Goal: Task Accomplishment & Management: Manage account settings

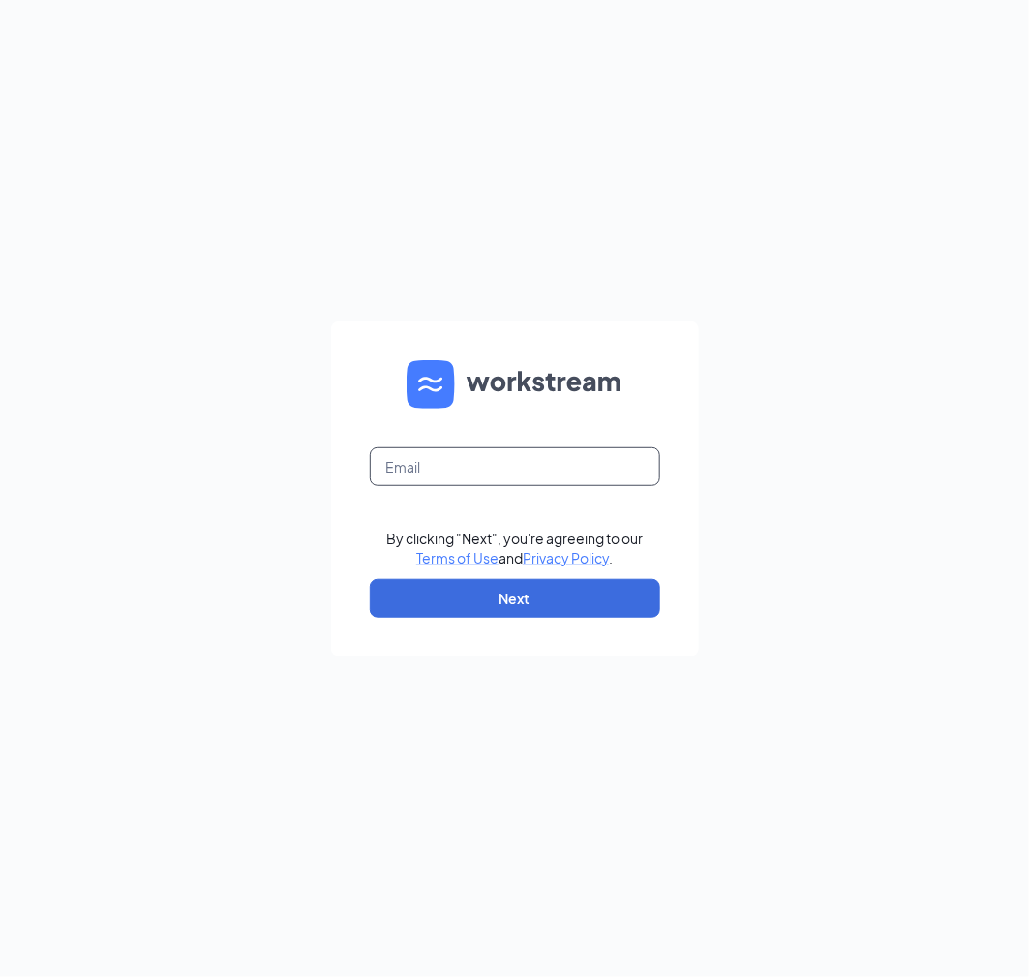
click at [458, 462] on input "text" at bounding box center [515, 466] width 290 height 39
type input "bcabrera@royalecompany.com"
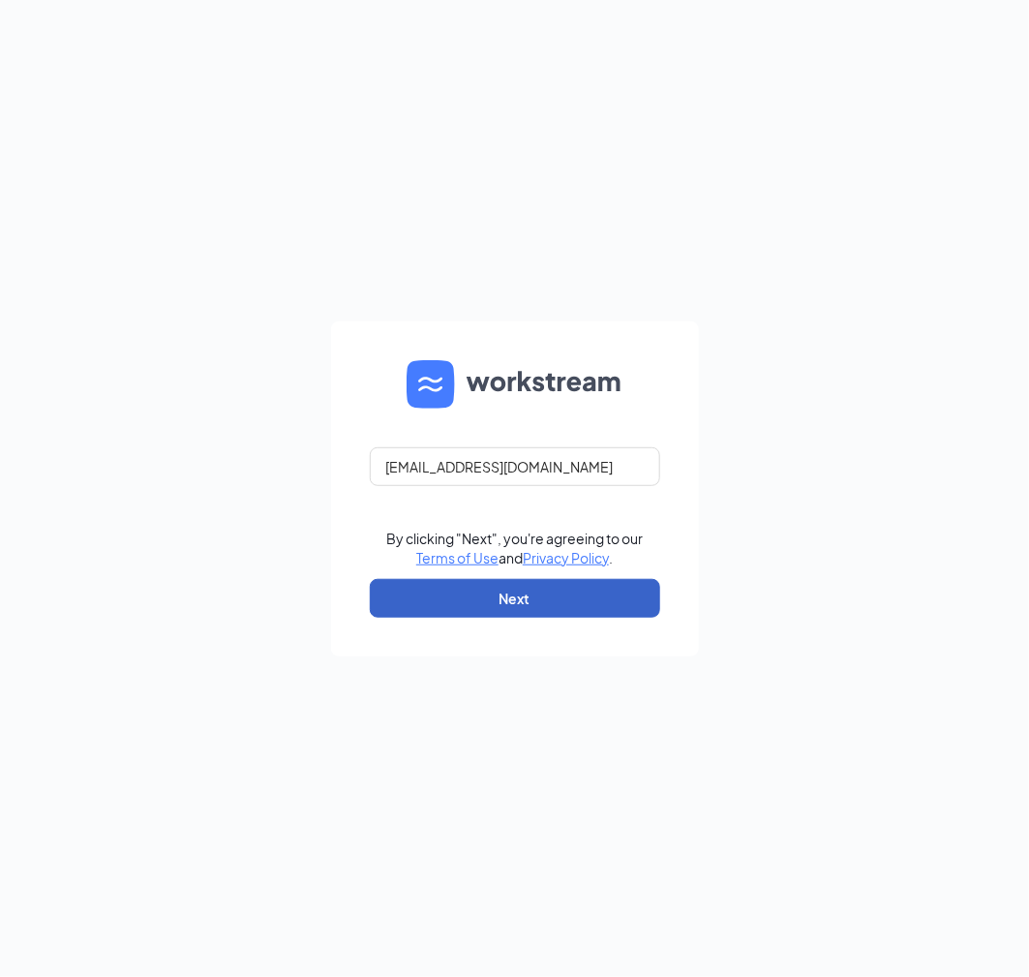
click at [502, 615] on button "Next" at bounding box center [515, 598] width 290 height 39
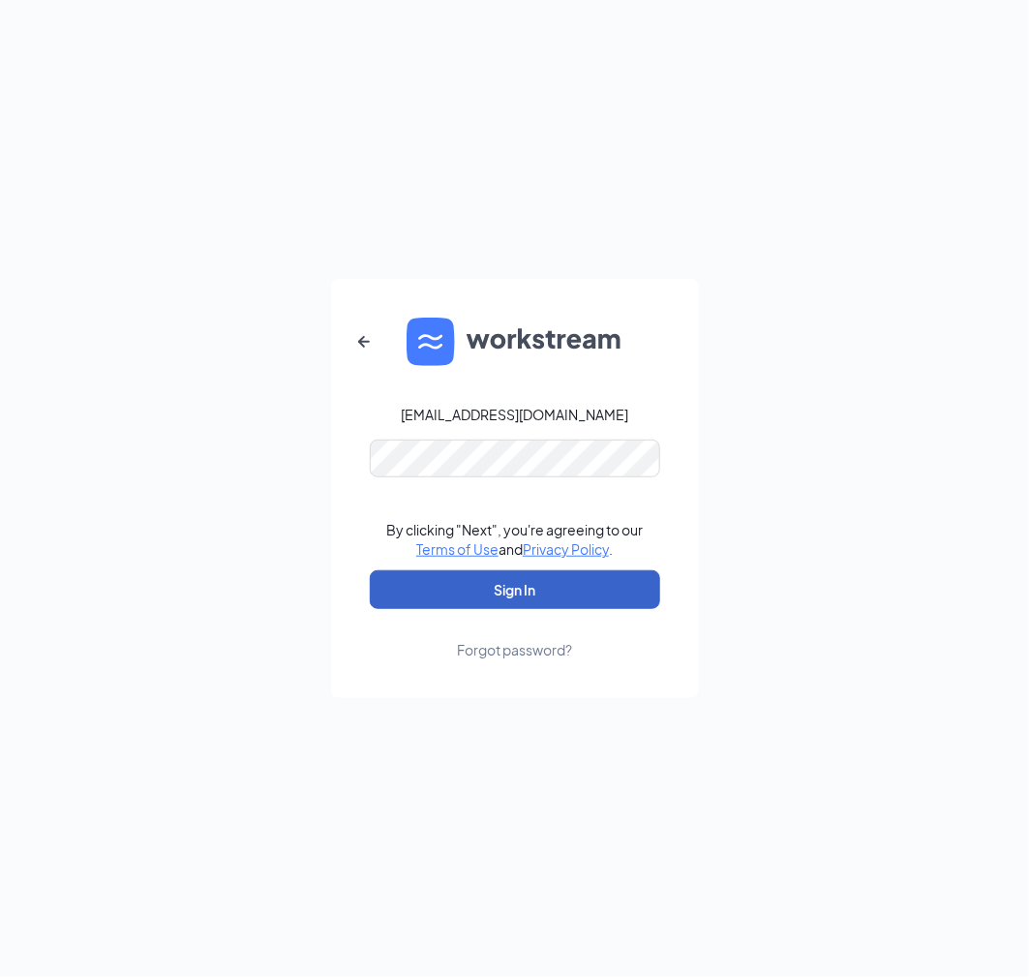
click at [520, 600] on button "Sign In" at bounding box center [515, 589] width 290 height 39
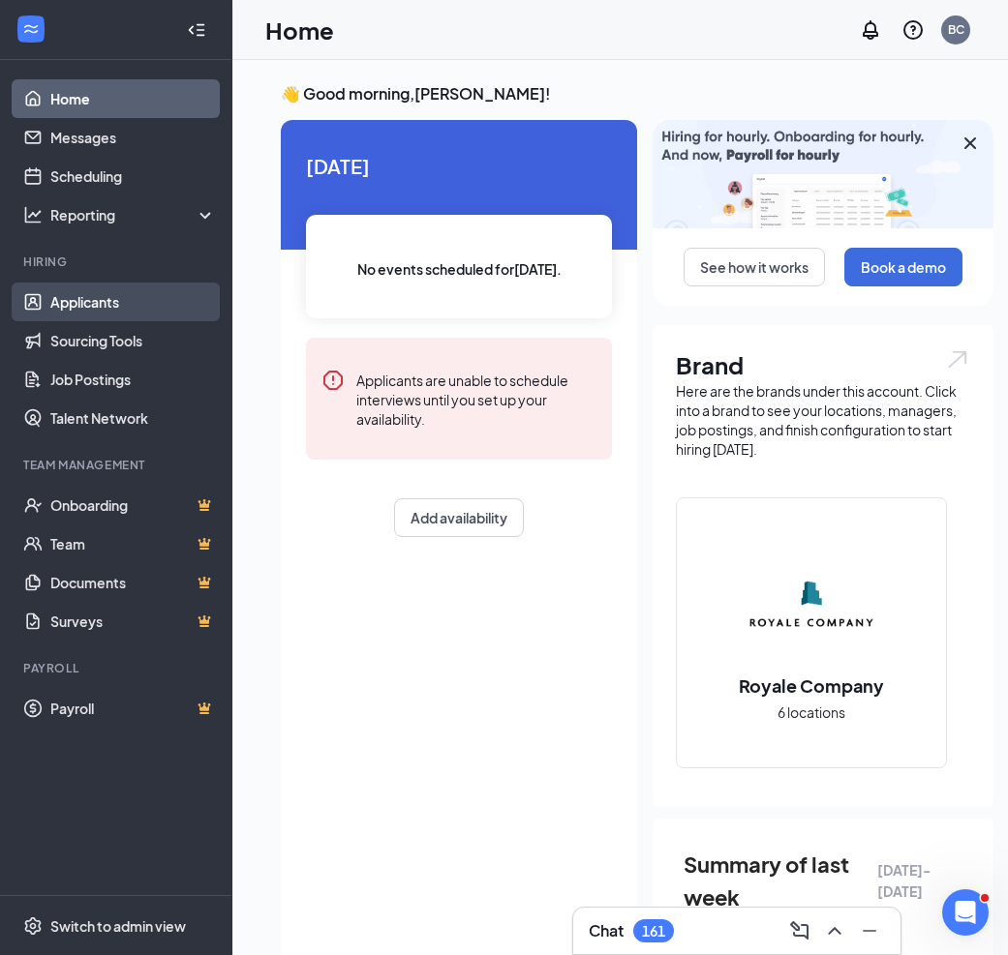
click at [69, 298] on link "Applicants" at bounding box center [133, 302] width 166 height 39
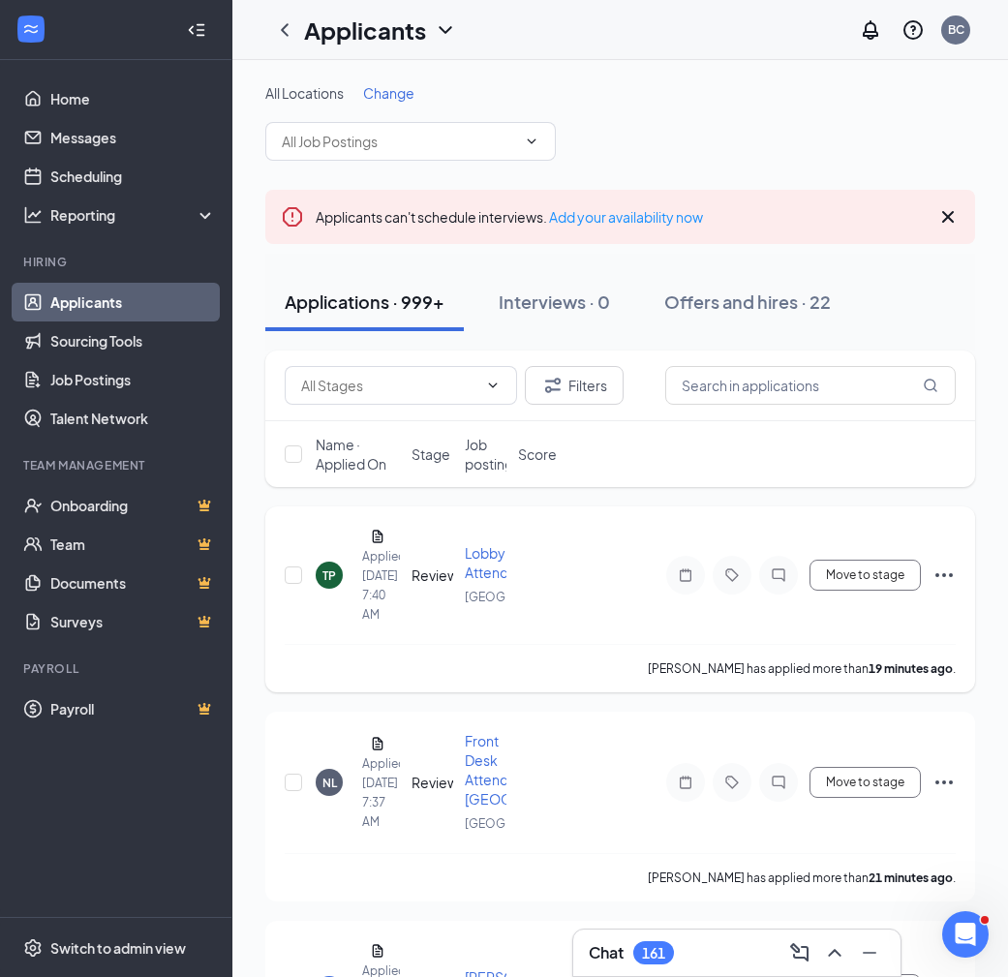
click at [482, 571] on span "Lobby Attendant" at bounding box center [497, 562] width 64 height 37
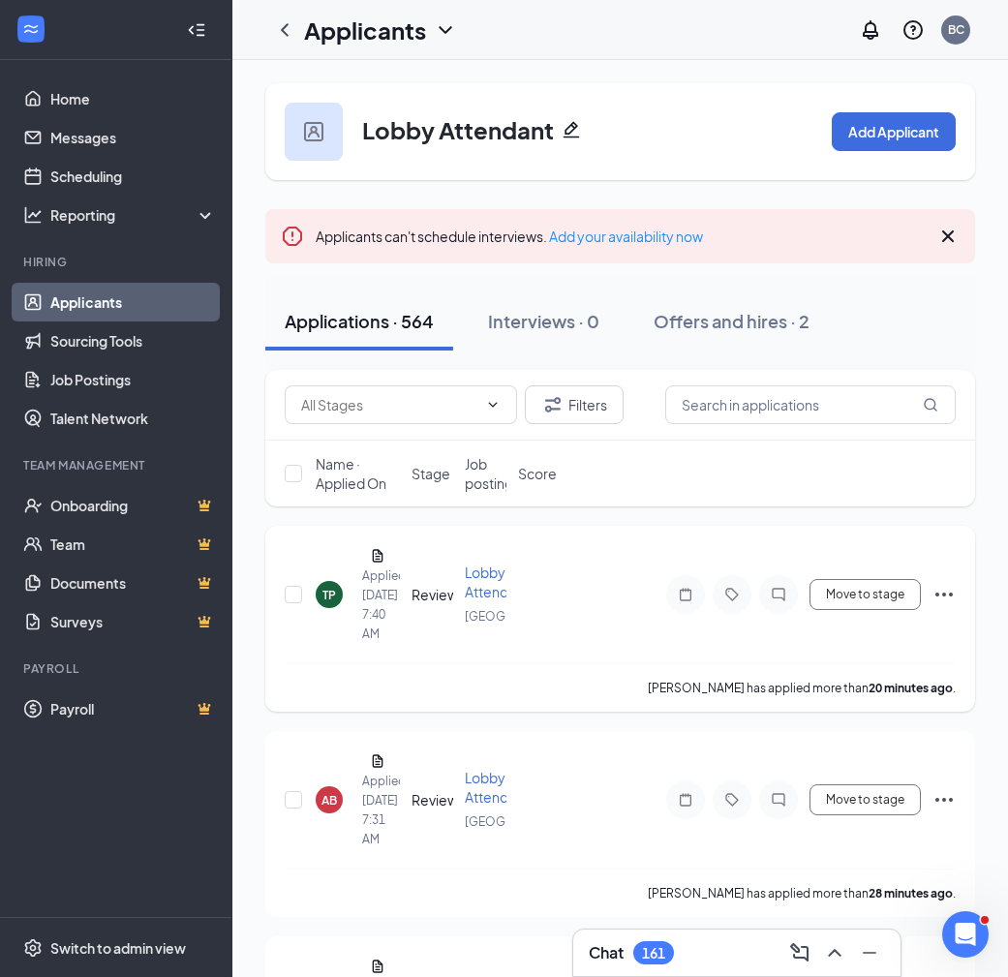
click at [476, 585] on span "Lobby Attendant" at bounding box center [497, 581] width 64 height 37
click at [467, 586] on span "Lobby Attendant" at bounding box center [497, 581] width 64 height 37
click at [485, 589] on span "Lobby Attendant" at bounding box center [497, 581] width 64 height 37
click at [337, 597] on div "TP" at bounding box center [329, 594] width 27 height 27
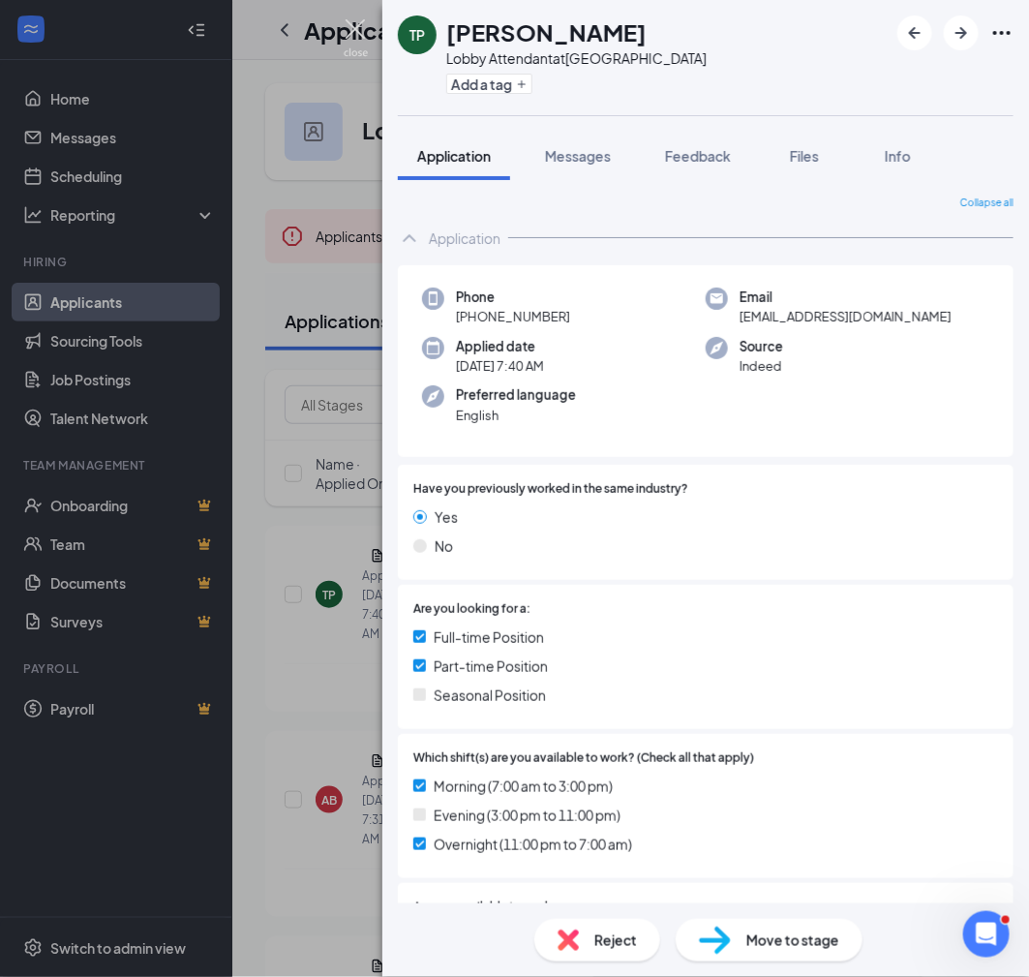
click at [358, 25] on img at bounding box center [356, 38] width 24 height 38
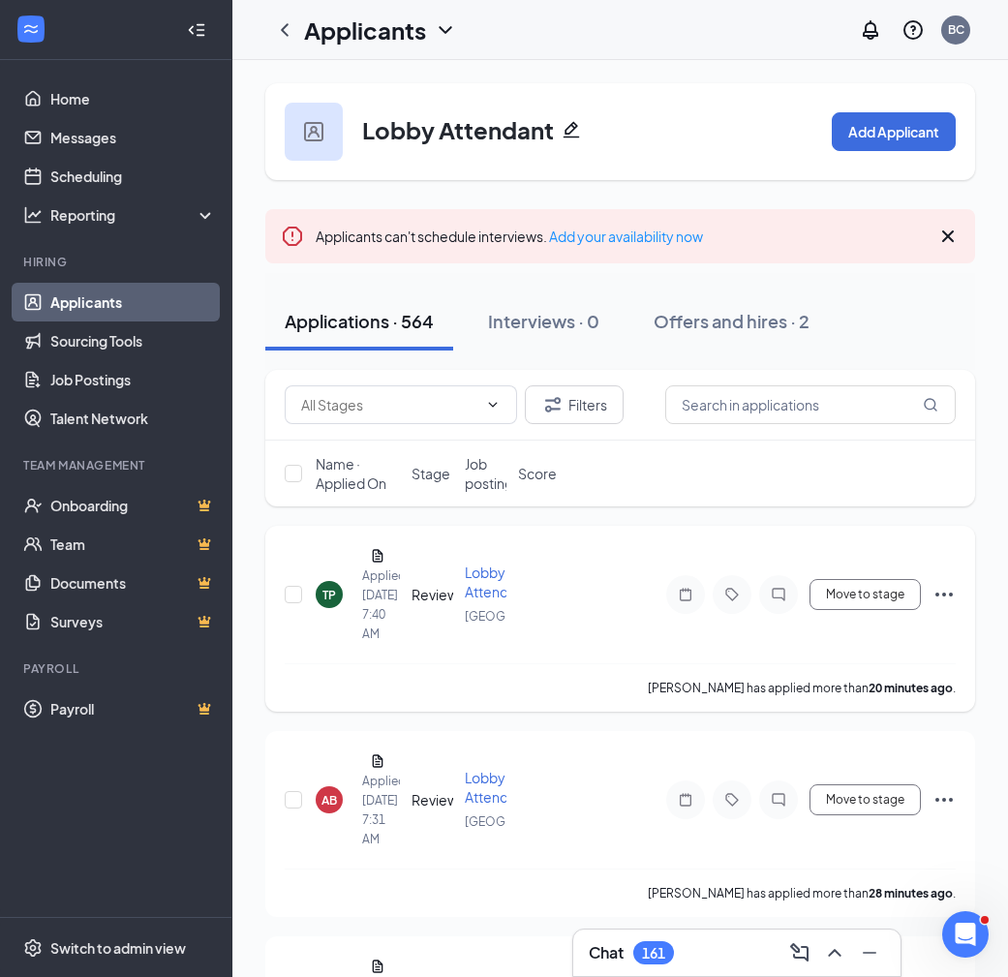
click at [490, 577] on span "Lobby Attendant" at bounding box center [497, 581] width 64 height 37
click at [490, 585] on span "Lobby Attendant" at bounding box center [497, 581] width 64 height 37
click at [67, 310] on link "Applicants" at bounding box center [133, 302] width 166 height 39
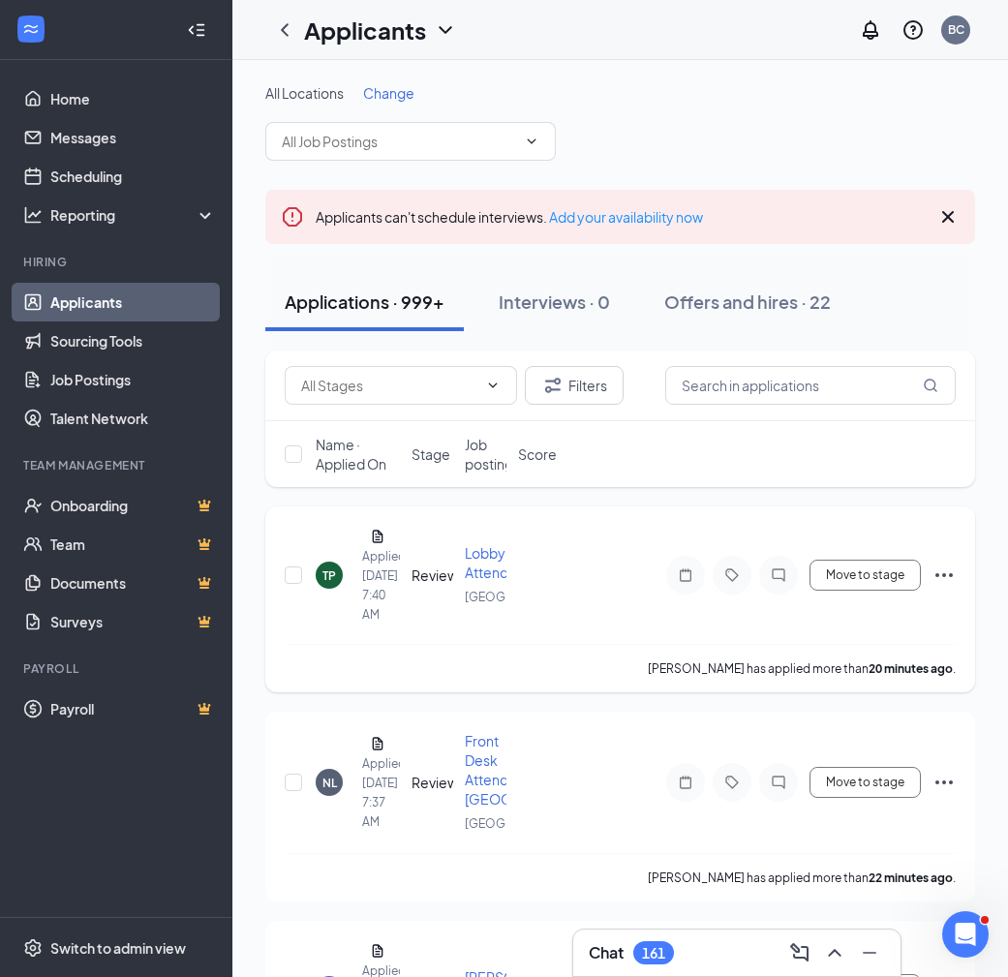
click at [487, 555] on span "Lobby Attendant" at bounding box center [497, 562] width 64 height 37
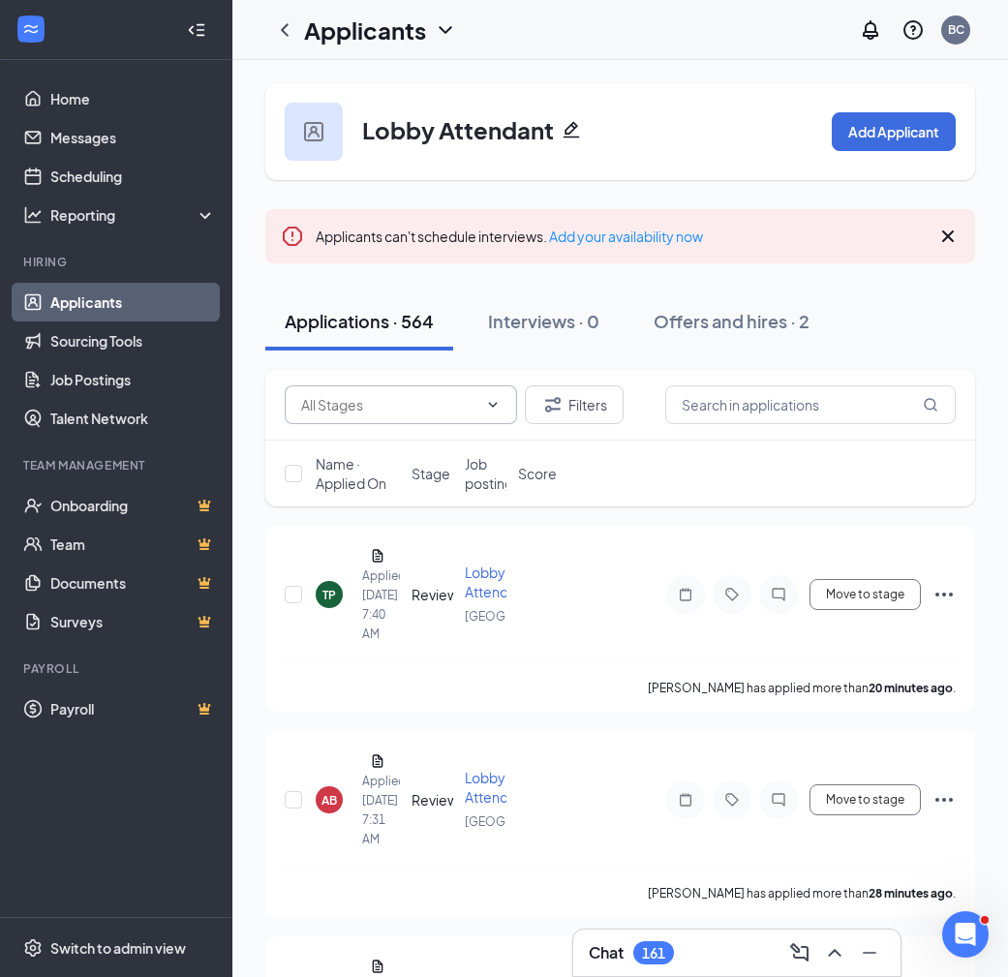
click at [348, 408] on input "text" at bounding box center [389, 404] width 176 height 21
click at [368, 430] on div "Review (526)" at bounding box center [355, 439] width 79 height 21
type input "Review (526)"
click at [328, 597] on div "TP" at bounding box center [329, 595] width 14 height 16
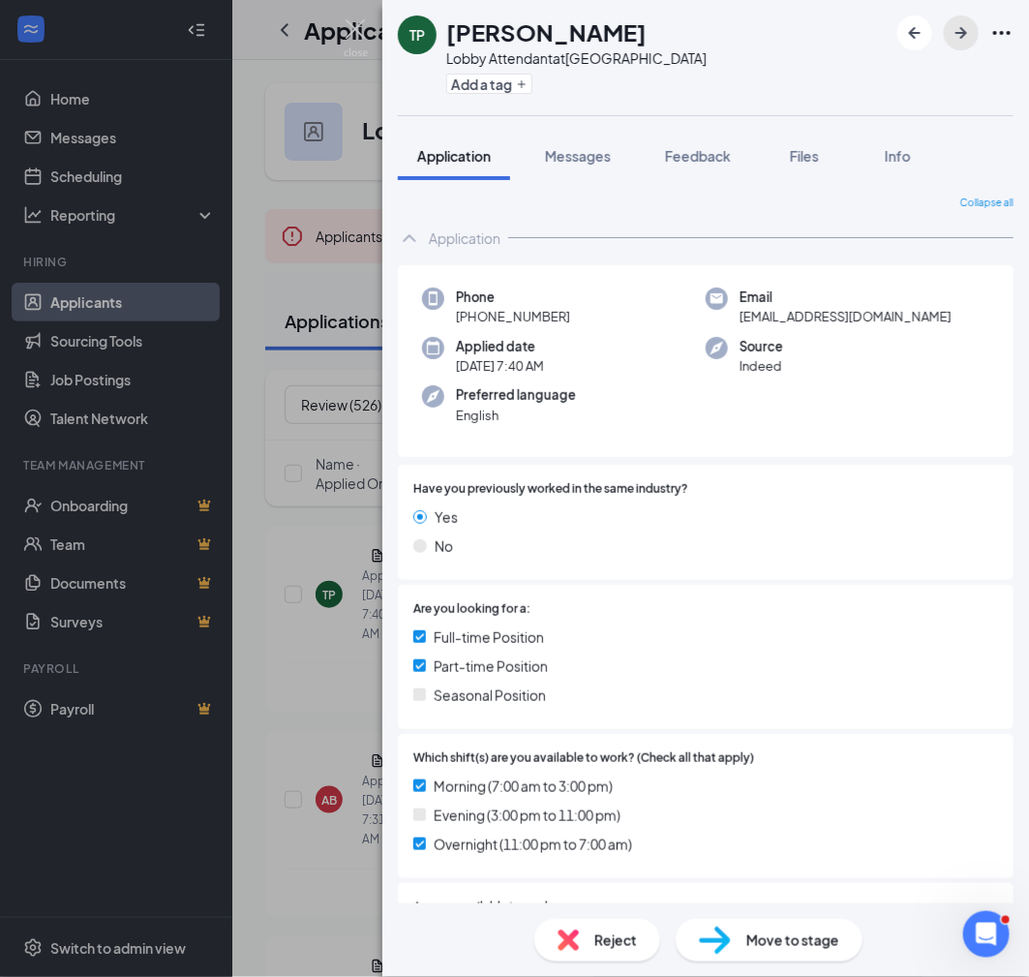
click at [965, 40] on icon "ArrowRight" at bounding box center [961, 32] width 23 height 23
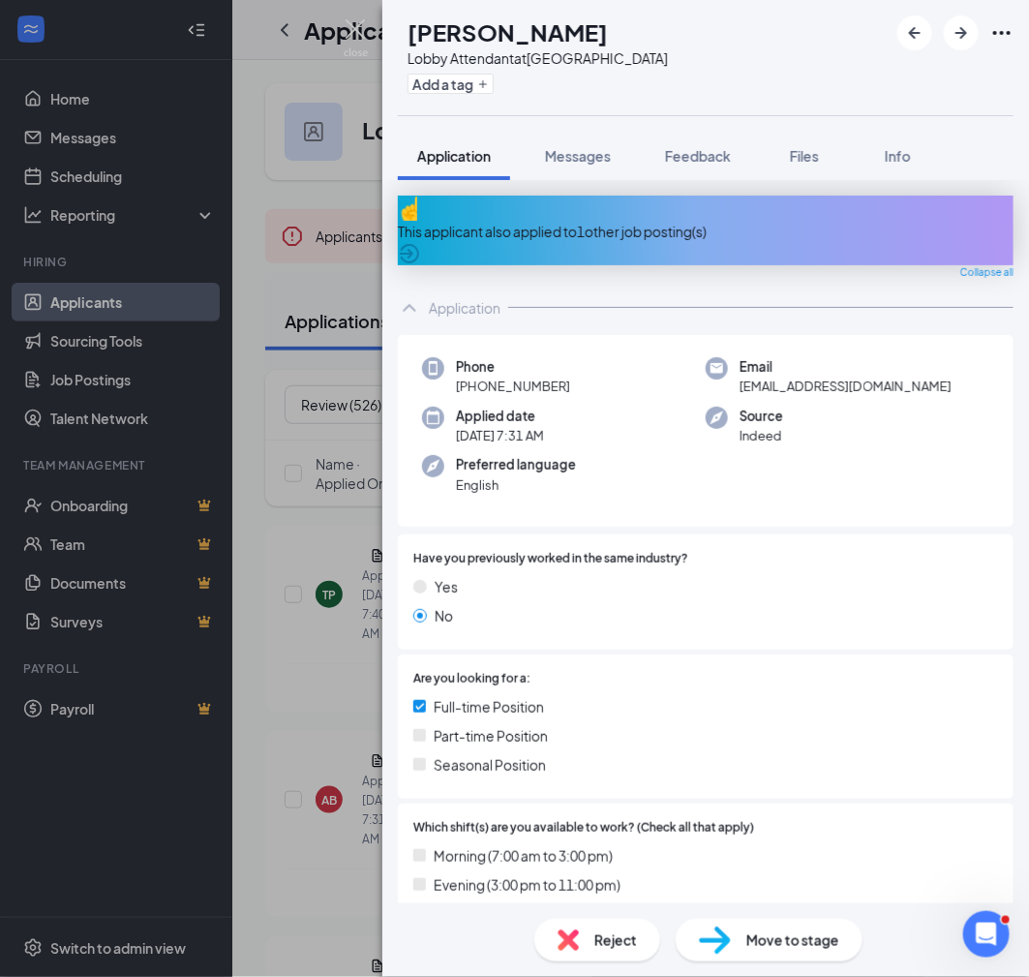
click at [608, 30] on h1 "[PERSON_NAME]" at bounding box center [508, 31] width 200 height 33
copy h1 "[PERSON_NAME]"
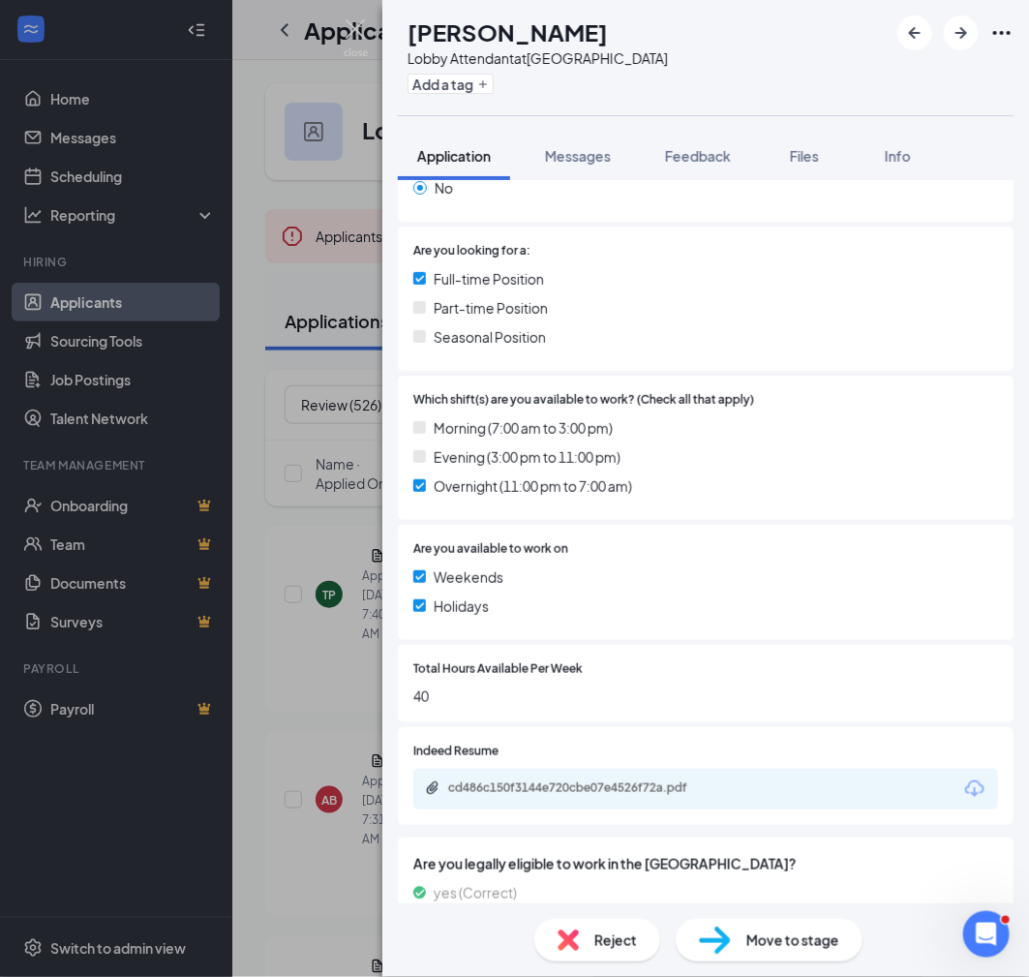
click at [523, 785] on div "cd486c150f3144e720cbe07e4526f72a.pdf" at bounding box center [705, 789] width 585 height 41
click at [532, 780] on div "cd486c150f3144e720cbe07e4526f72a.pdf" at bounding box center [583, 787] width 271 height 15
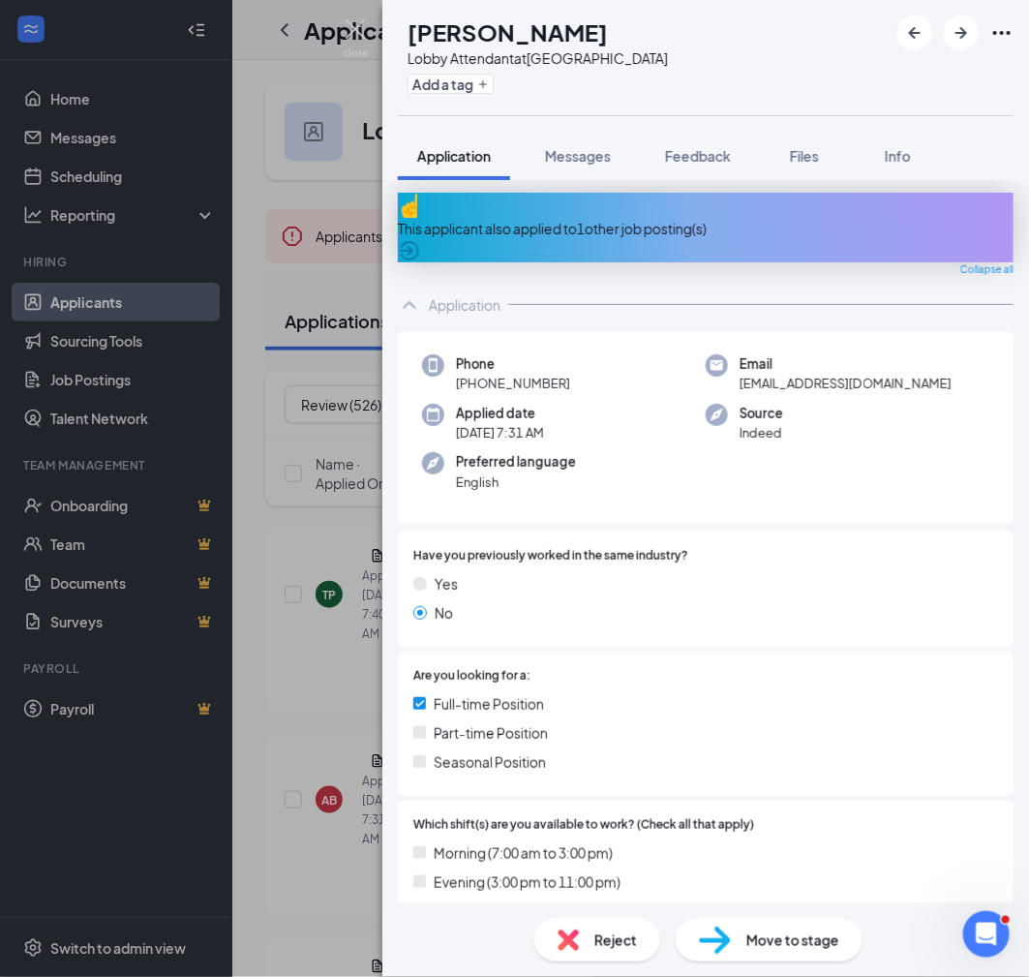
scroll to position [0, 0]
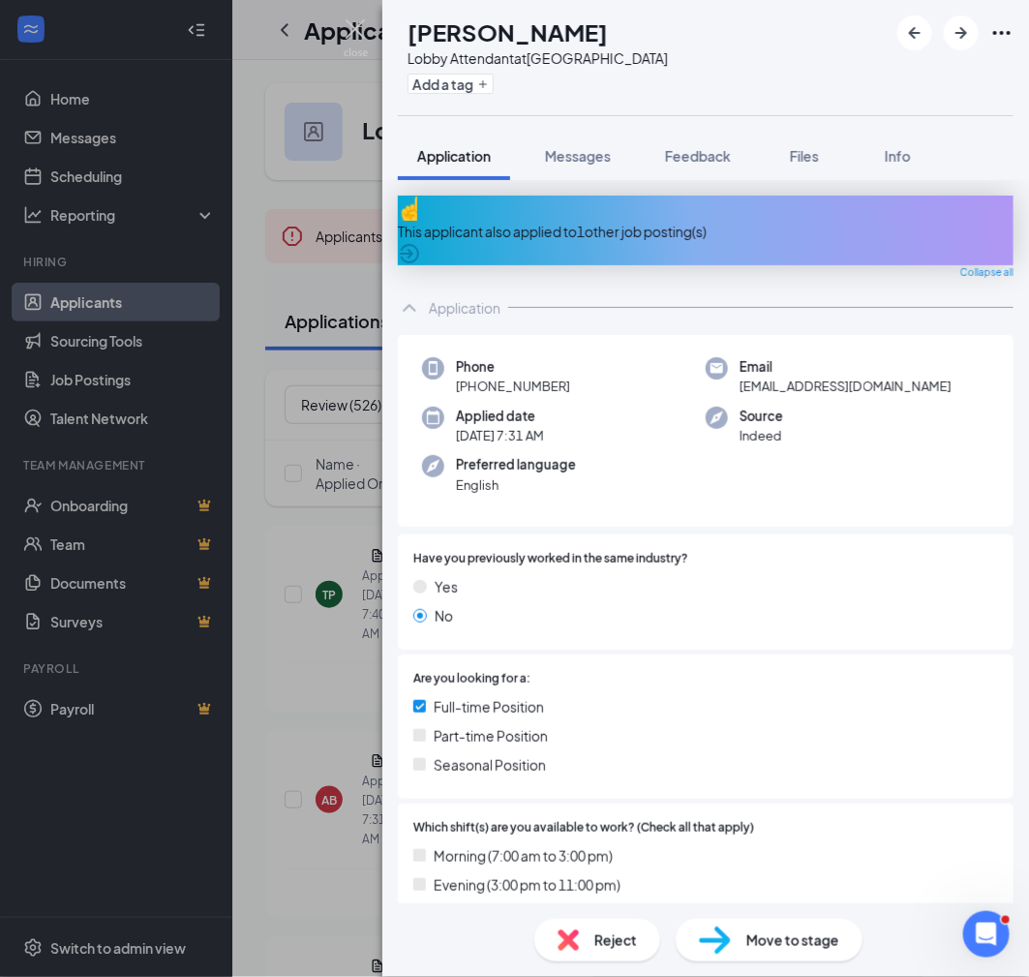
click at [551, 377] on span "[PHONE_NUMBER]" at bounding box center [513, 386] width 114 height 19
copy span "[PHONE_NUMBER]"
click at [679, 507] on div "Phone [PHONE_NUMBER] Email [EMAIL_ADDRESS][DOMAIN_NAME] Applied date [DATE] 7:3…" at bounding box center [706, 431] width 616 height 193
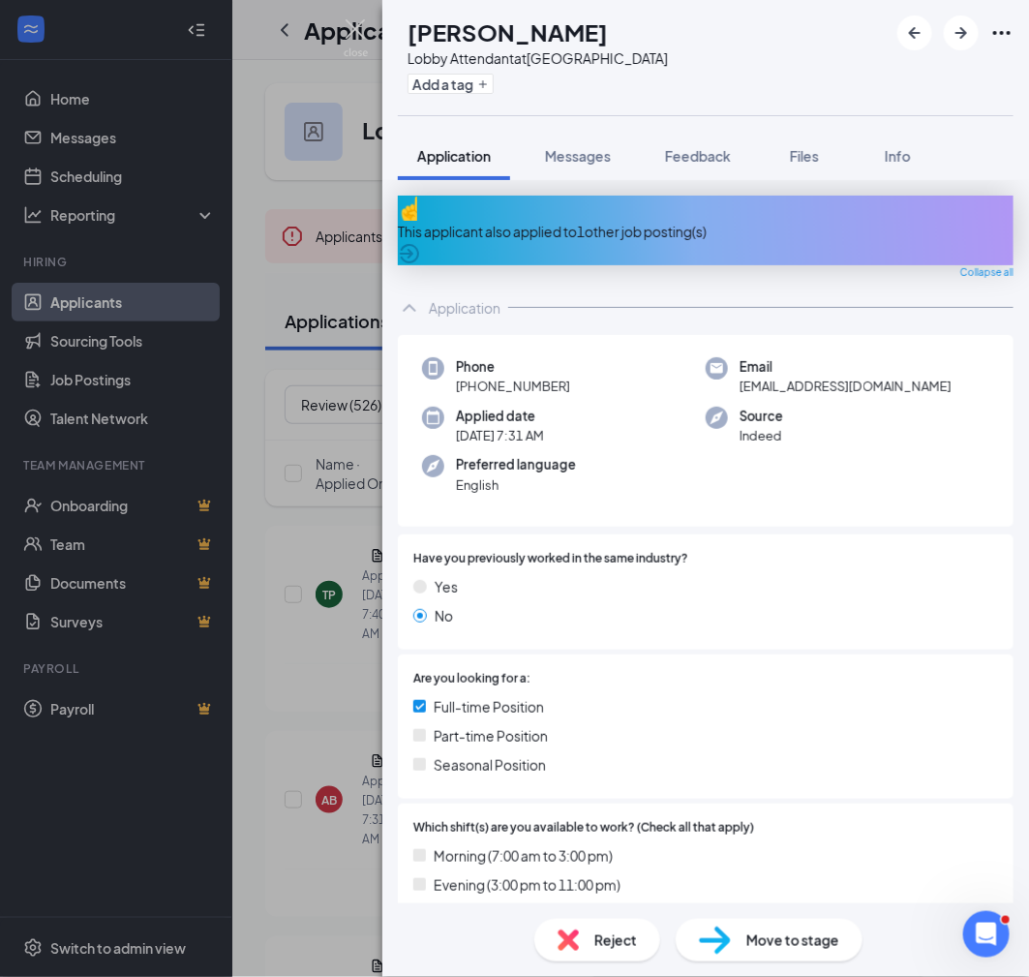
click at [757, 580] on div "Yes" at bounding box center [705, 586] width 585 height 21
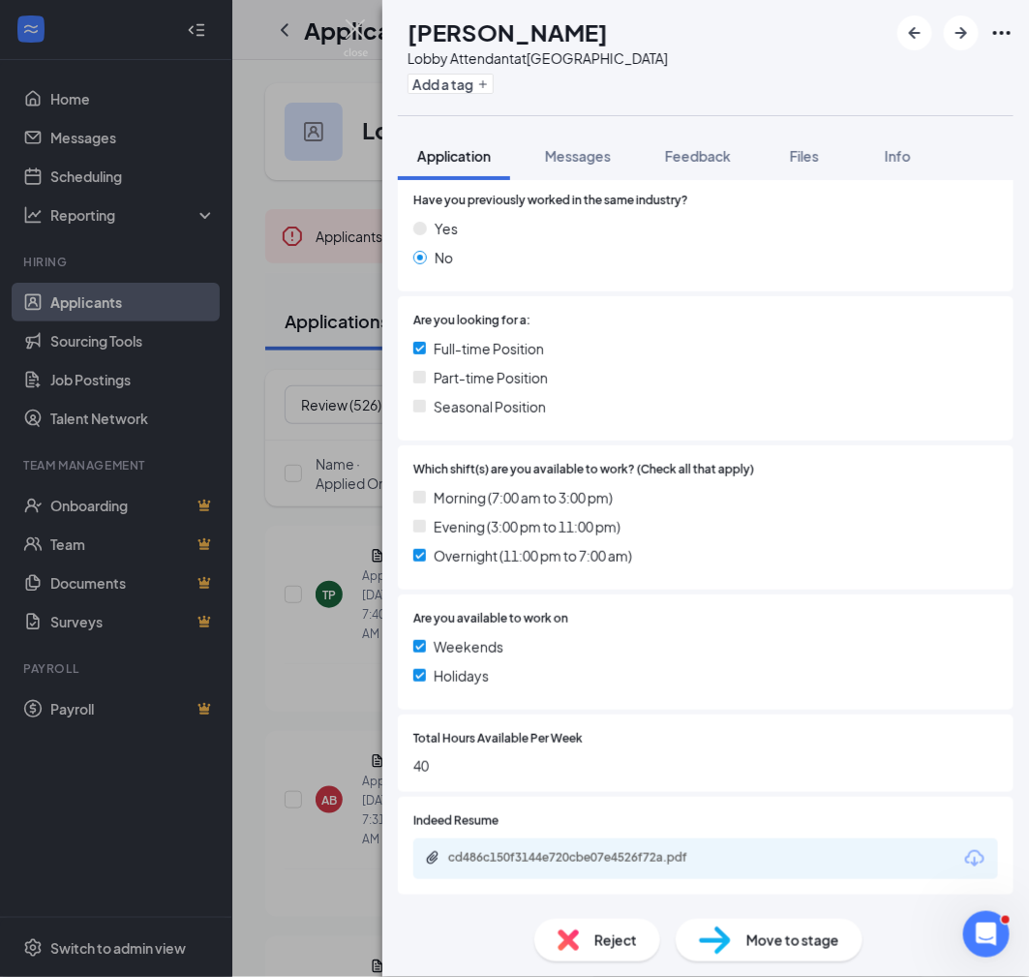
click at [747, 940] on span "Move to stage" at bounding box center [792, 939] width 93 height 21
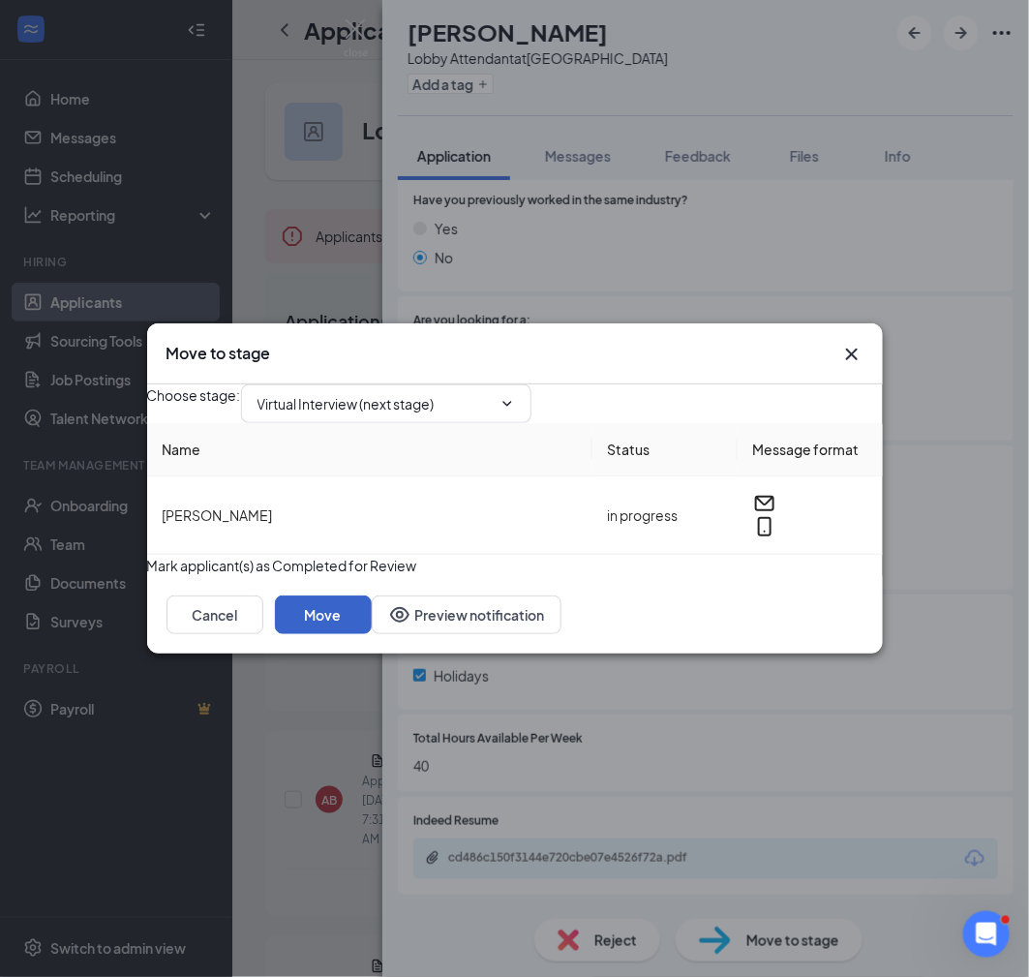
click at [372, 634] on button "Move" at bounding box center [323, 614] width 97 height 39
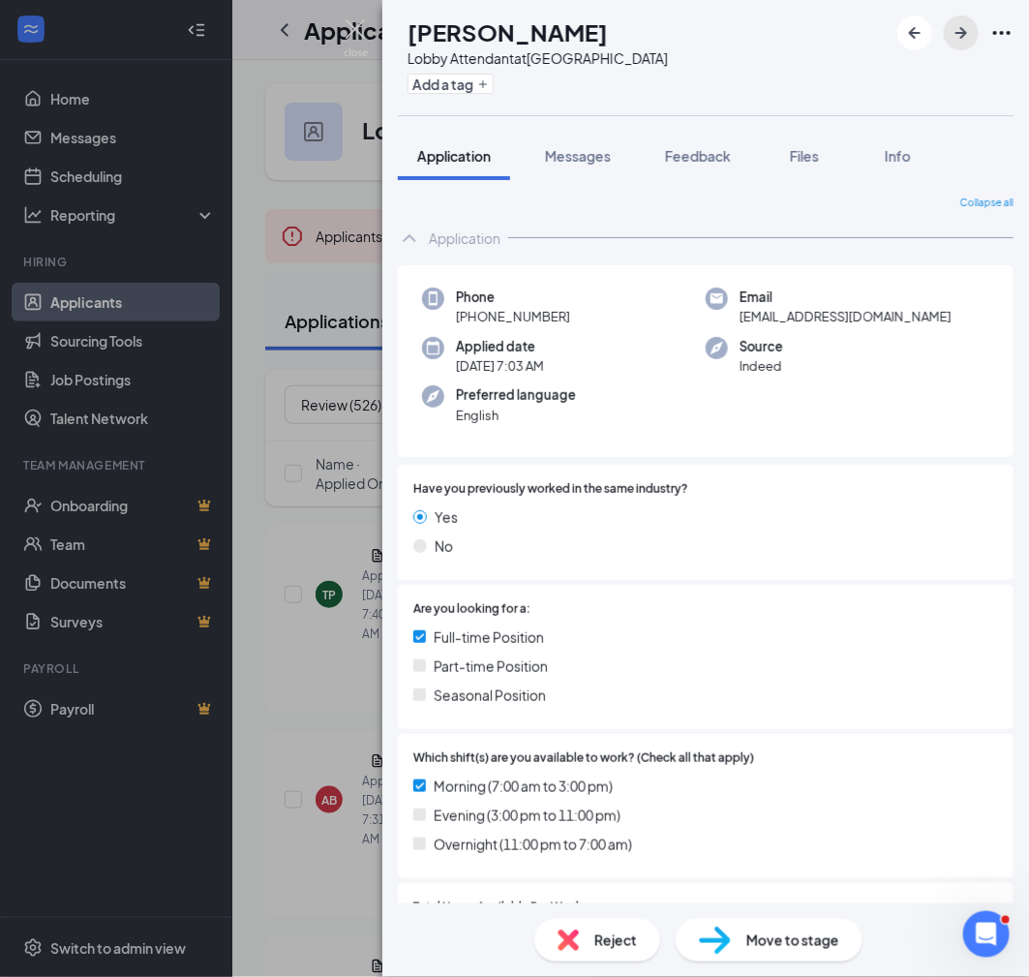
click at [965, 35] on icon "ArrowRight" at bounding box center [961, 32] width 23 height 23
click at [608, 31] on h1 "[PERSON_NAME]" at bounding box center [508, 31] width 200 height 33
click at [818, 85] on div "SR [PERSON_NAME] Lobby Attendant at [GEOGRAPHIC_DATA] Add a tag" at bounding box center [705, 57] width 647 height 115
click at [952, 40] on icon "ArrowRight" at bounding box center [961, 32] width 23 height 23
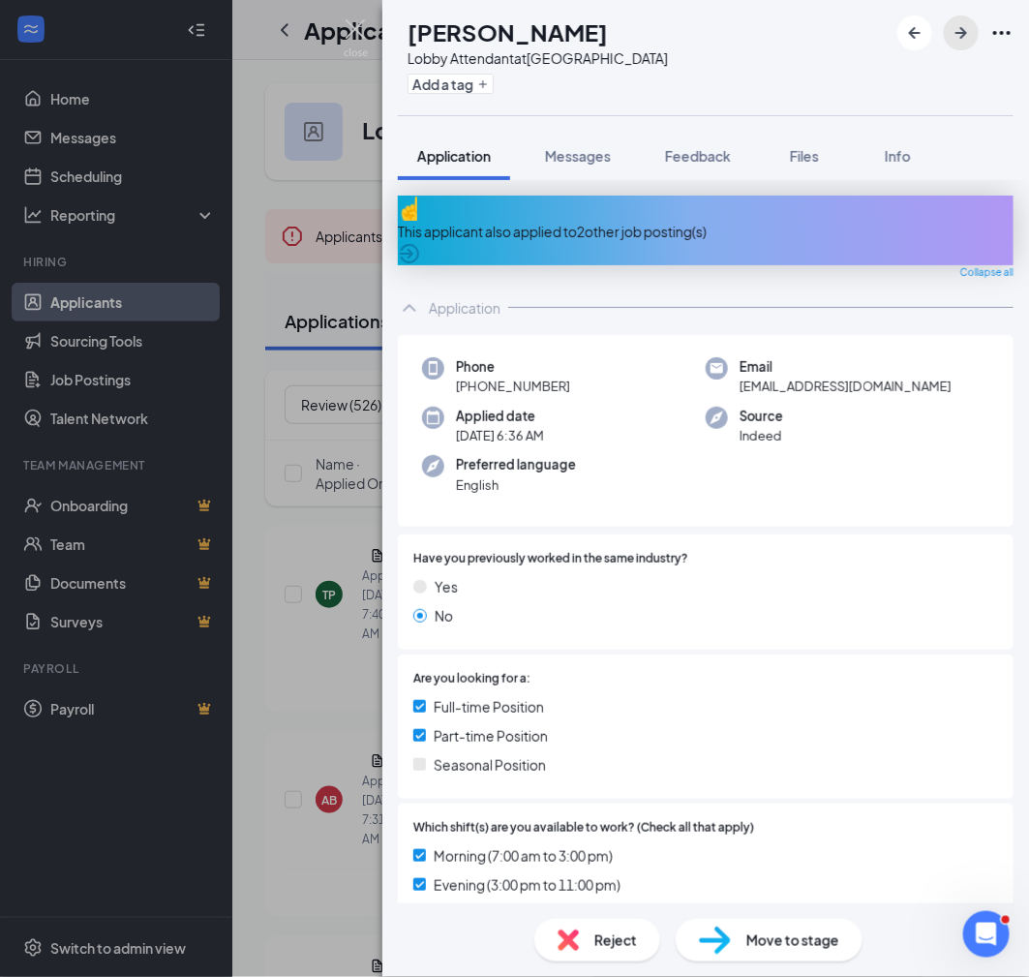
click at [970, 39] on icon "ArrowRight" at bounding box center [961, 32] width 23 height 23
click at [608, 26] on h1 "[PERSON_NAME]" at bounding box center [508, 31] width 200 height 33
copy h1 "[PERSON_NAME]"
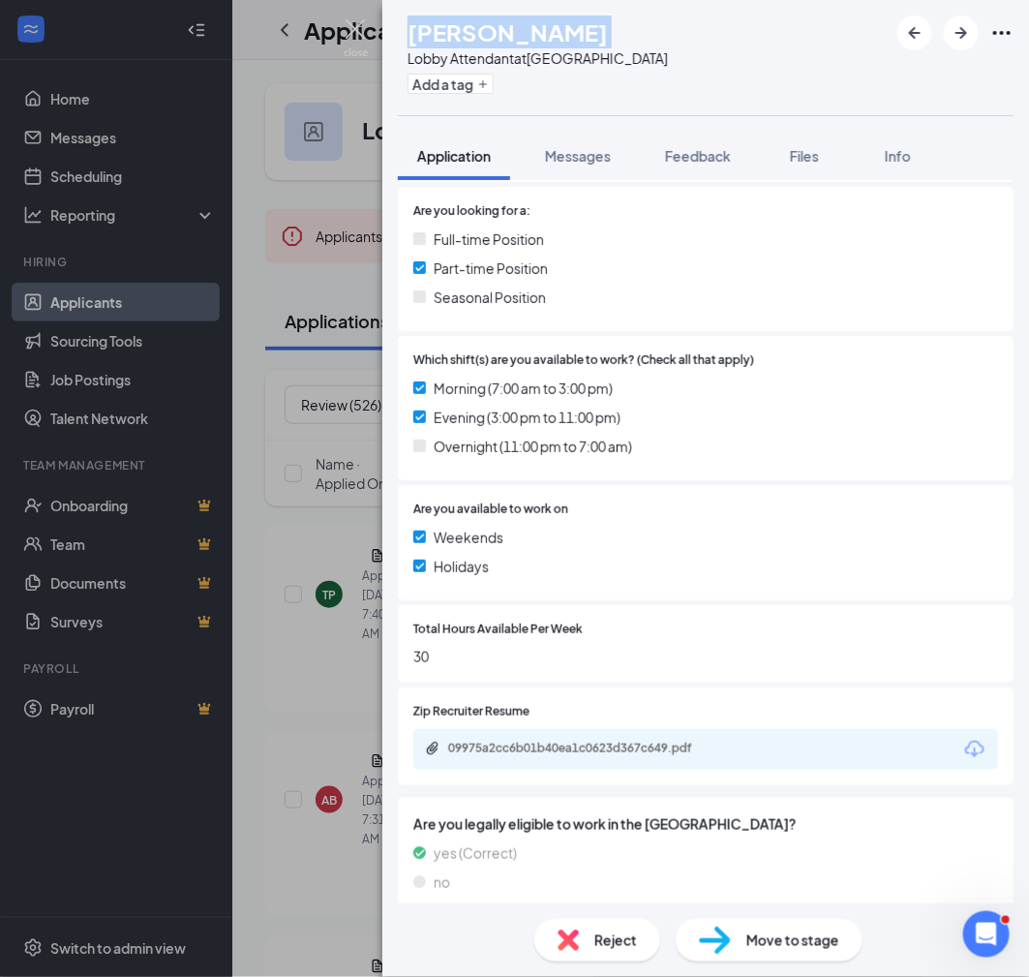
scroll to position [461, 0]
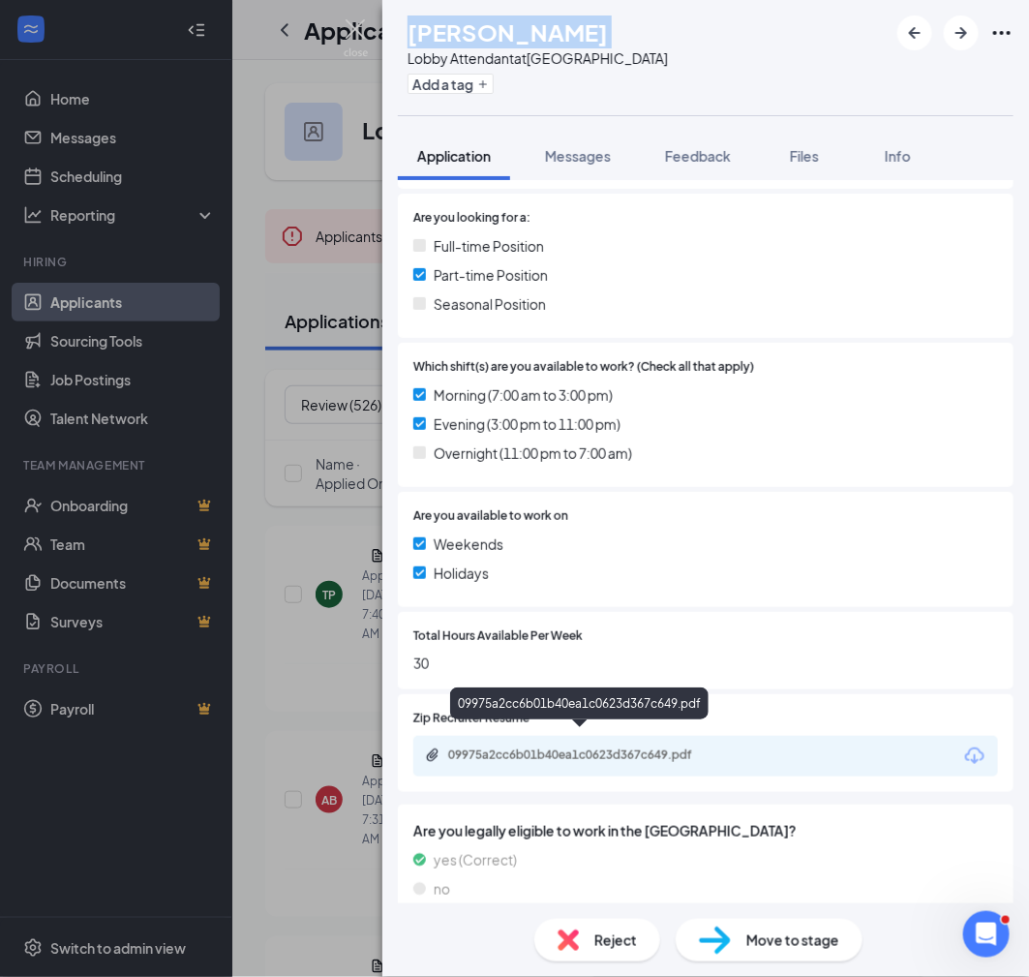
click at [615, 747] on div "09975a2cc6b01b40ea1c0623d367c649.pdf" at bounding box center [583, 754] width 271 height 15
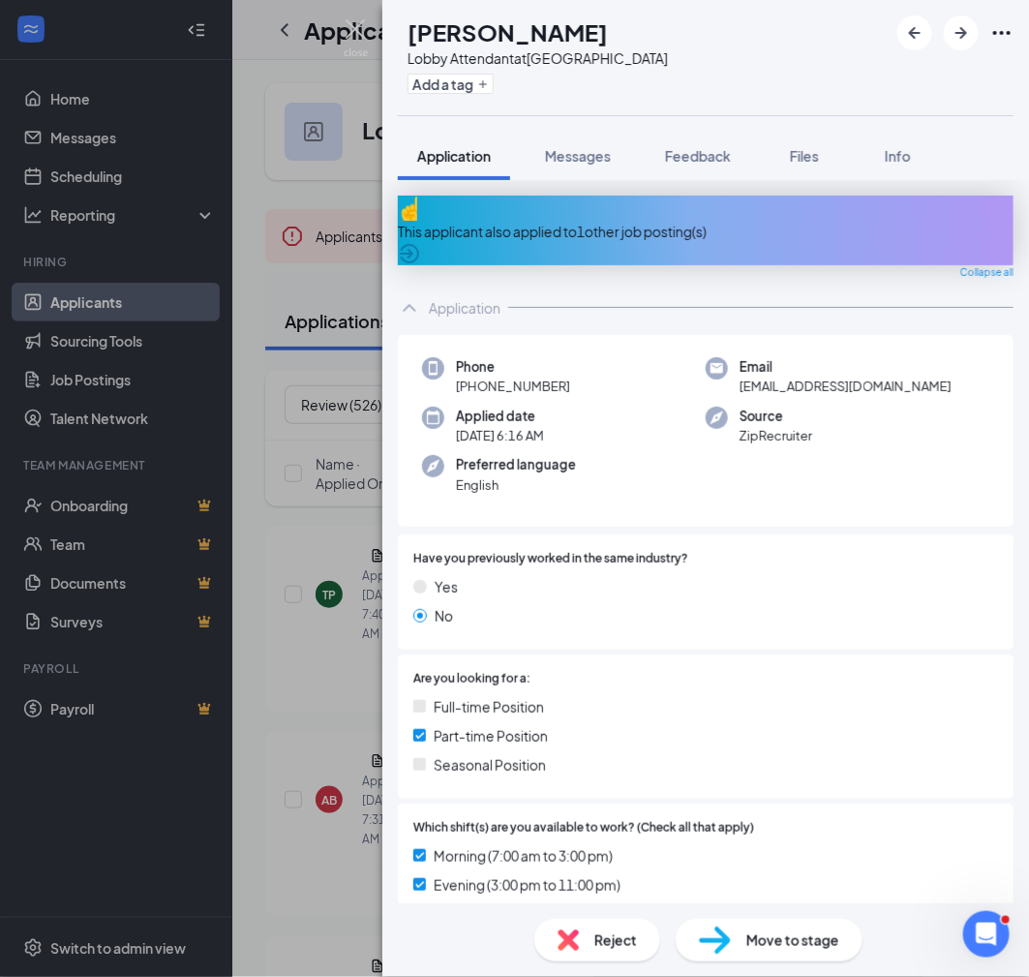
click at [565, 368] on div "Phone [PHONE_NUMBER]" at bounding box center [564, 377] width 284 height 40
copy span "[PHONE_NUMBER]"
click at [748, 939] on span "Move to stage" at bounding box center [792, 939] width 93 height 21
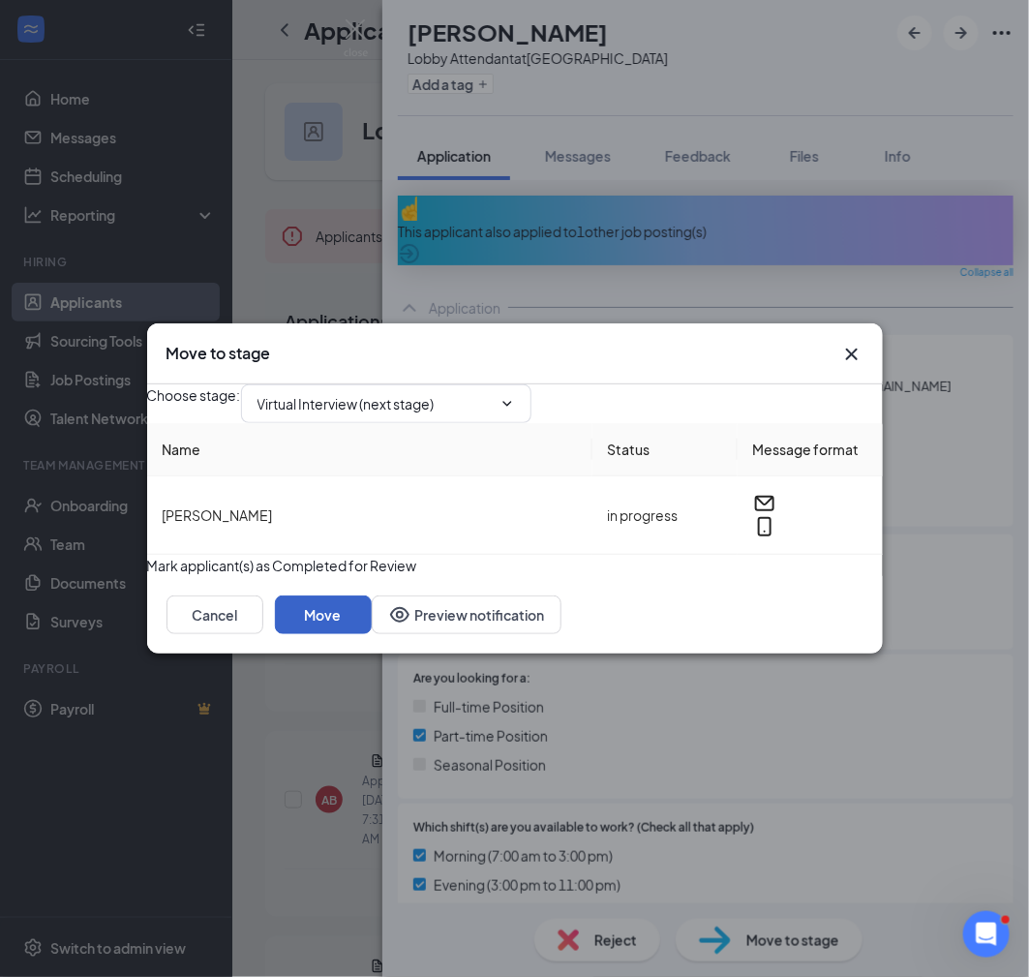
click at [372, 634] on button "Move" at bounding box center [323, 614] width 97 height 39
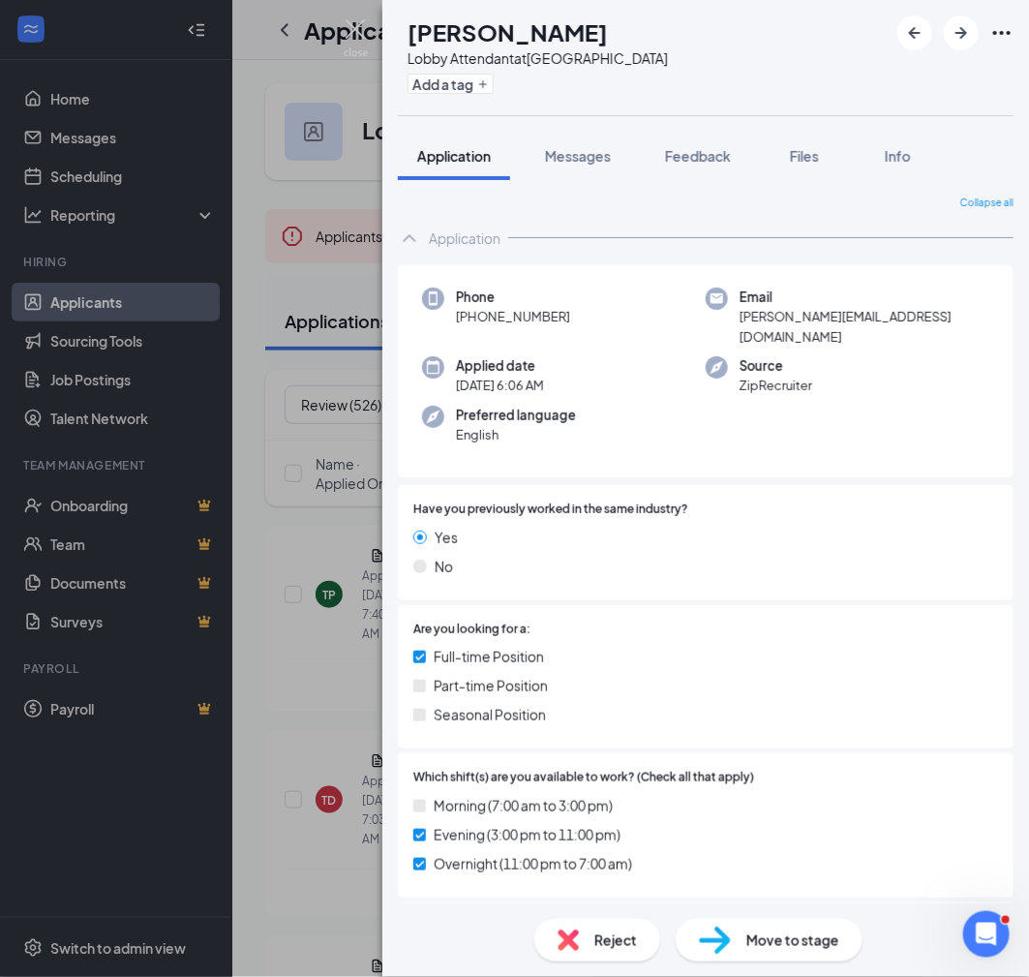
click at [560, 32] on h1 "[PERSON_NAME]" at bounding box center [508, 31] width 200 height 33
click at [560, 29] on h1 "[PERSON_NAME]" at bounding box center [508, 31] width 200 height 33
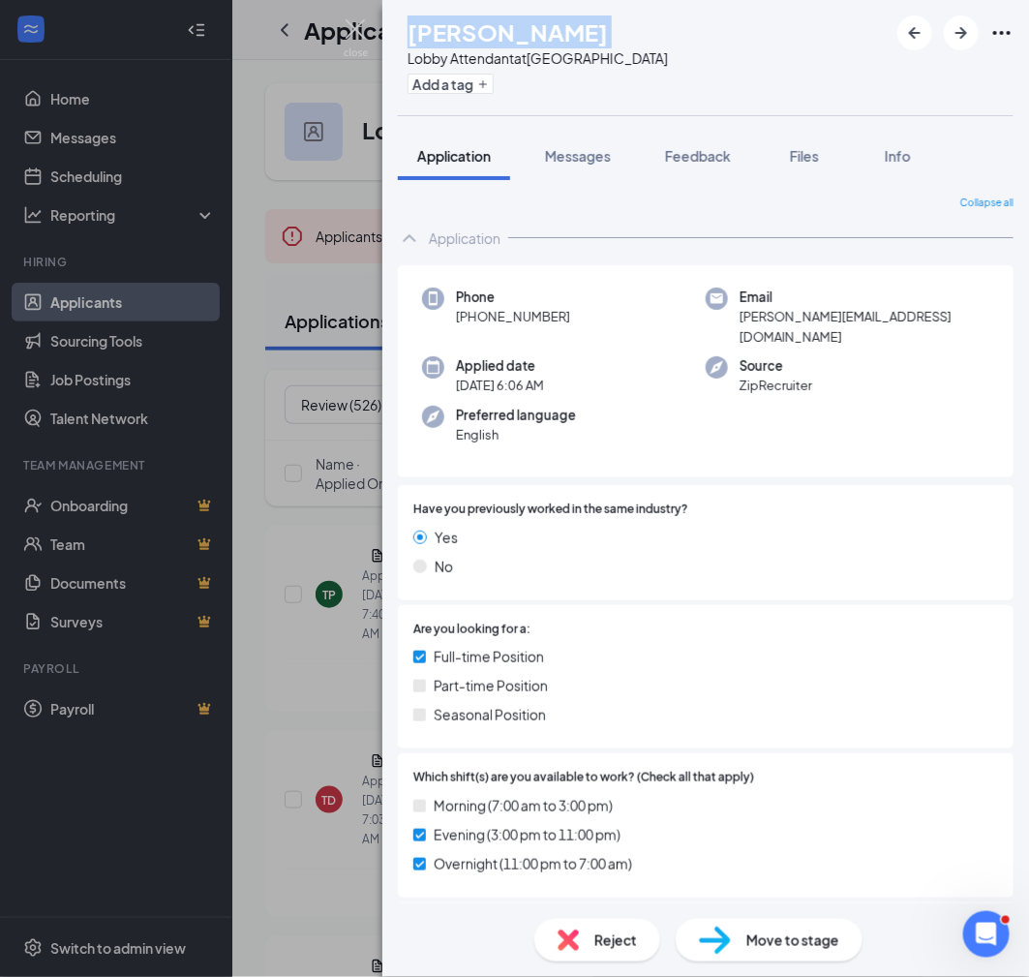
click at [560, 29] on h1 "[PERSON_NAME]" at bounding box center [508, 31] width 200 height 33
copy h1 "[PERSON_NAME]"
click at [838, 68] on div "DF [PERSON_NAME] Lobby Attendant at [GEOGRAPHIC_DATA] Add a tag" at bounding box center [705, 57] width 647 height 115
click at [963, 42] on icon "ArrowRight" at bounding box center [961, 32] width 23 height 23
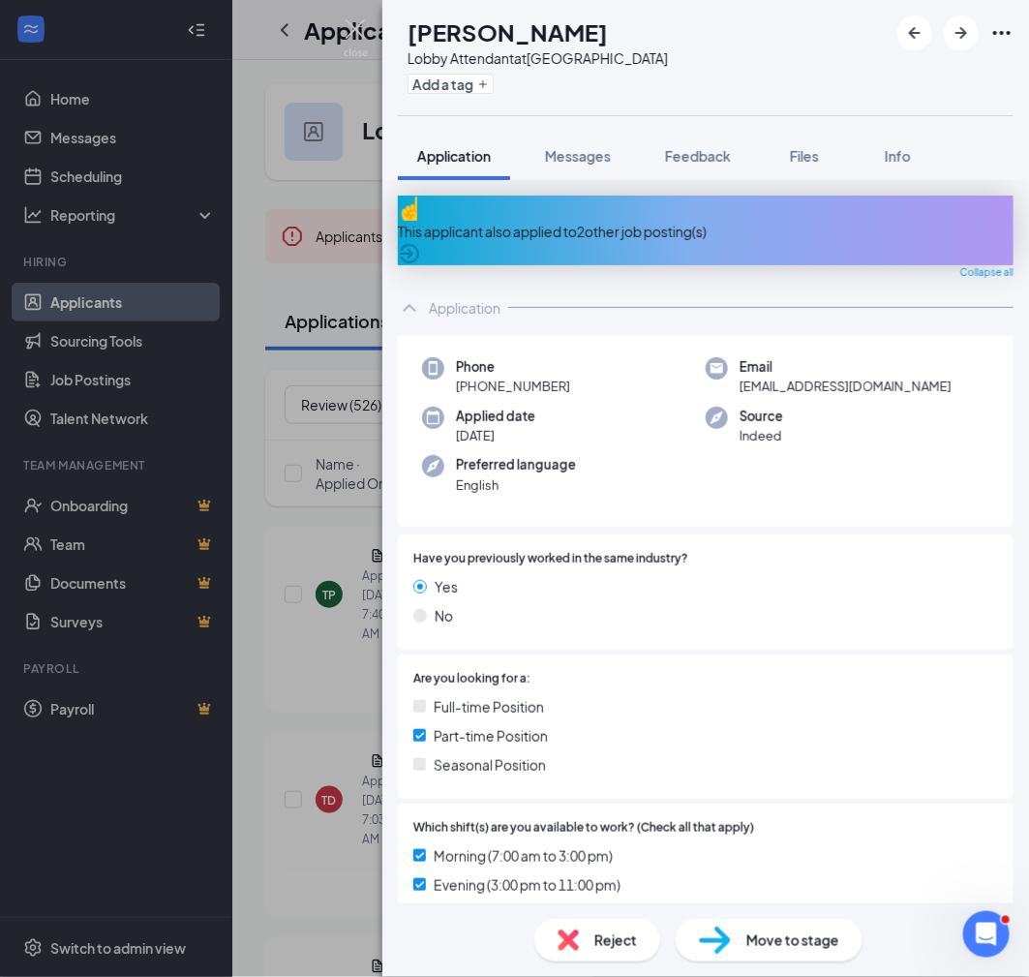
click at [535, 25] on h1 "[PERSON_NAME]" at bounding box center [508, 31] width 200 height 33
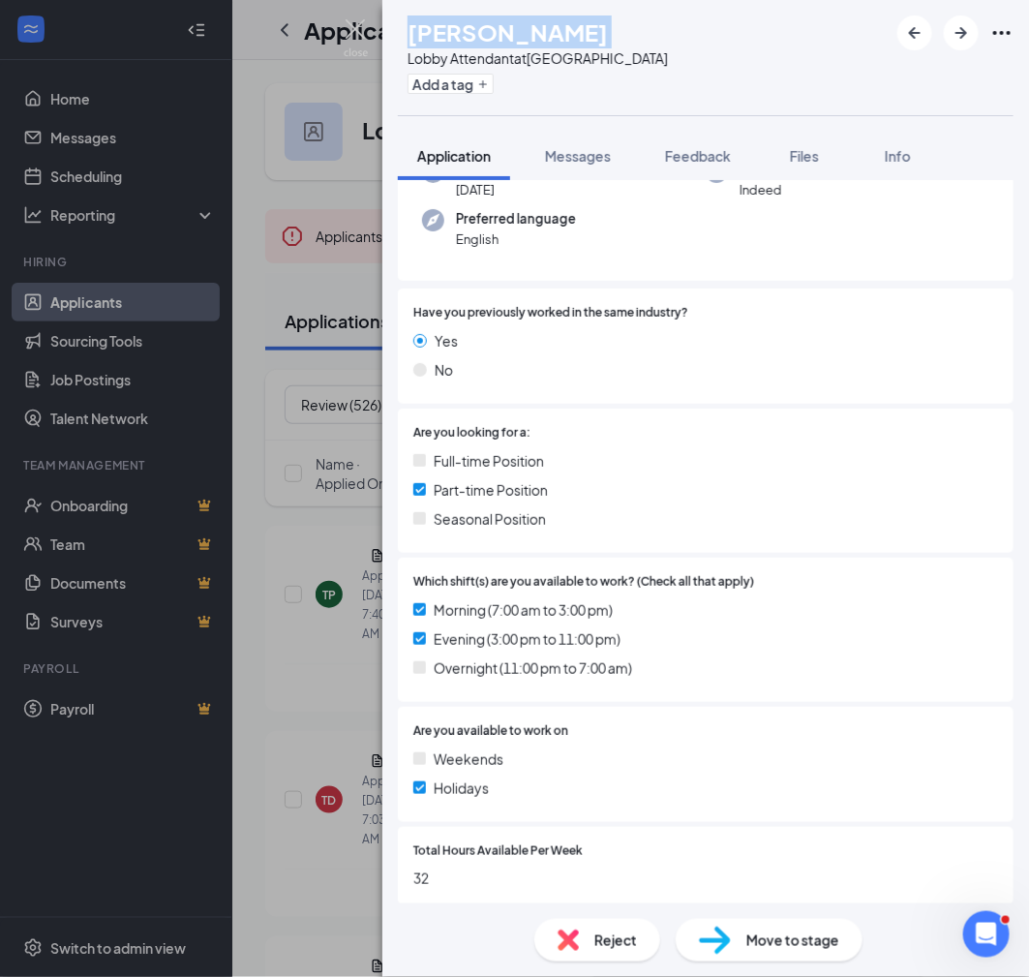
scroll to position [460, 0]
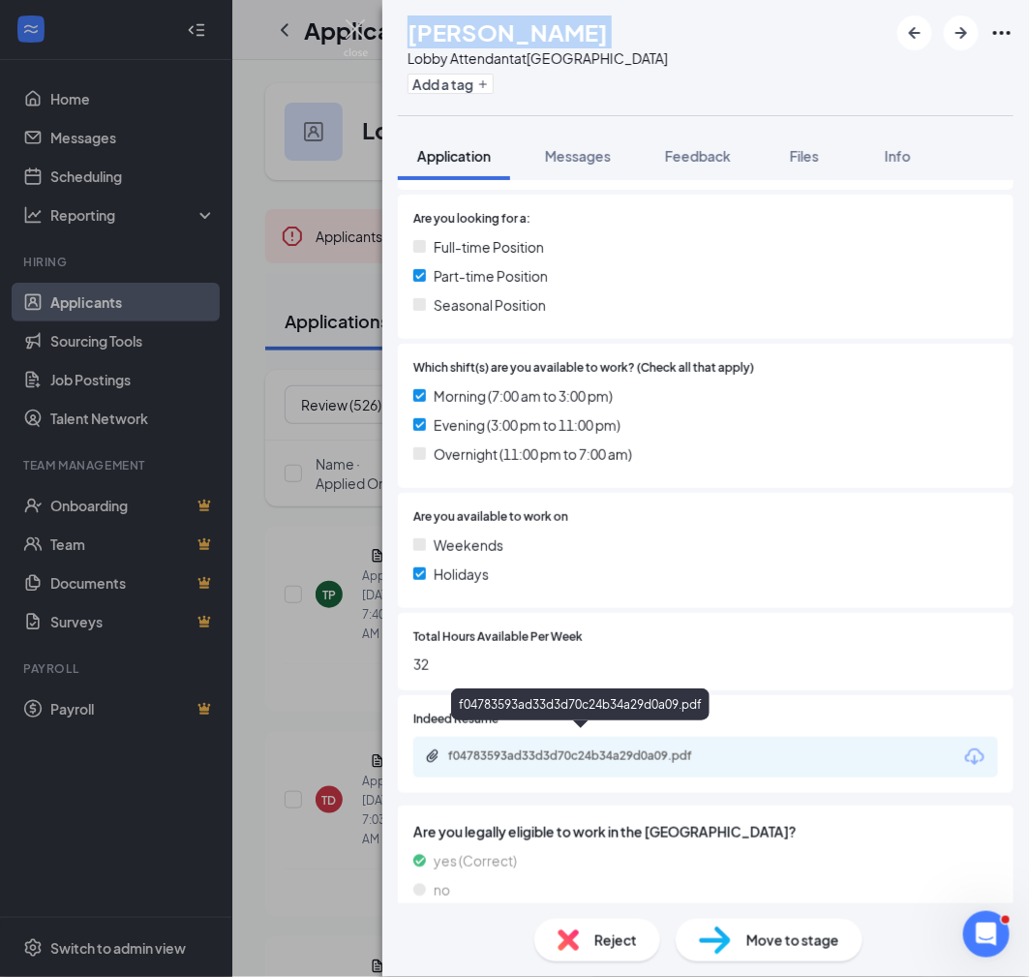
click at [564, 749] on div "f04783593ad33d3d70c24b34a29d0a09.pdf" at bounding box center [582, 757] width 314 height 18
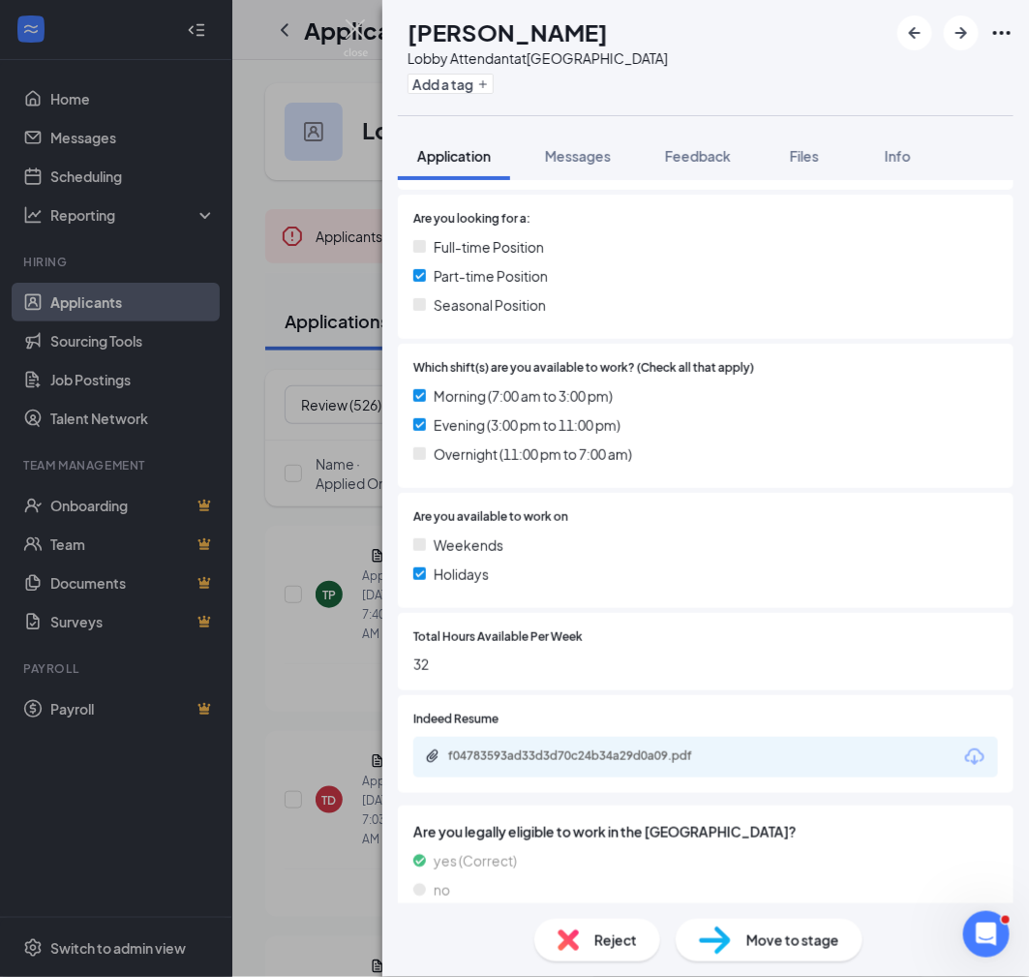
click at [553, 880] on div "no" at bounding box center [705, 889] width 585 height 21
click at [574, 945] on img at bounding box center [568, 939] width 21 height 21
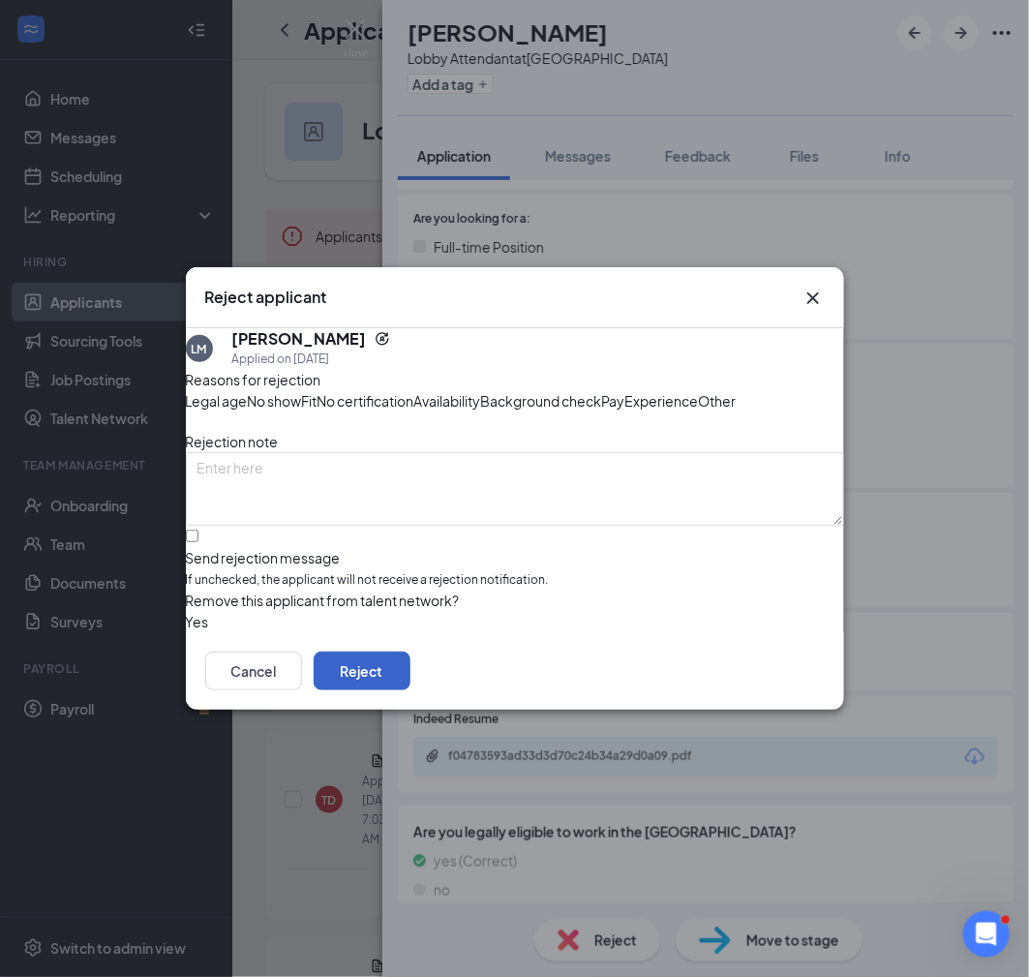
click at [410, 690] on button "Reject" at bounding box center [362, 670] width 97 height 39
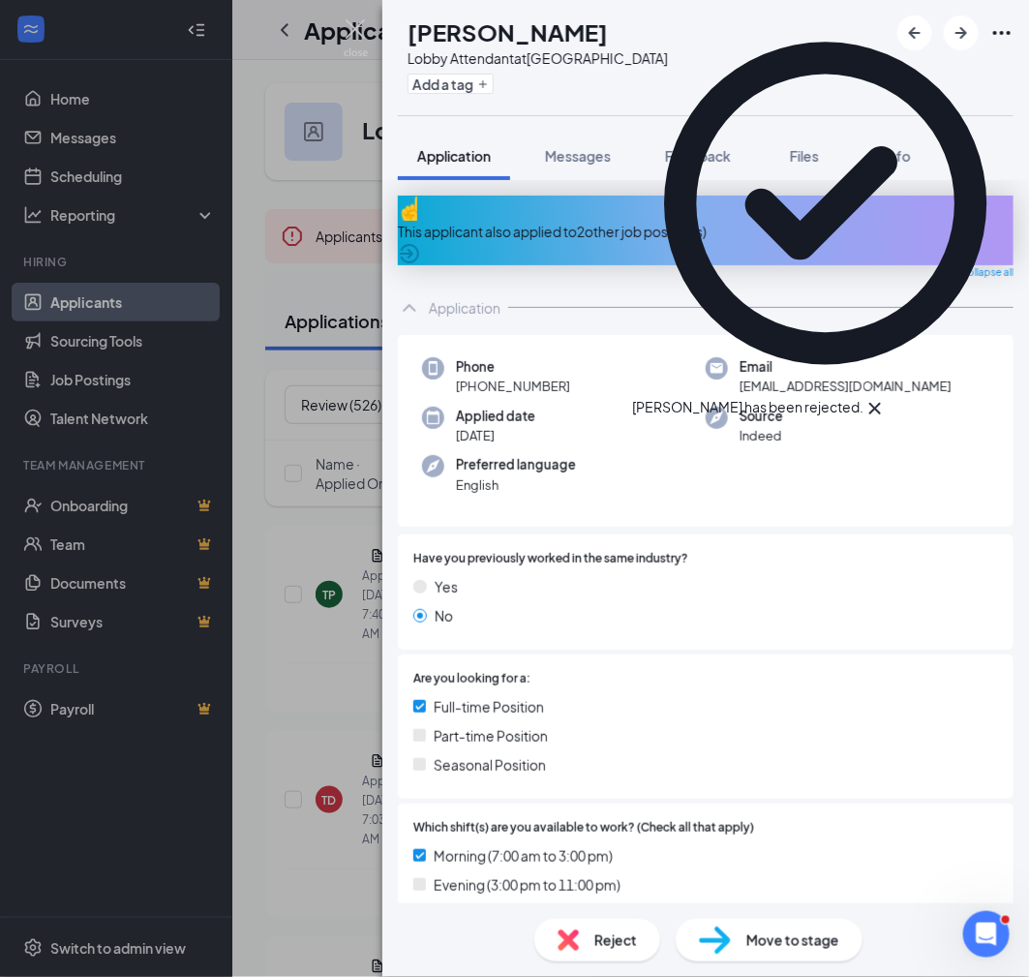
click at [557, 38] on h1 "[PERSON_NAME]" at bounding box center [508, 31] width 200 height 33
copy h1 "[PERSON_NAME]"
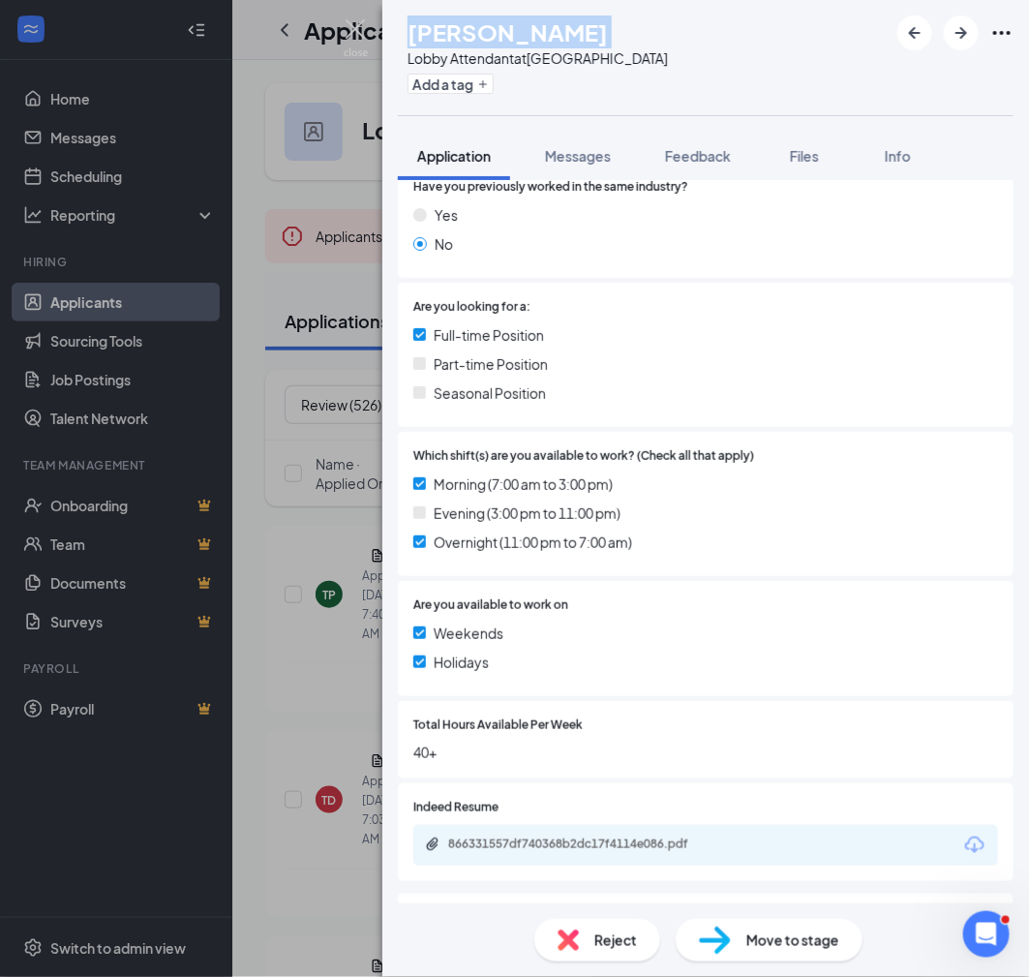
scroll to position [461, 0]
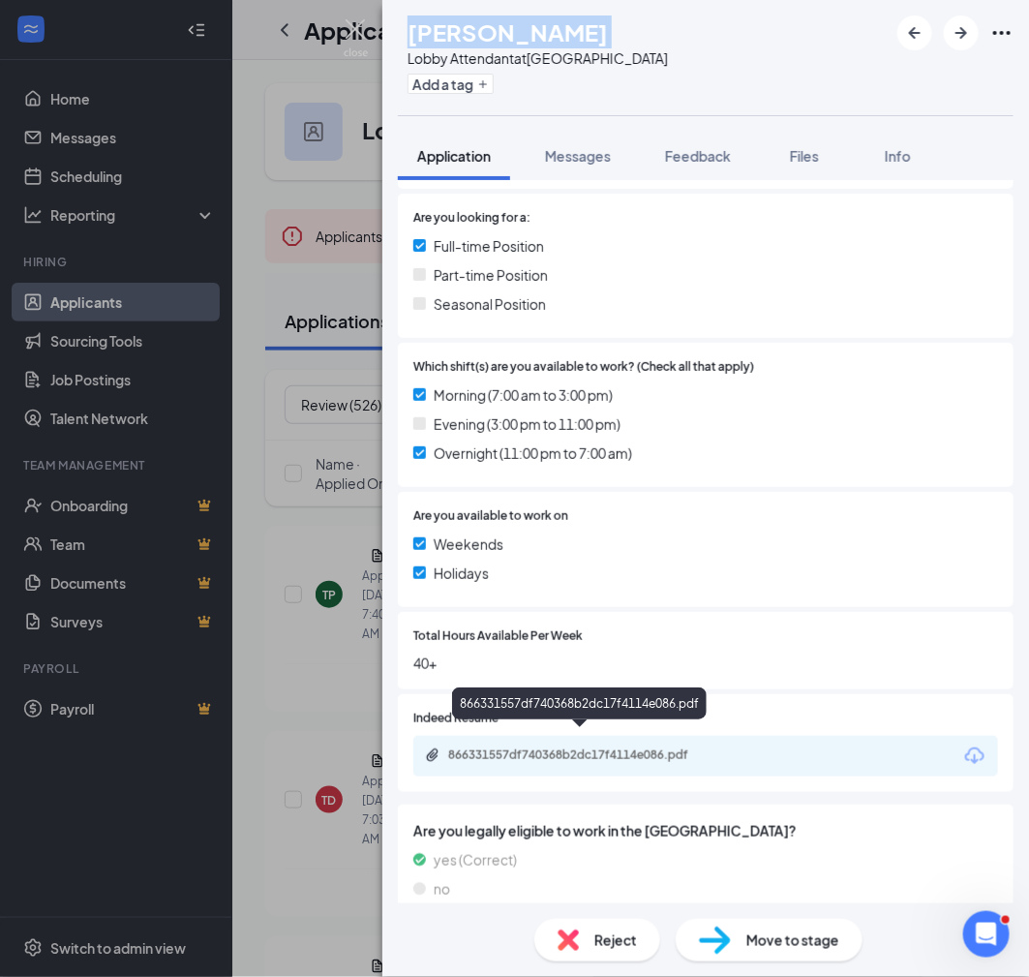
click at [625, 747] on div "866331557df740368b2dc17f4114e086.pdf" at bounding box center [583, 754] width 271 height 15
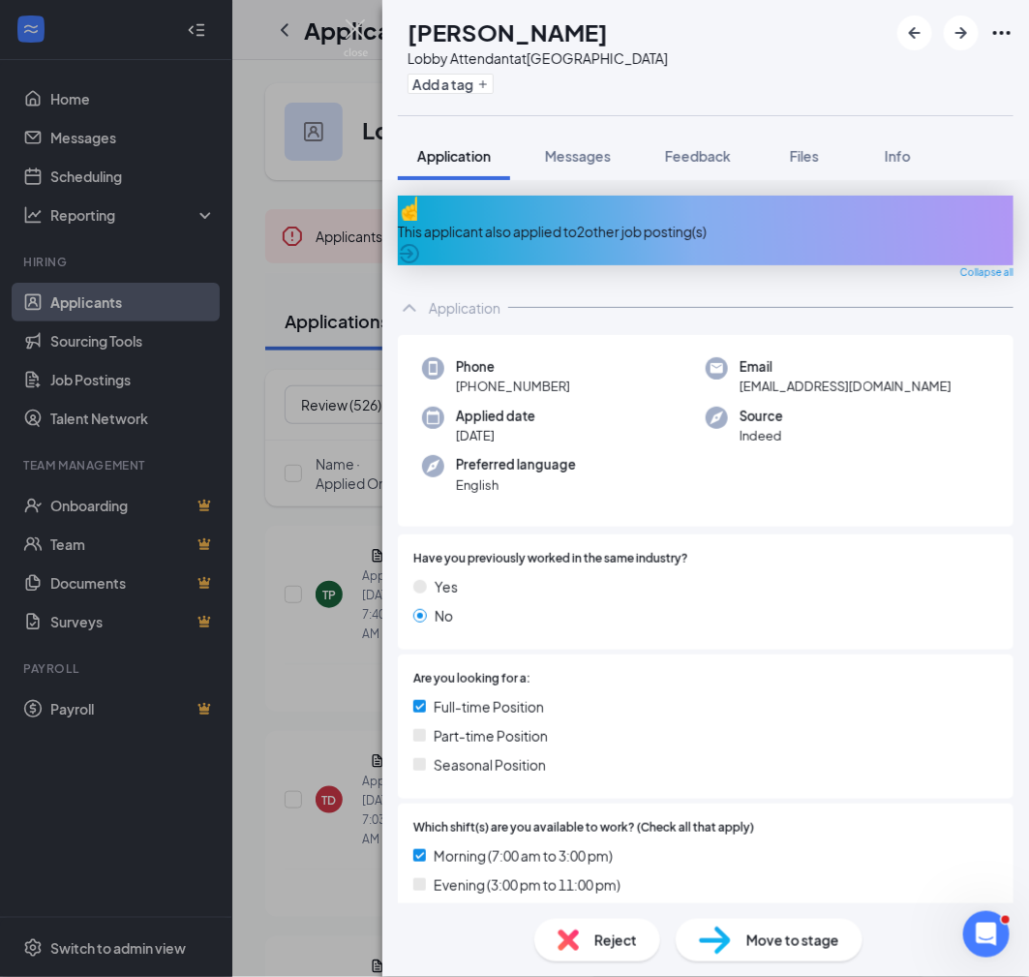
click at [556, 378] on span "[PHONE_NUMBER]" at bounding box center [513, 386] width 114 height 19
copy span "[PHONE_NUMBER]"
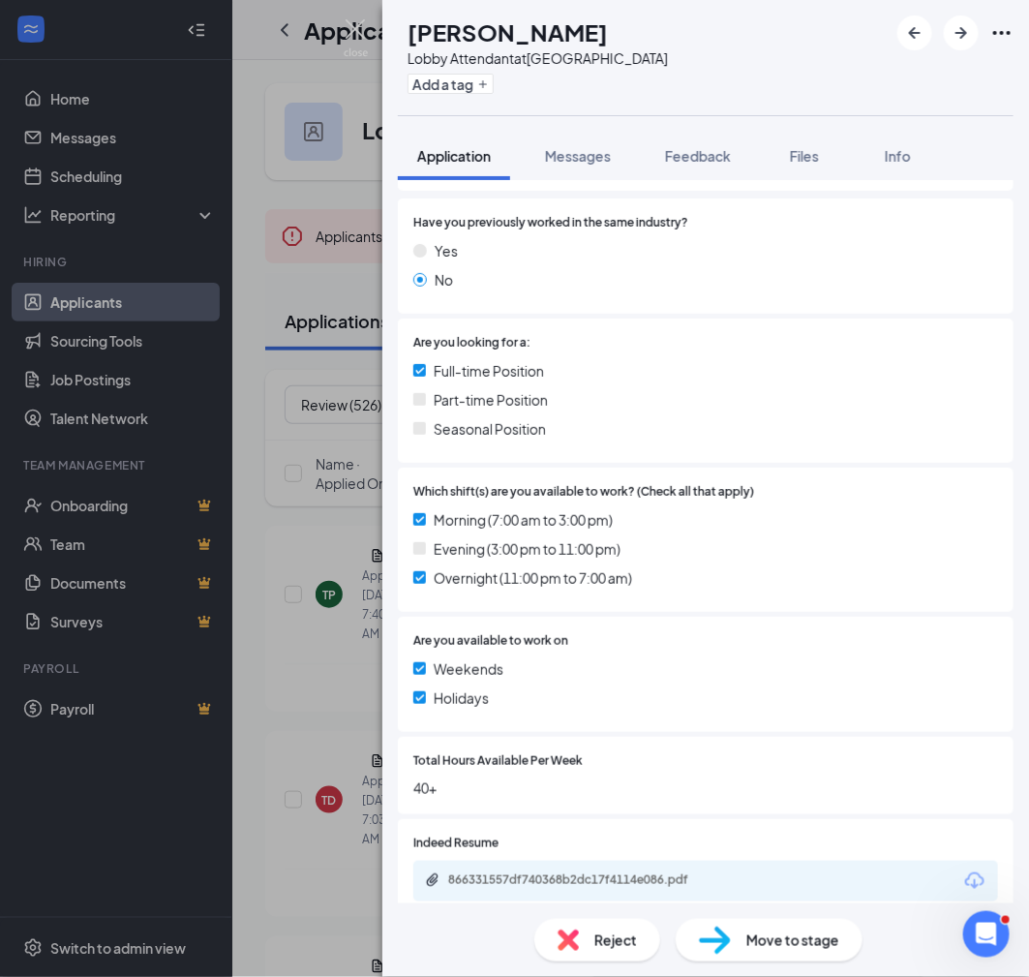
click at [737, 938] on div "Move to stage" at bounding box center [769, 940] width 187 height 43
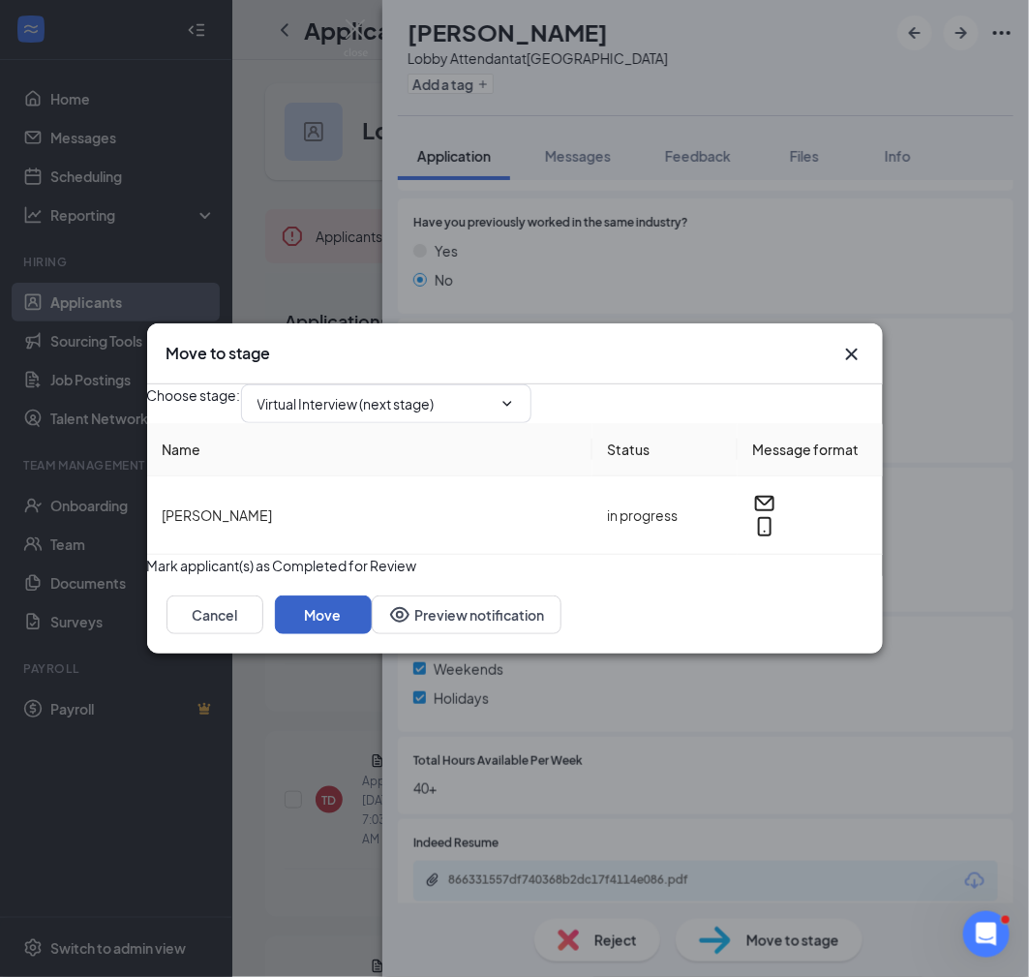
click at [372, 634] on button "Move" at bounding box center [323, 614] width 97 height 39
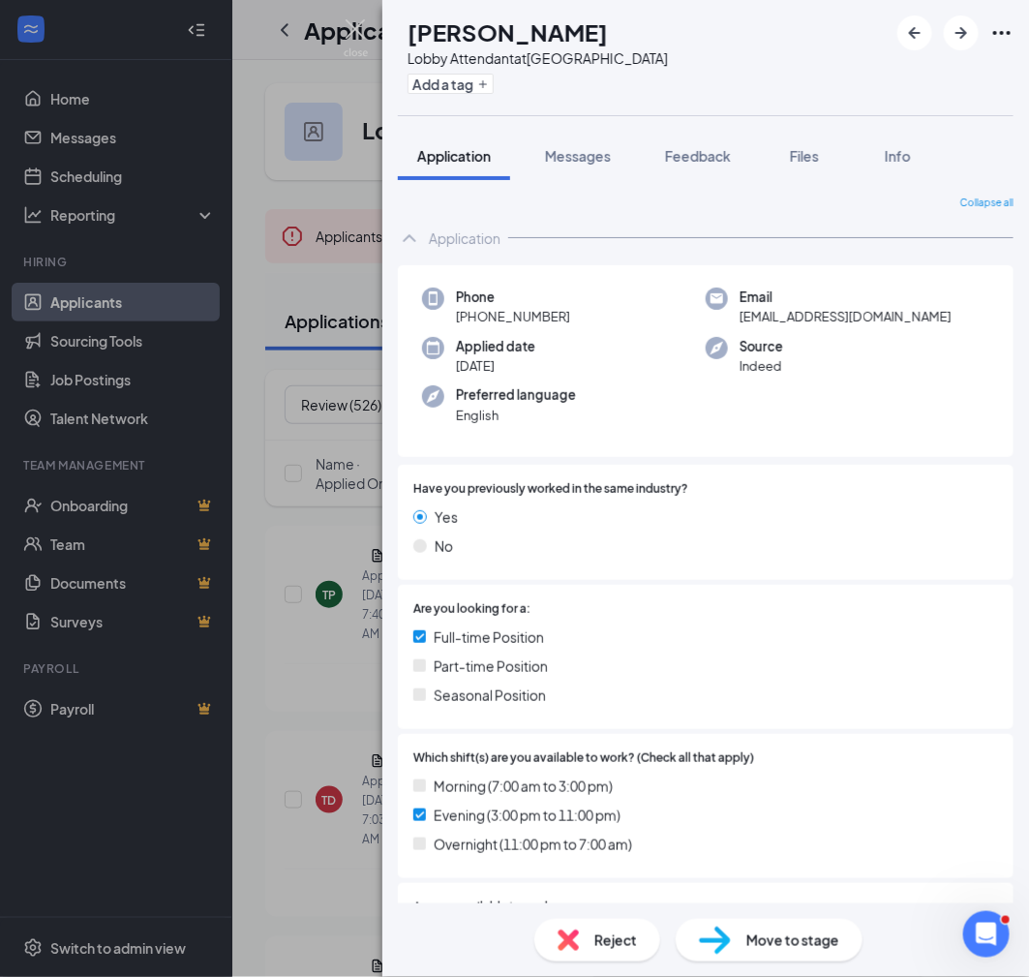
click at [523, 22] on h1 "[PERSON_NAME]" at bounding box center [508, 31] width 200 height 33
copy h1 "[PERSON_NAME]"
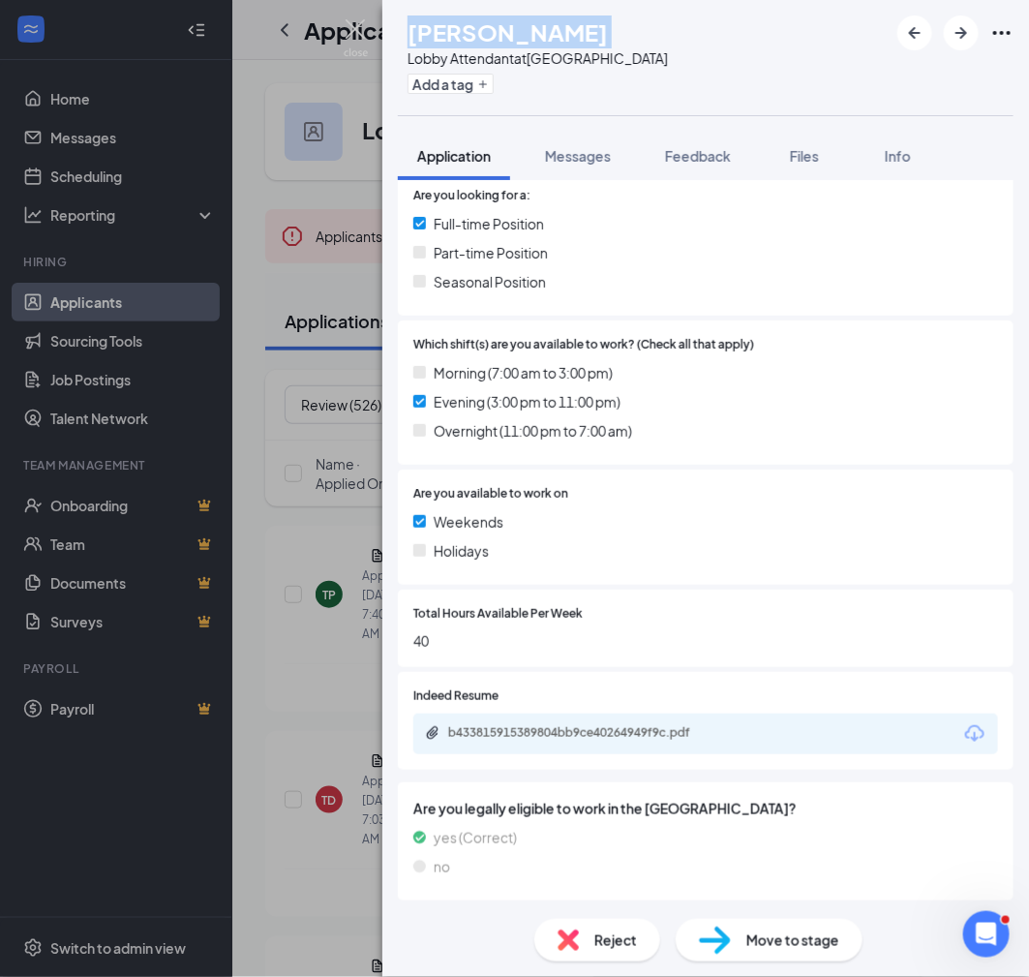
scroll to position [407, 0]
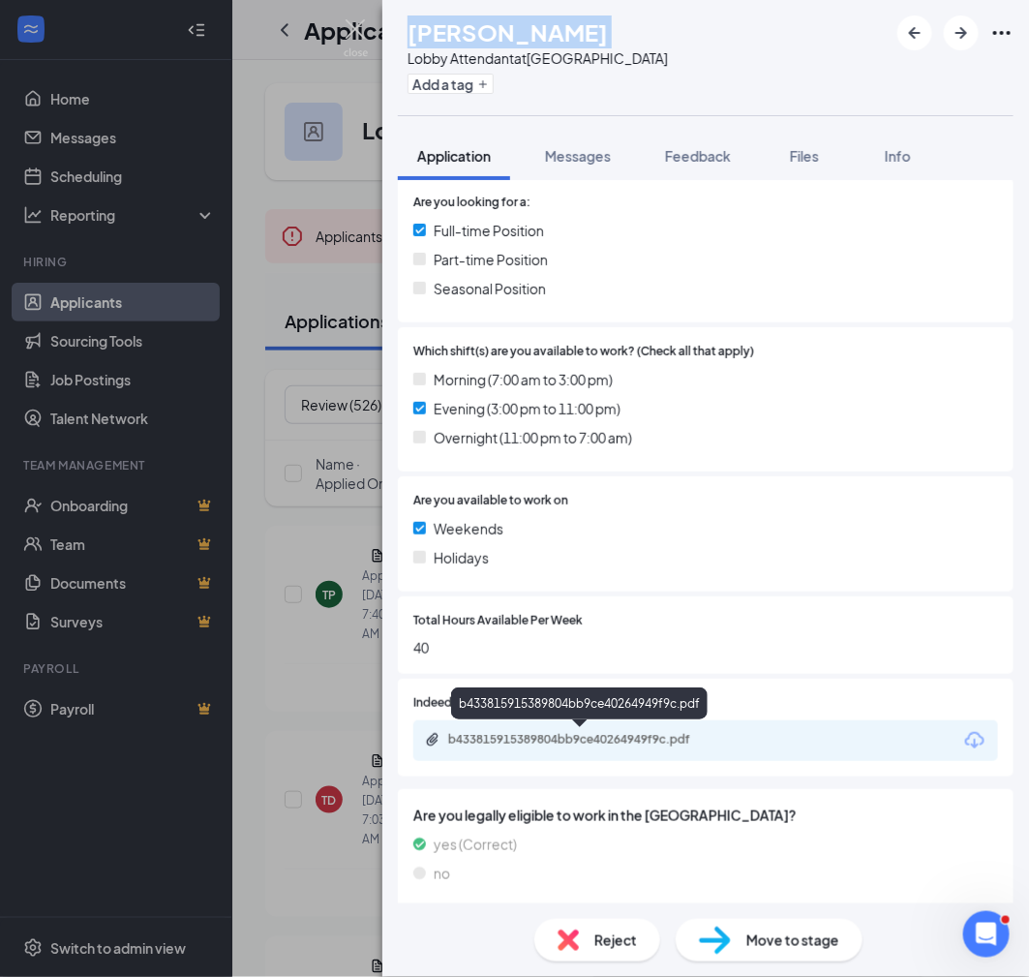
click at [621, 742] on div "b433815915389804bb9ce40264949f9c.pdf" at bounding box center [583, 739] width 271 height 15
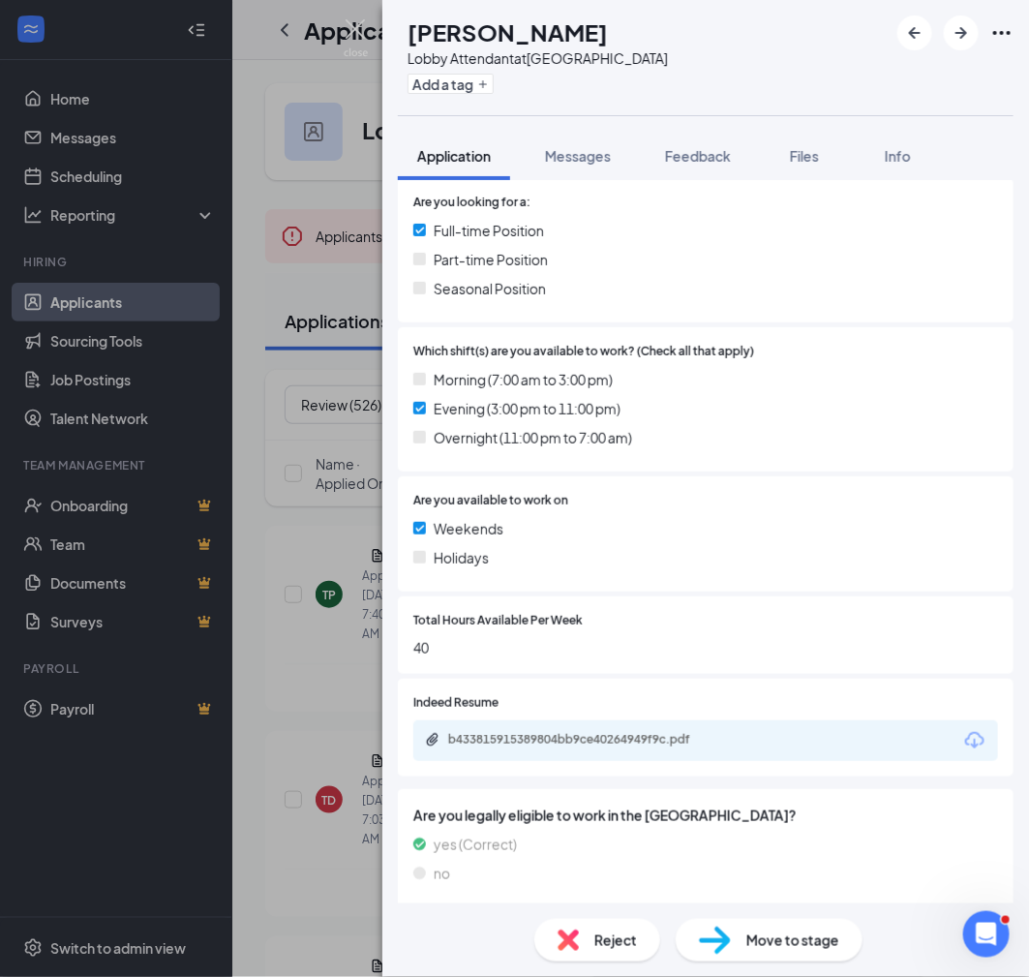
click at [599, 952] on div "Reject" at bounding box center [597, 940] width 126 height 43
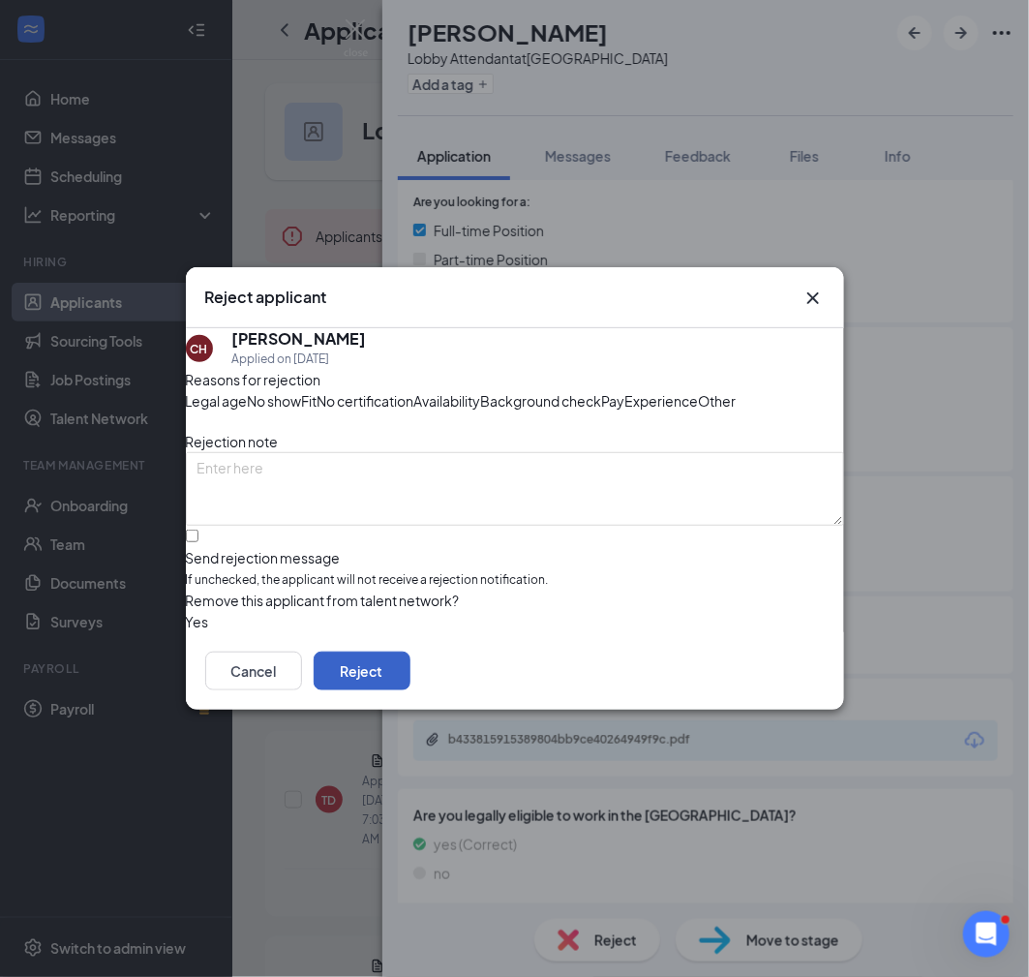
click at [410, 690] on button "Reject" at bounding box center [362, 670] width 97 height 39
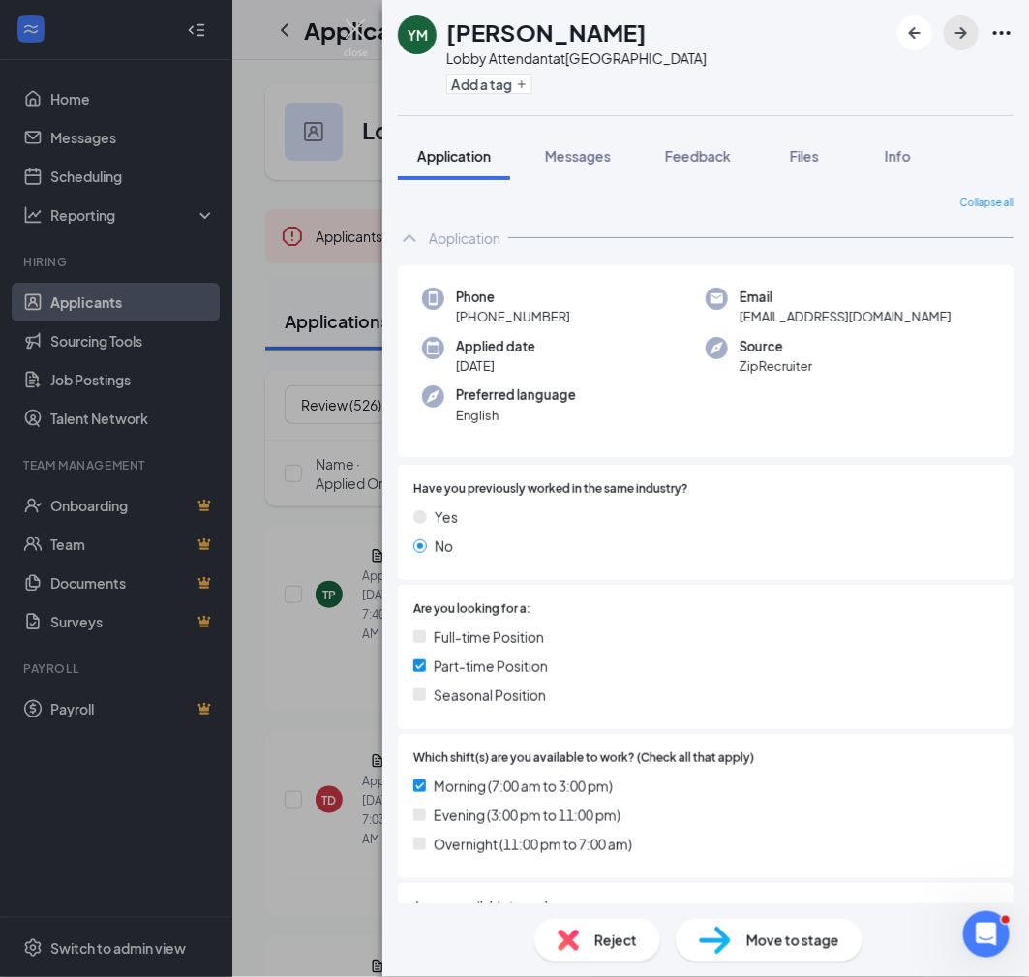
click at [964, 41] on icon "ArrowRight" at bounding box center [961, 32] width 23 height 23
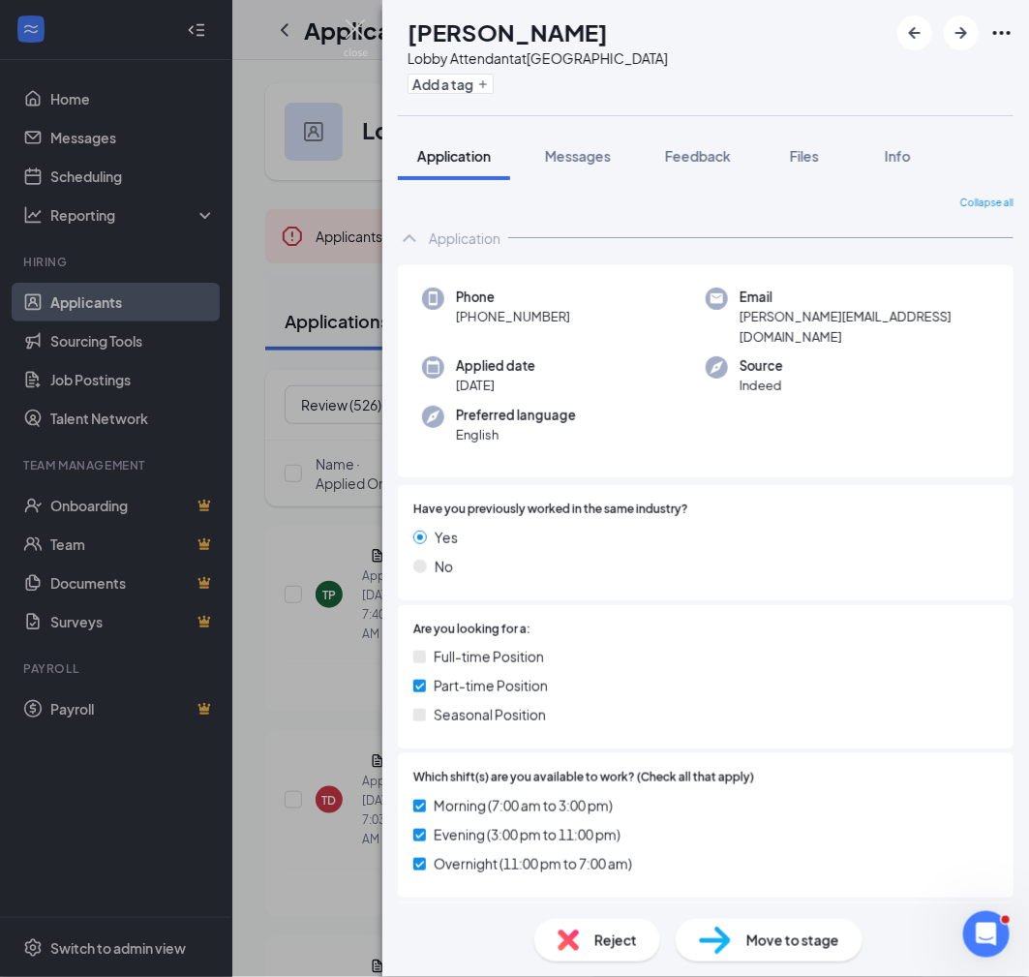
click at [514, 36] on h1 "[PERSON_NAME]" at bounding box center [508, 31] width 200 height 33
copy h1 "[PERSON_NAME]"
click at [967, 34] on icon "ArrowRight" at bounding box center [961, 32] width 23 height 23
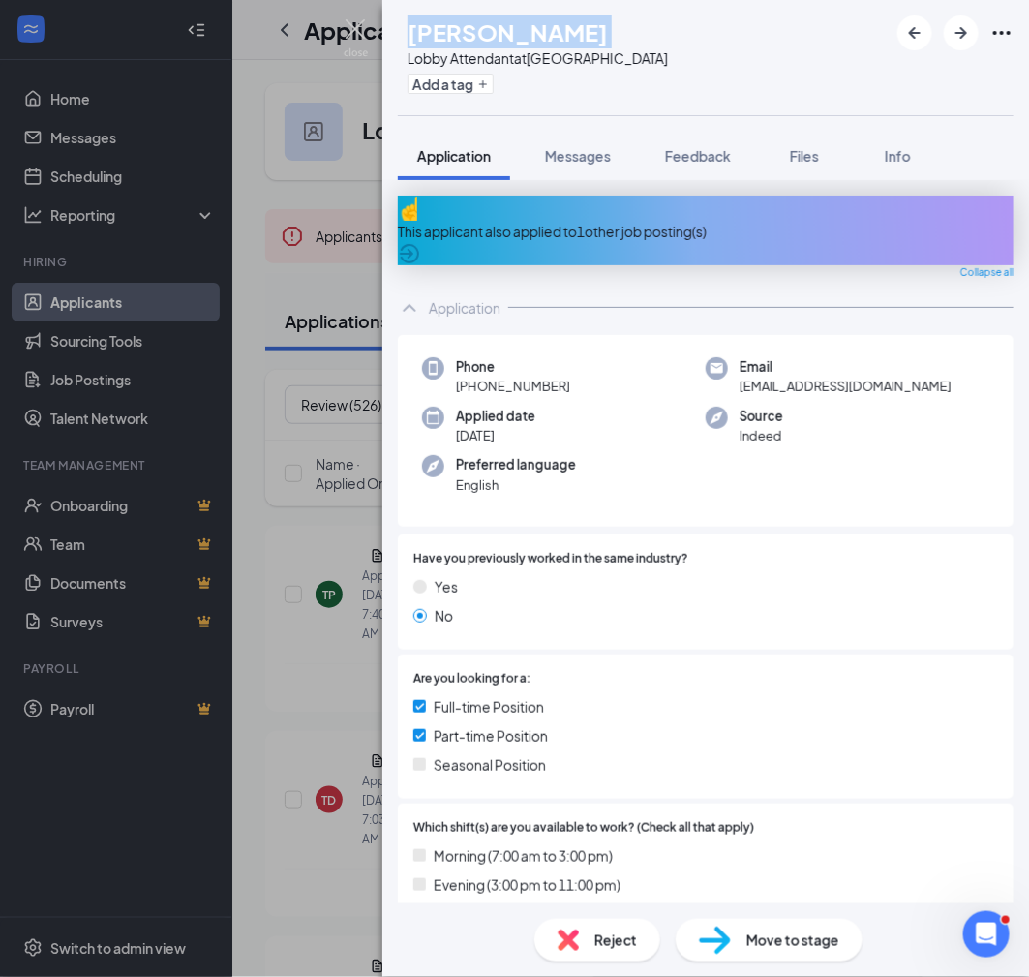
click at [608, 37] on h1 "[PERSON_NAME]" at bounding box center [508, 31] width 200 height 33
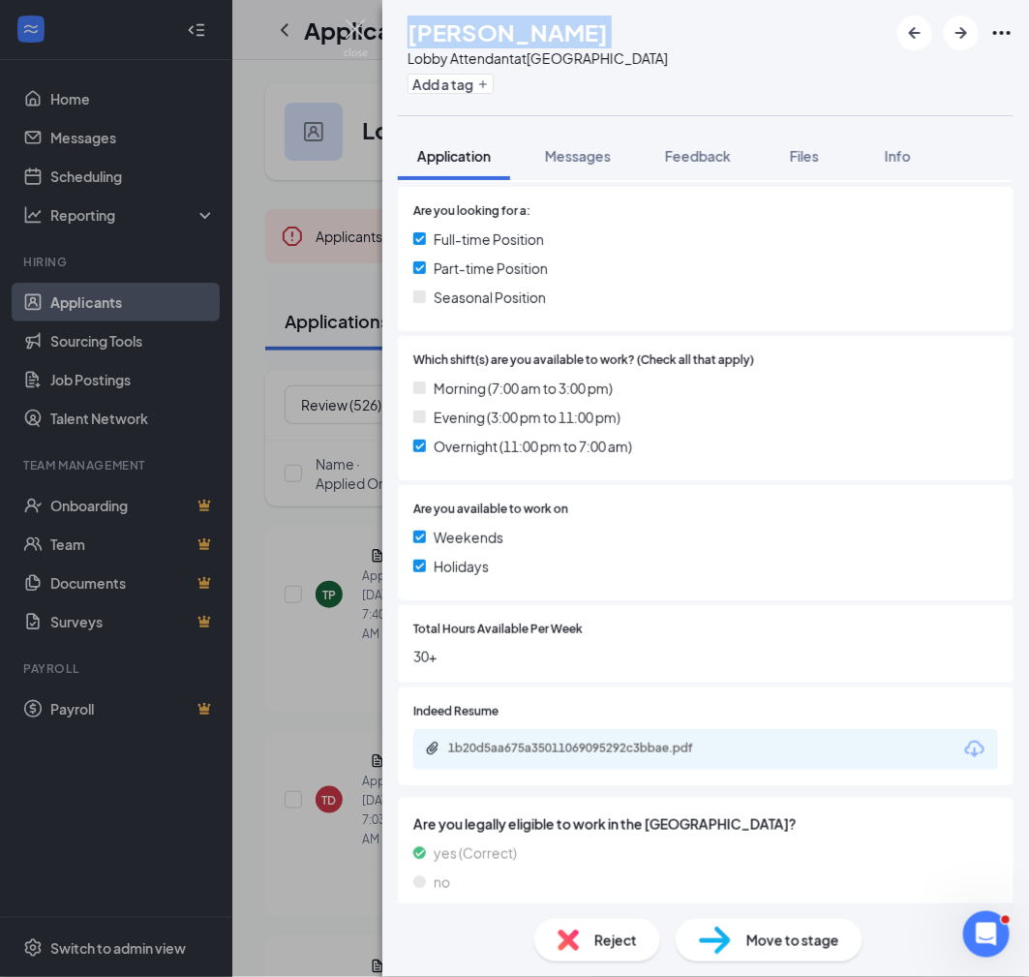
scroll to position [461, 0]
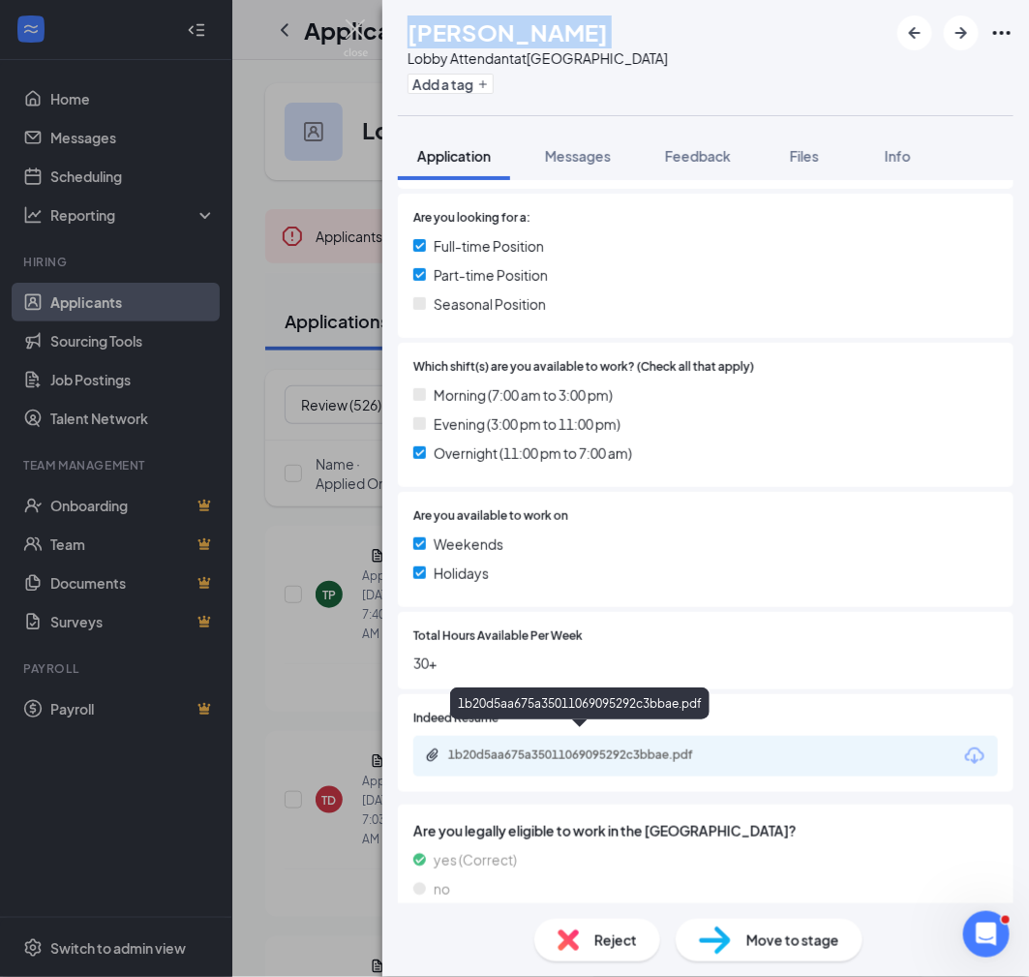
click at [626, 747] on div "1b20d5aa675a35011069095292c3bbae.pdf" at bounding box center [583, 754] width 271 height 15
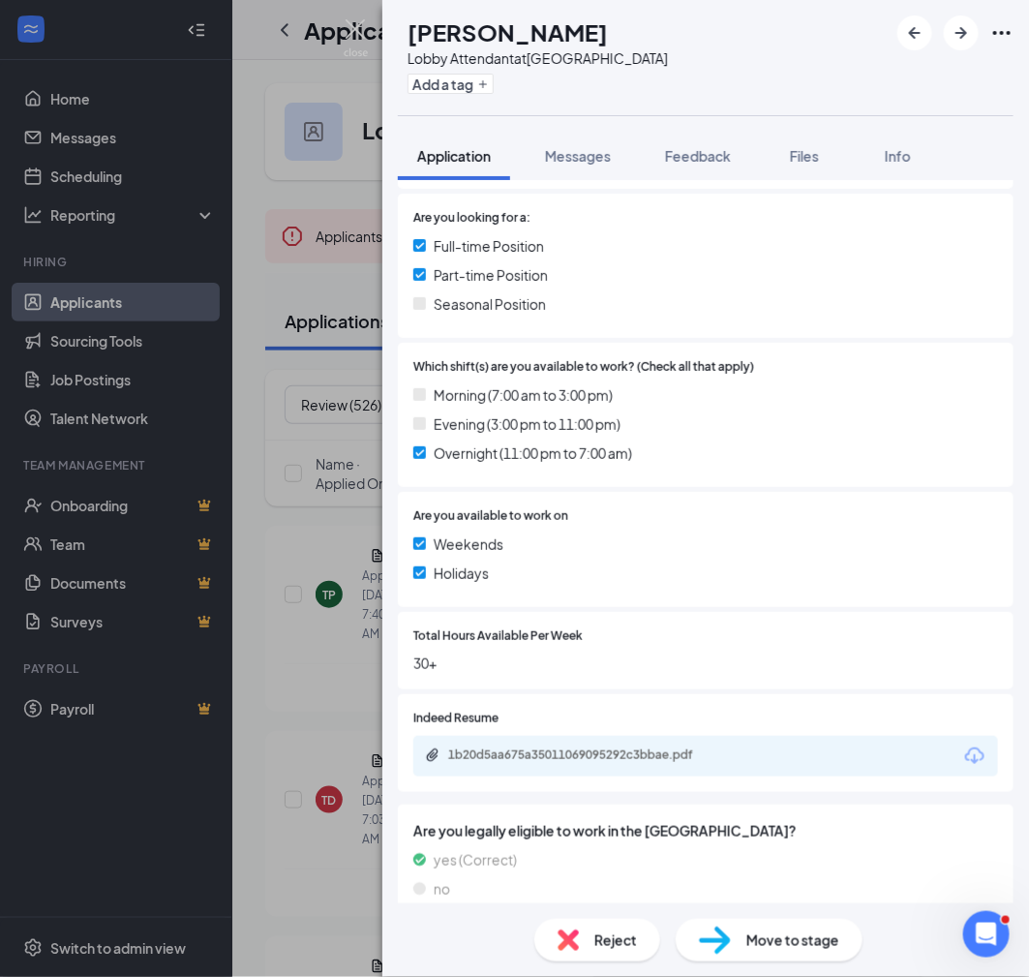
click at [787, 945] on span "Move to stage" at bounding box center [792, 939] width 93 height 21
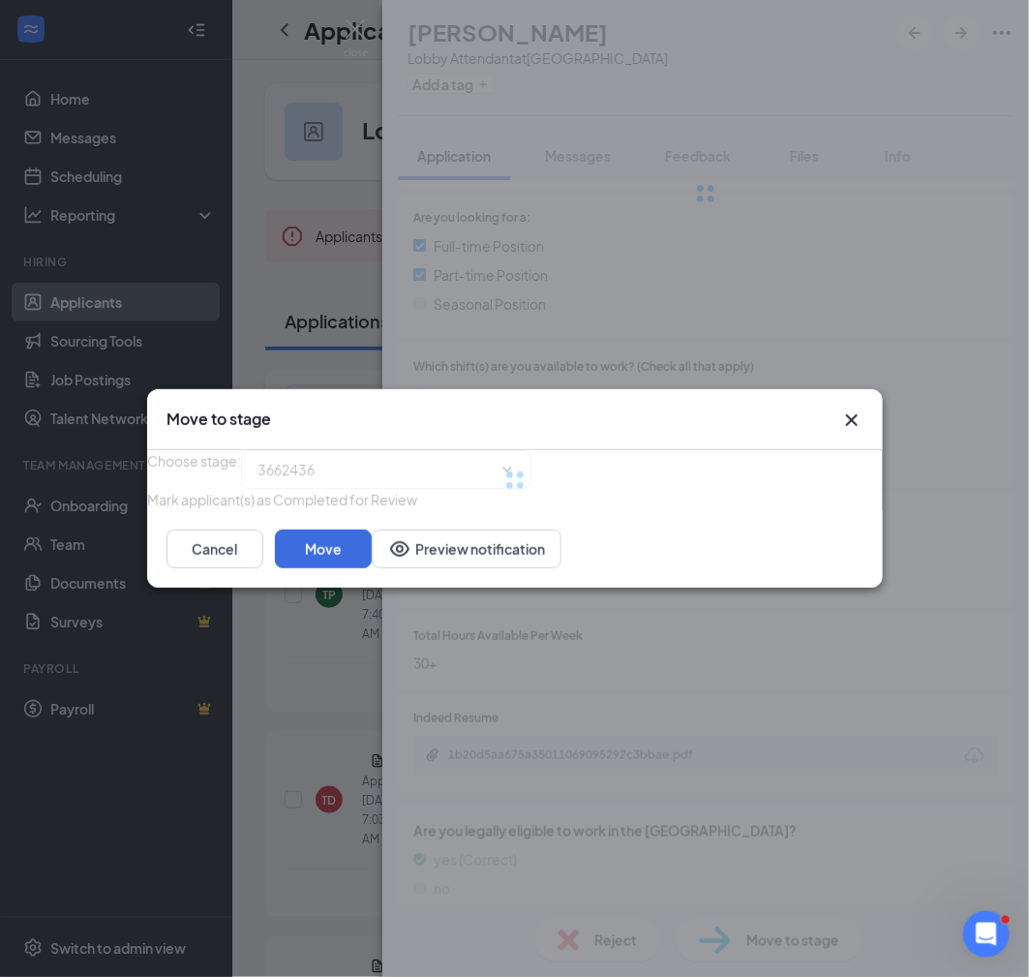
type input "Virtual Interview (next stage)"
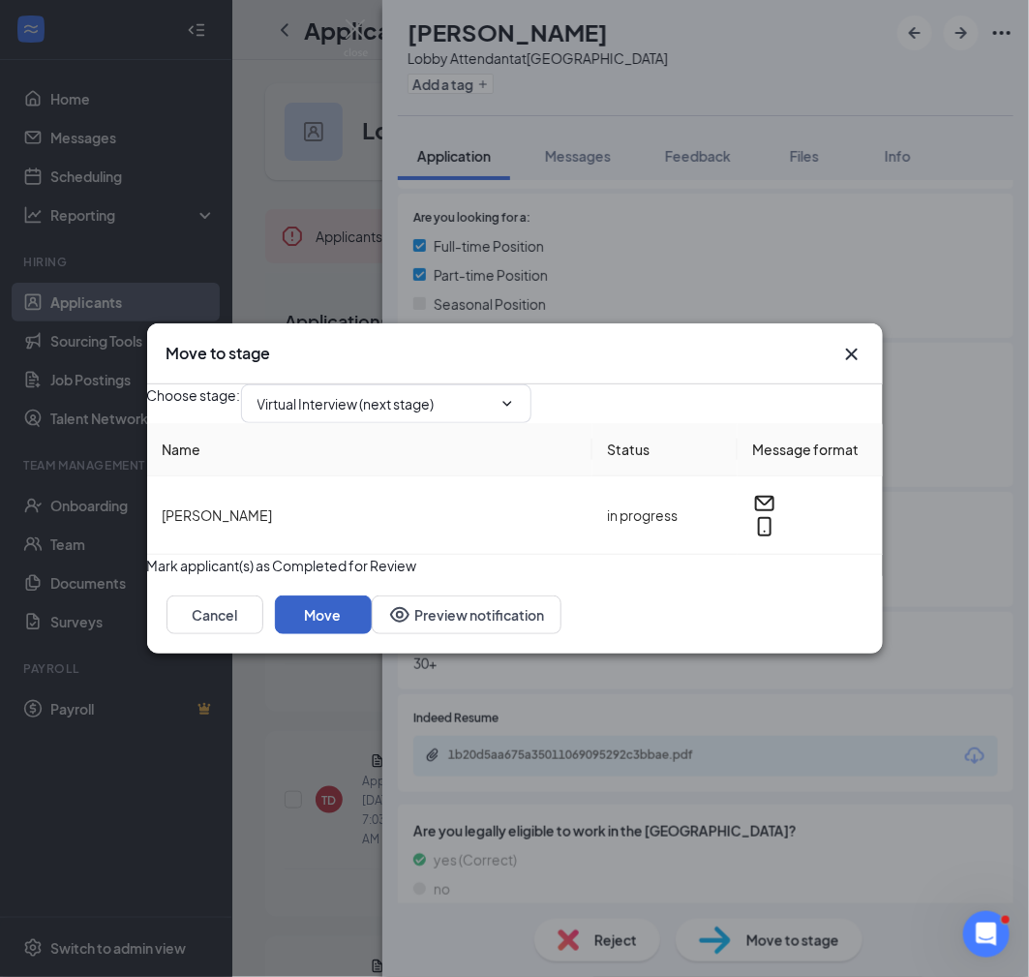
click at [372, 634] on button "Move" at bounding box center [323, 614] width 97 height 39
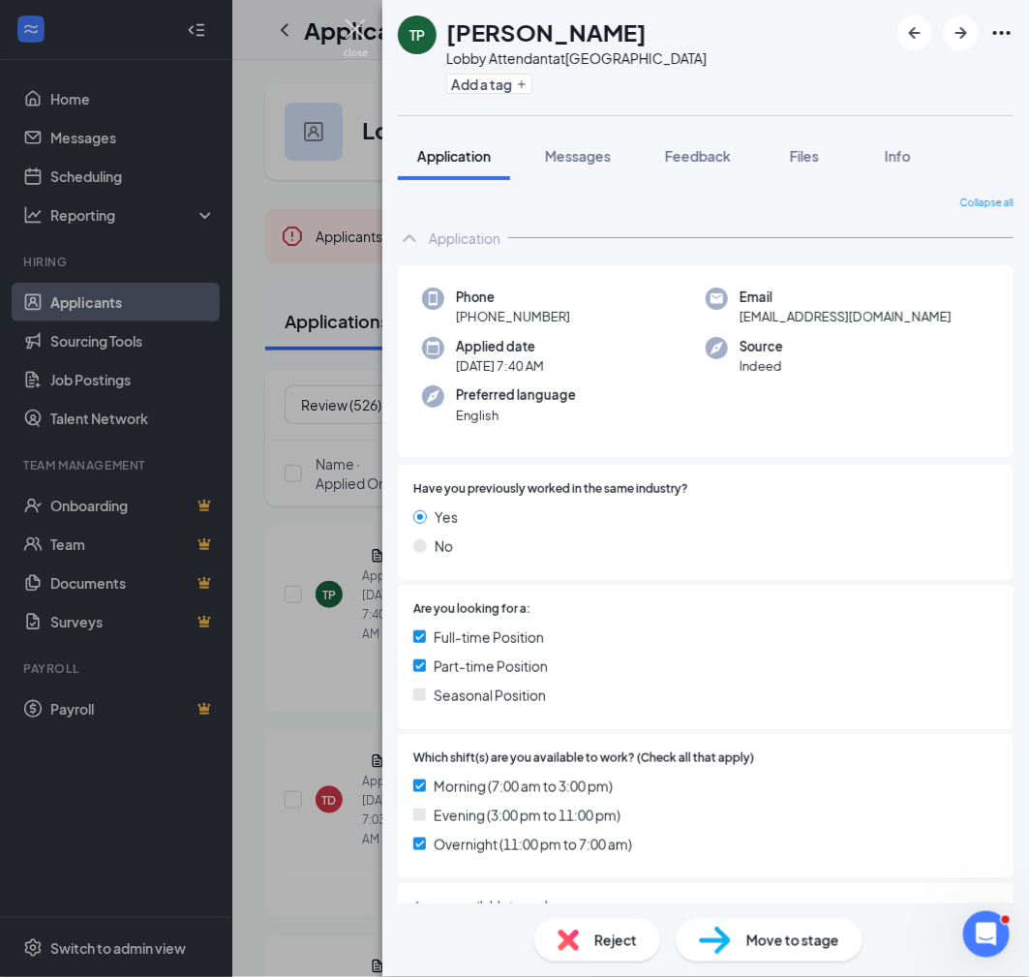
click at [358, 32] on img at bounding box center [356, 38] width 24 height 38
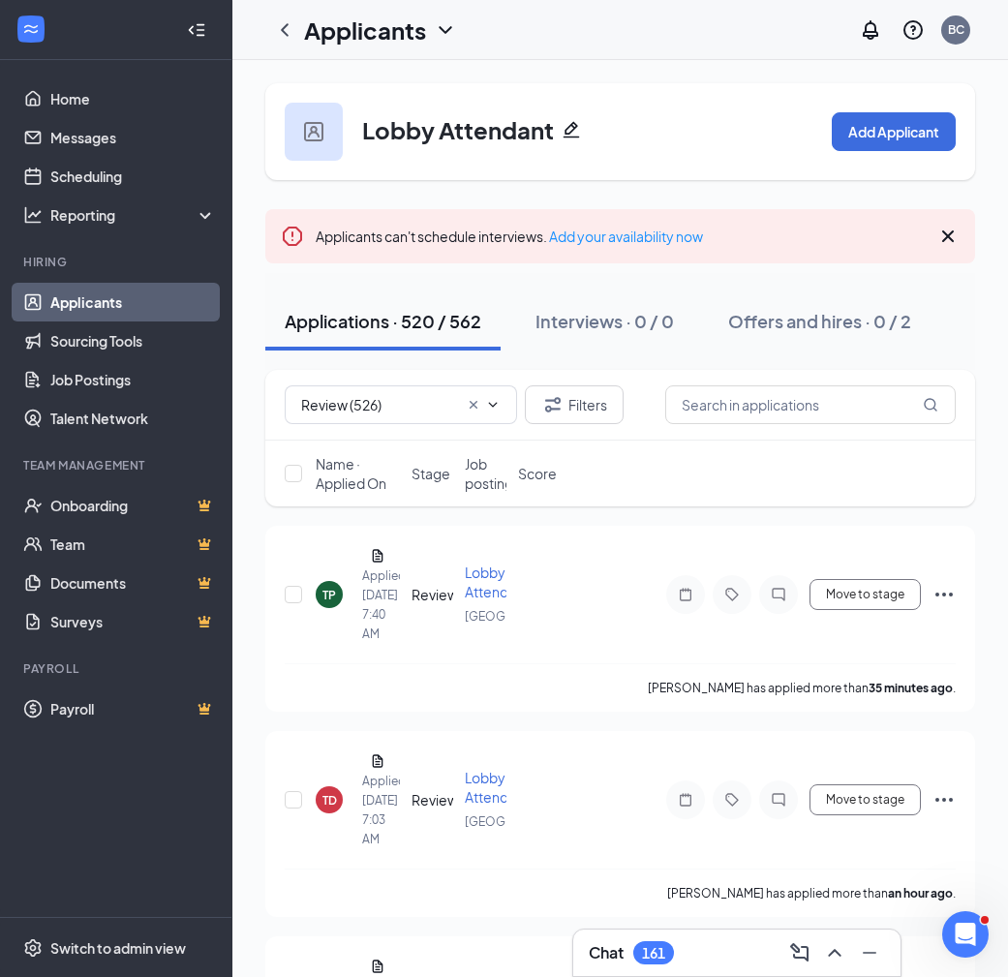
click at [90, 303] on link "Applicants" at bounding box center [133, 302] width 166 height 39
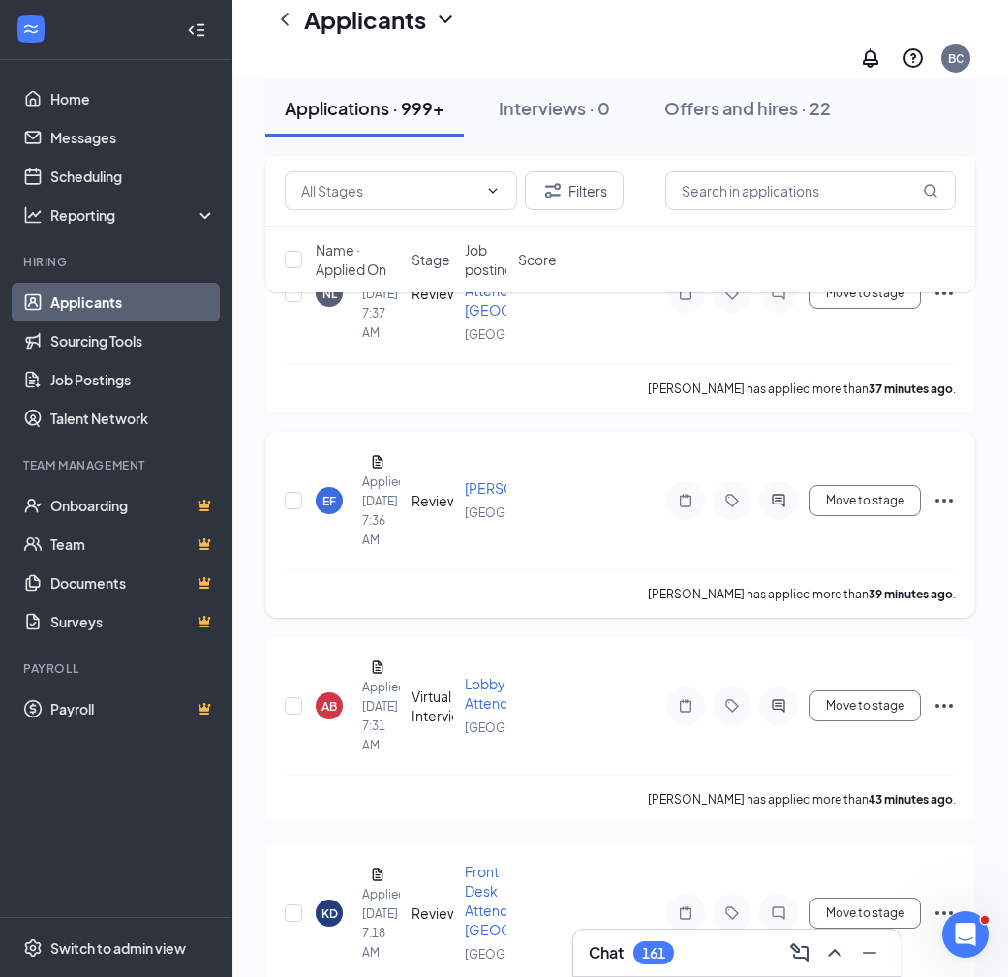
scroll to position [554, 0]
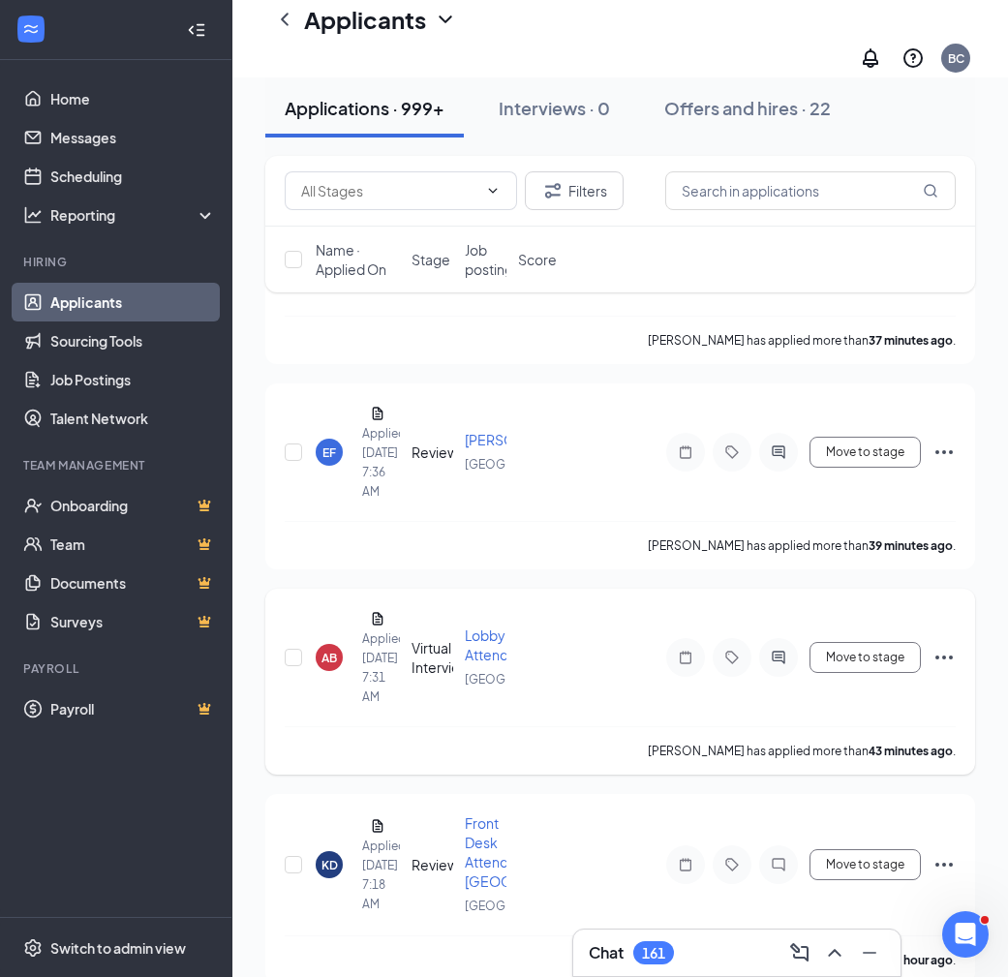
click at [474, 660] on span "Lobby Attendant" at bounding box center [497, 644] width 64 height 37
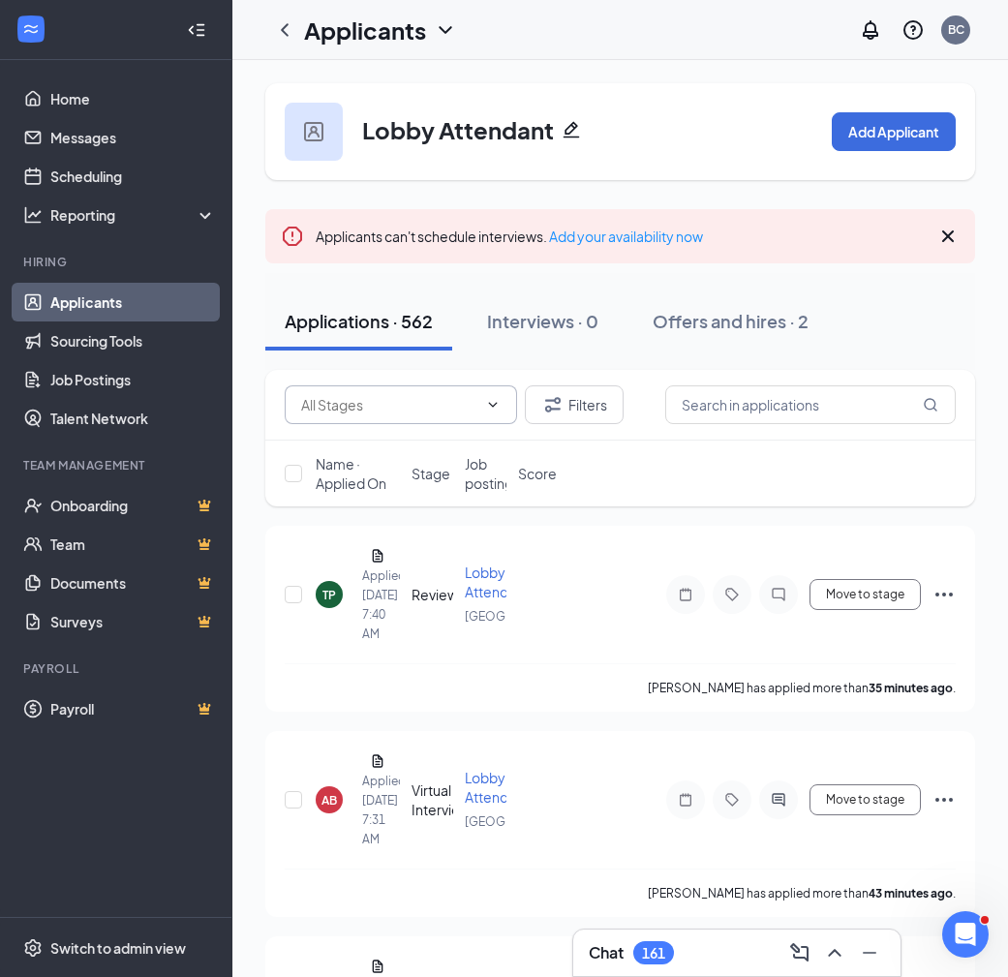
click at [312, 406] on input "text" at bounding box center [389, 404] width 176 height 21
click at [365, 421] on div "Review (520)" at bounding box center [416, 439] width 232 height 45
type input "Review (520)"
click at [334, 593] on div "TP" at bounding box center [329, 595] width 14 height 16
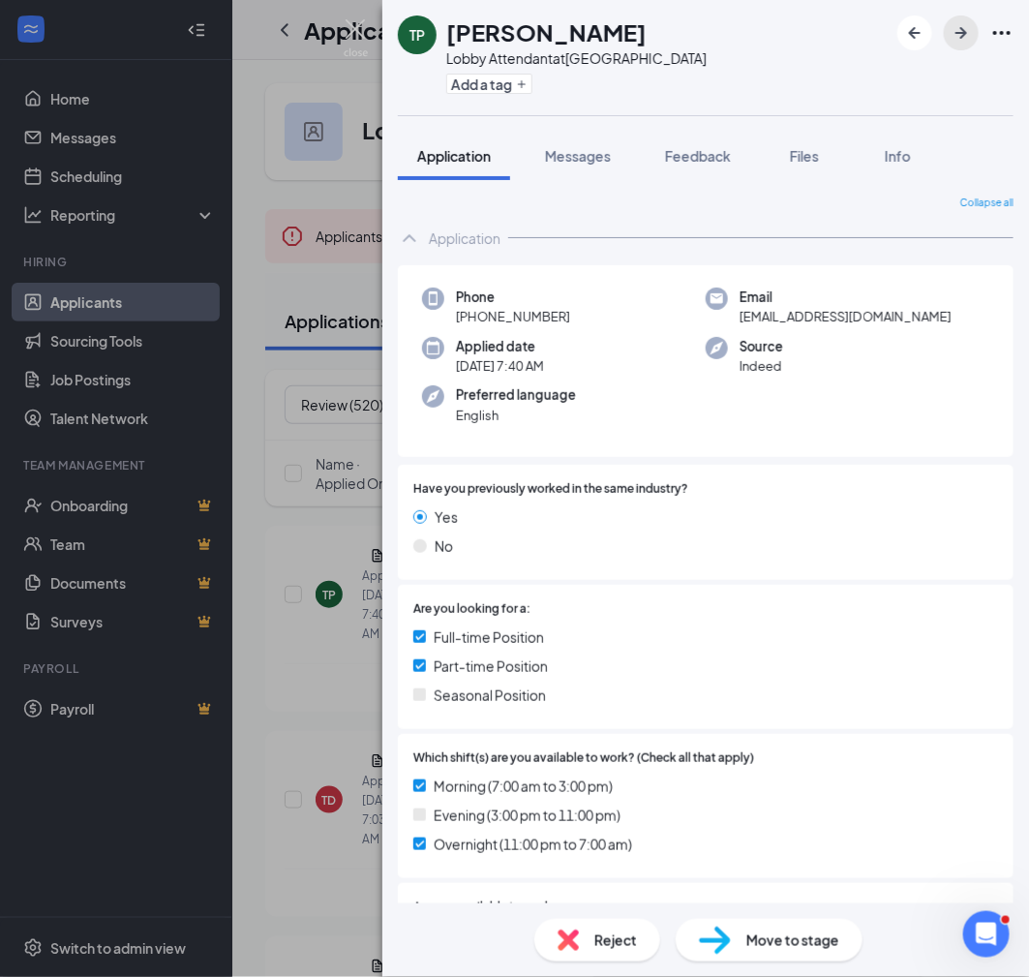
click at [950, 42] on icon "ArrowRight" at bounding box center [961, 32] width 23 height 23
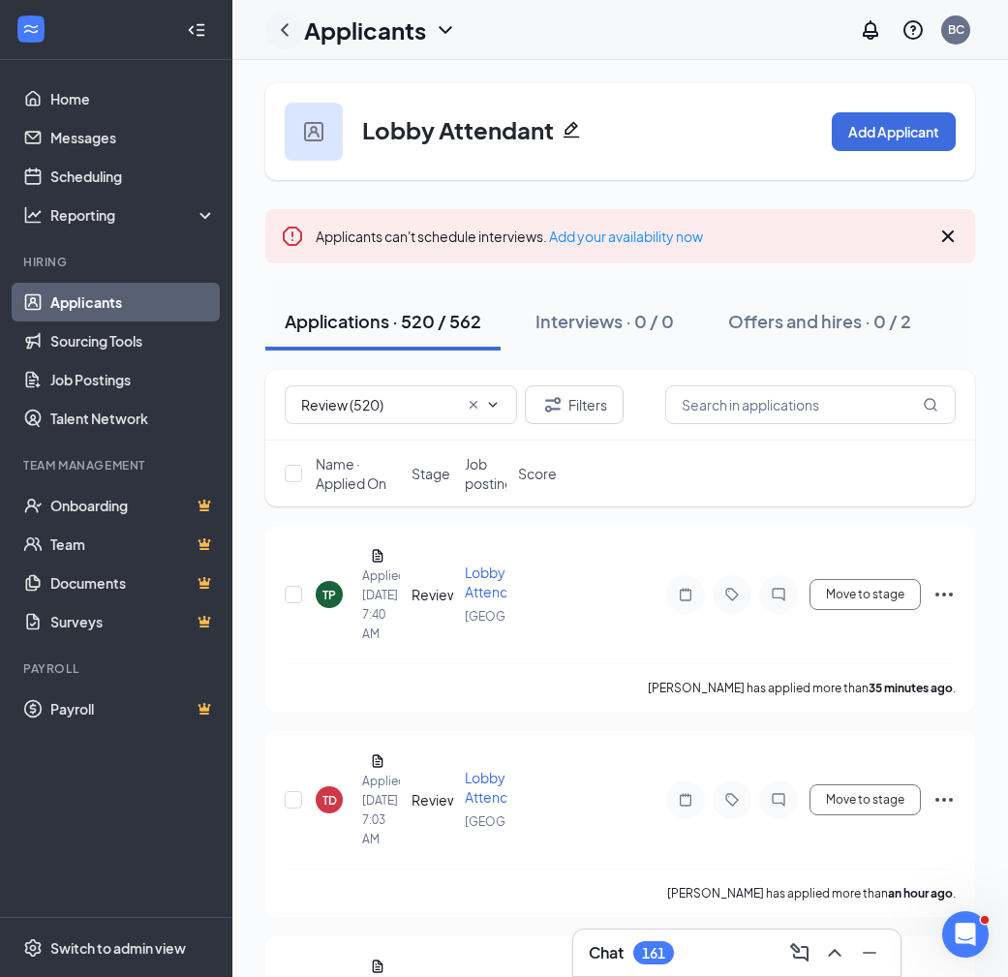
click at [287, 28] on icon "ChevronLeft" at bounding box center [284, 29] width 23 height 23
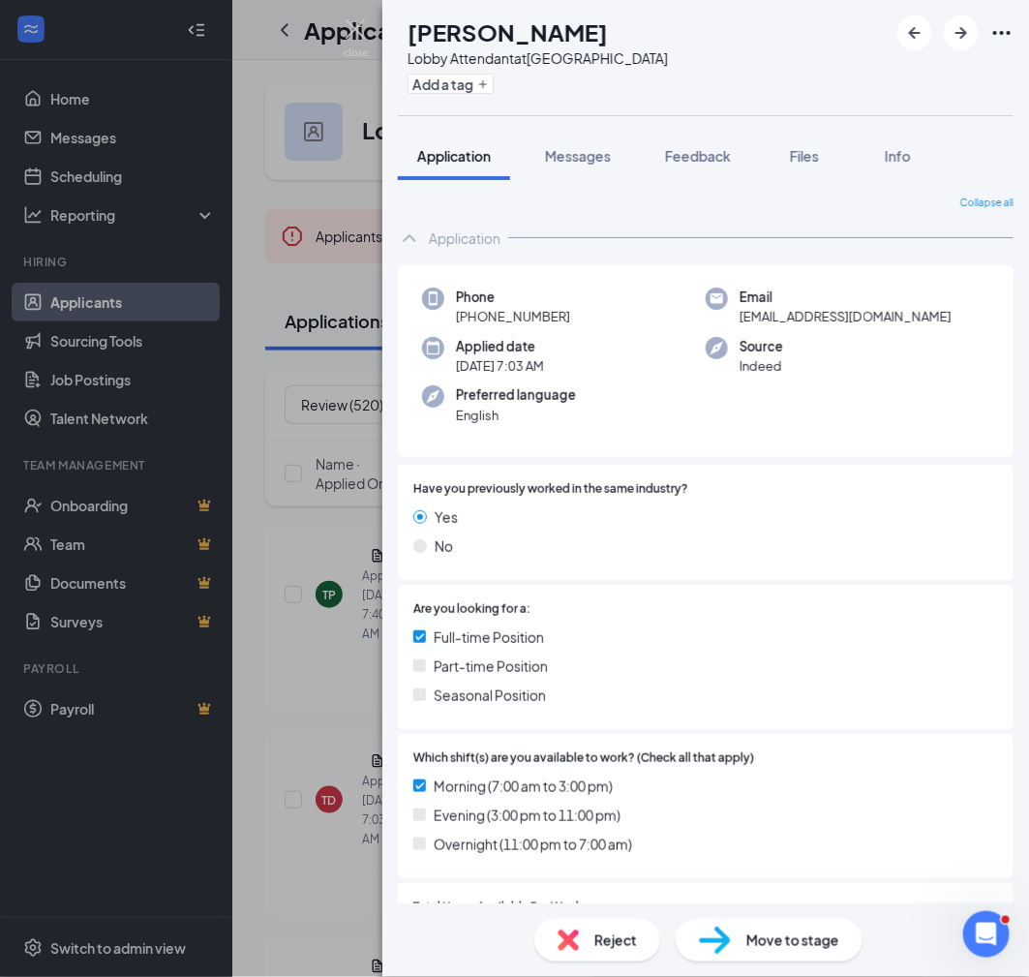
click at [270, 32] on div "TD [PERSON_NAME] Attendant at [GEOGRAPHIC_DATA] Add a tag Application Messages …" at bounding box center [514, 488] width 1029 height 977
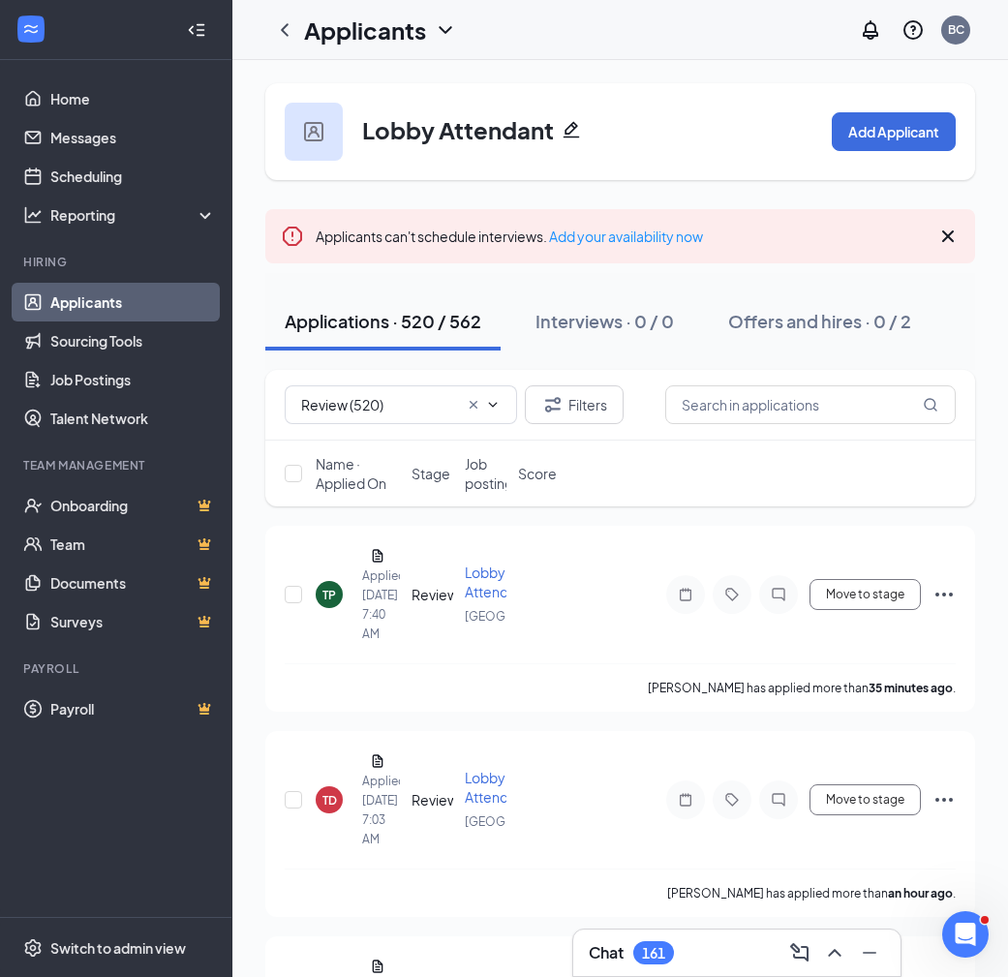
click at [100, 299] on link "Applicants" at bounding box center [133, 302] width 166 height 39
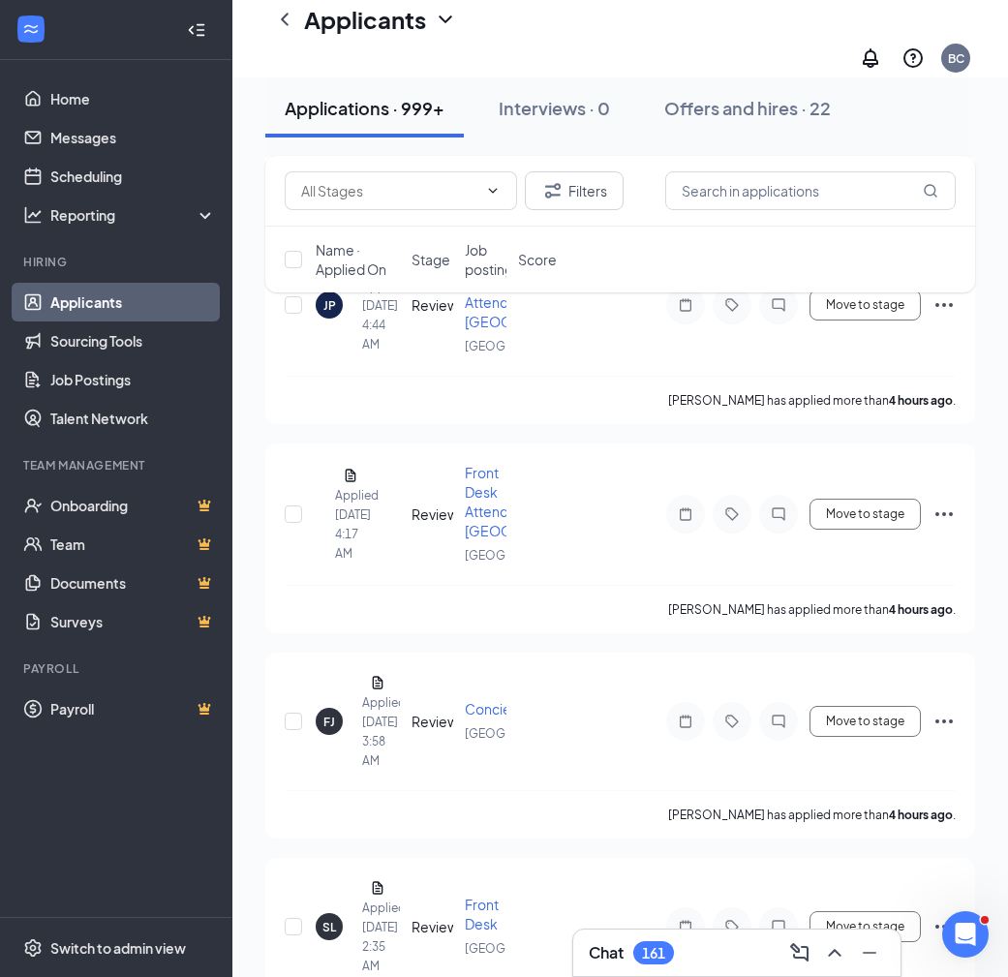
scroll to position [4214, 0]
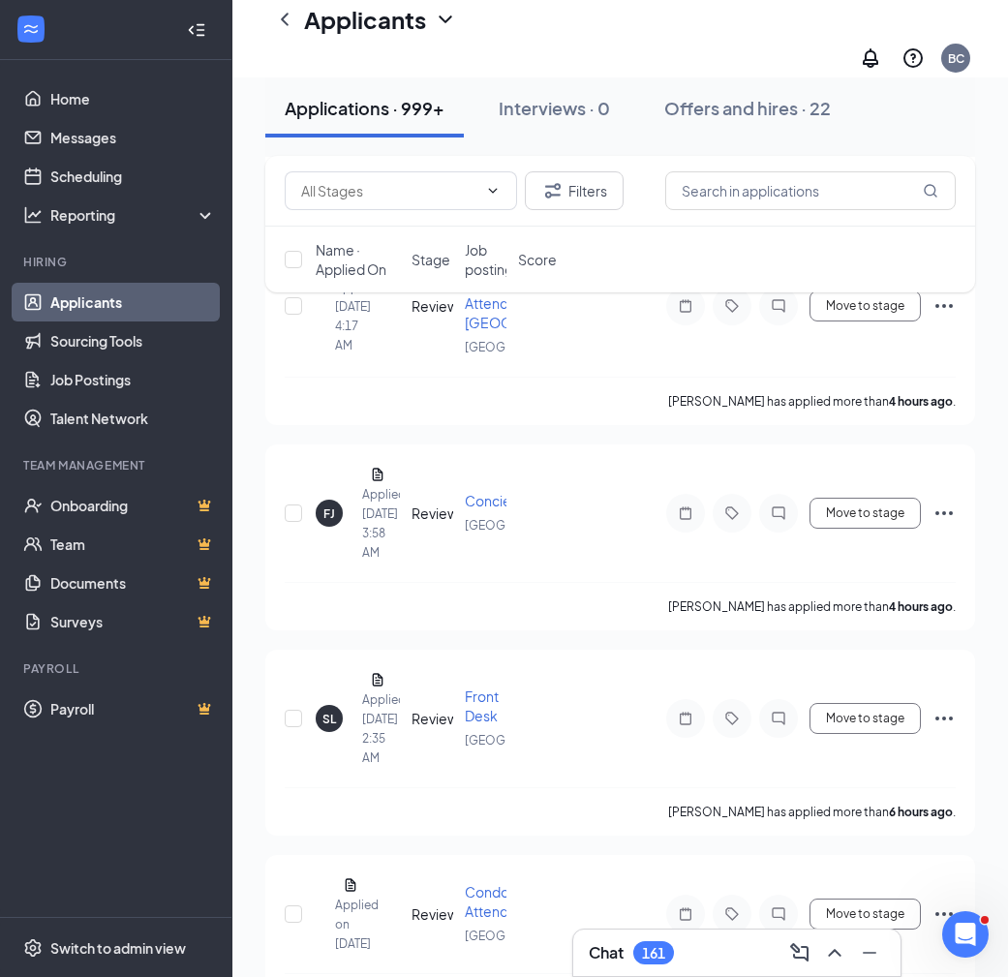
click at [58, 301] on link "Applicants" at bounding box center [133, 302] width 166 height 39
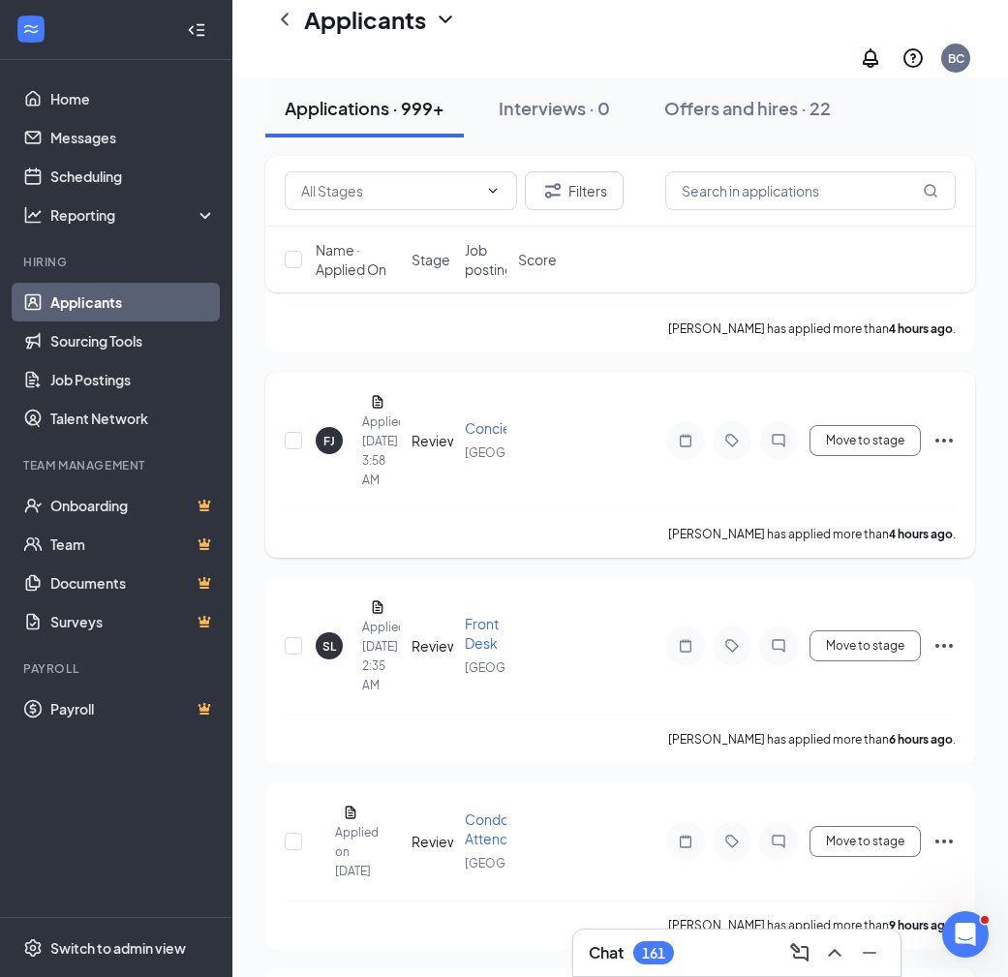
scroll to position [4287, 0]
click at [478, 436] on span "Concierge" at bounding box center [499, 426] width 69 height 17
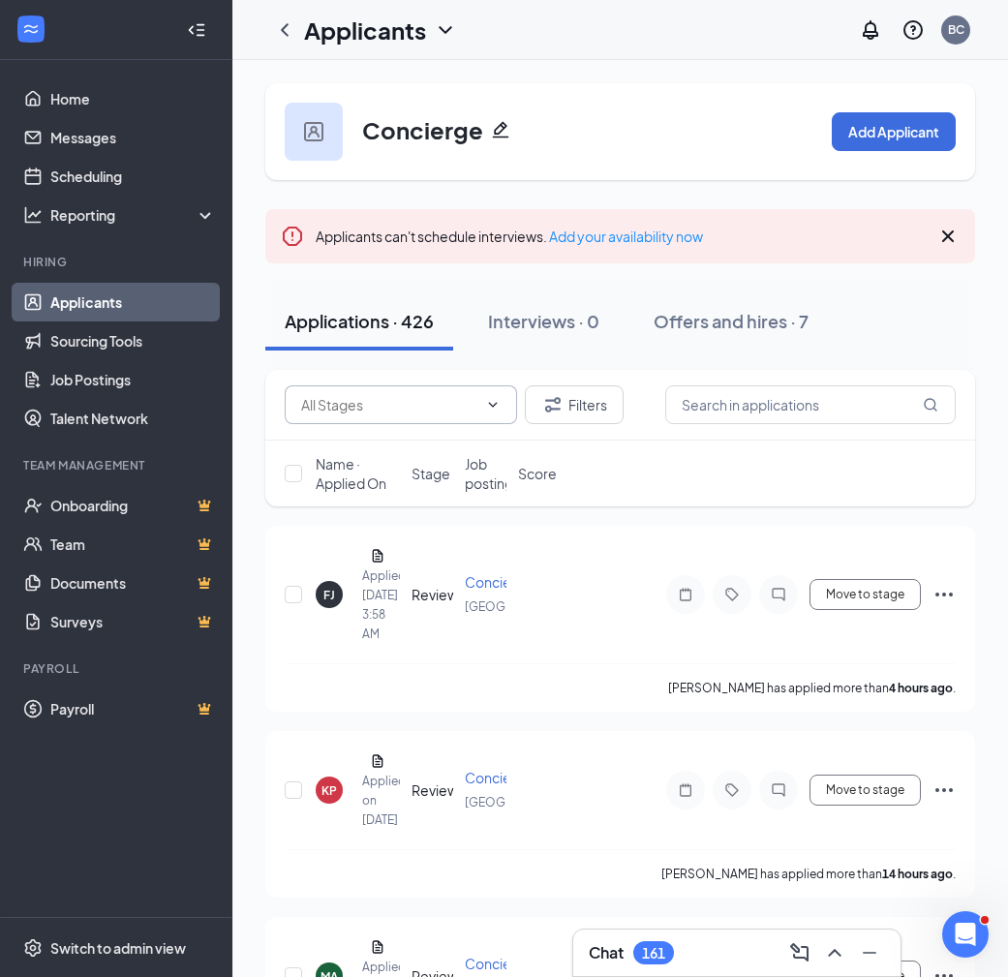
click at [336, 402] on input "text" at bounding box center [389, 404] width 176 height 21
click at [352, 447] on div "Review (400)" at bounding box center [355, 439] width 79 height 21
type input "Review (400)"
click at [332, 602] on div "FJ" at bounding box center [329, 594] width 27 height 27
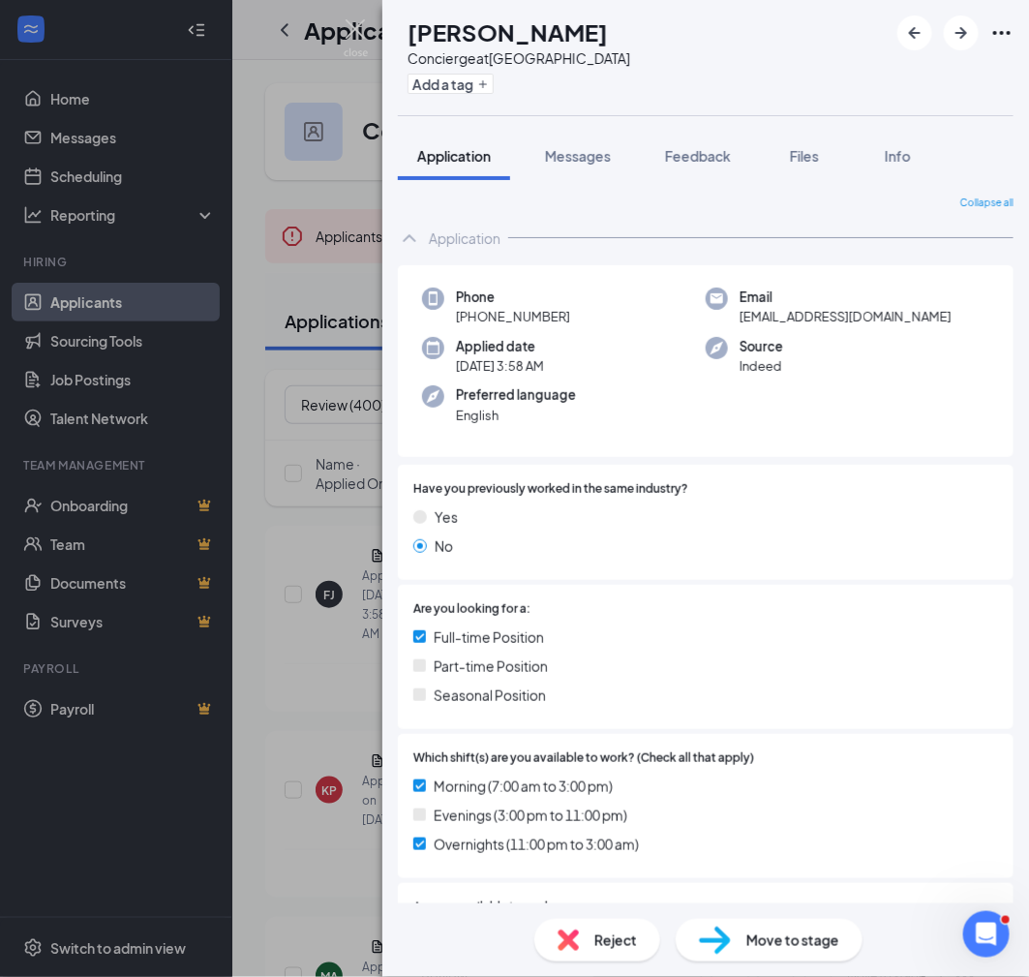
click at [608, 26] on h1 "[PERSON_NAME]" at bounding box center [508, 31] width 200 height 33
copy h1 "[PERSON_NAME]"
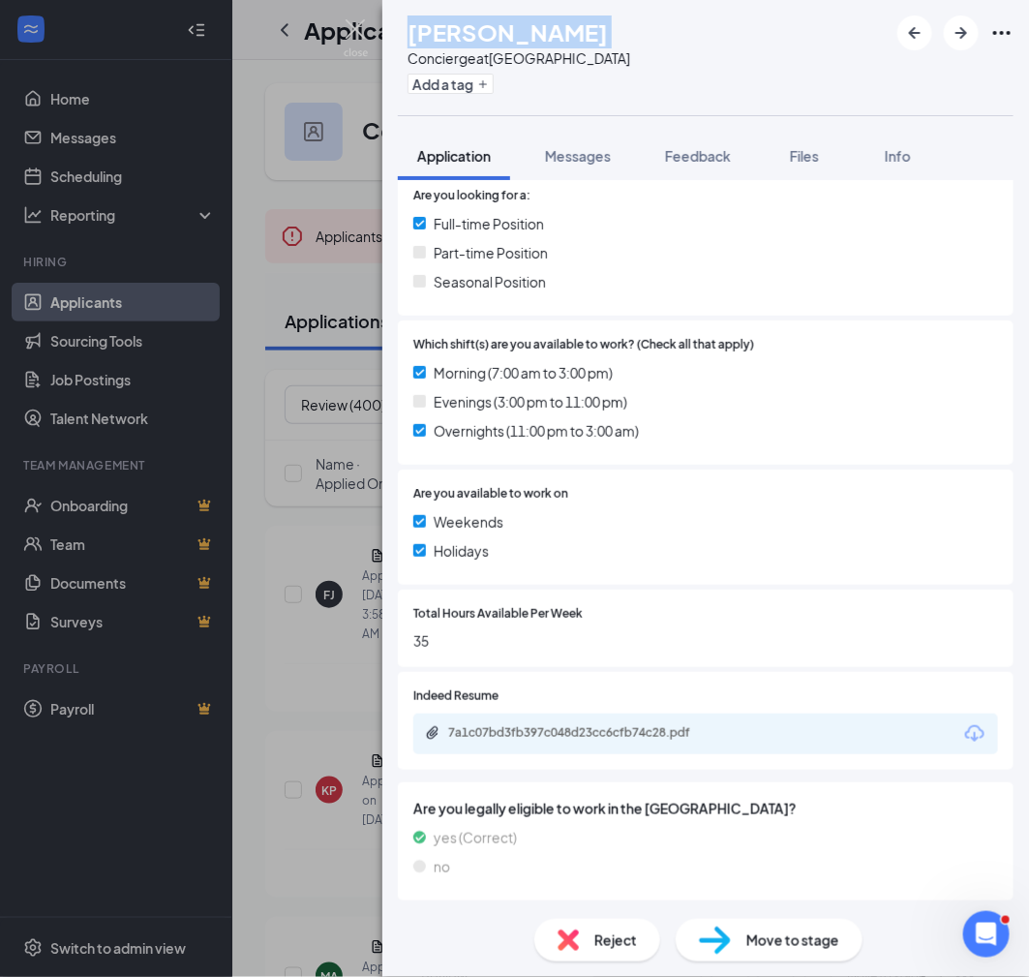
scroll to position [407, 0]
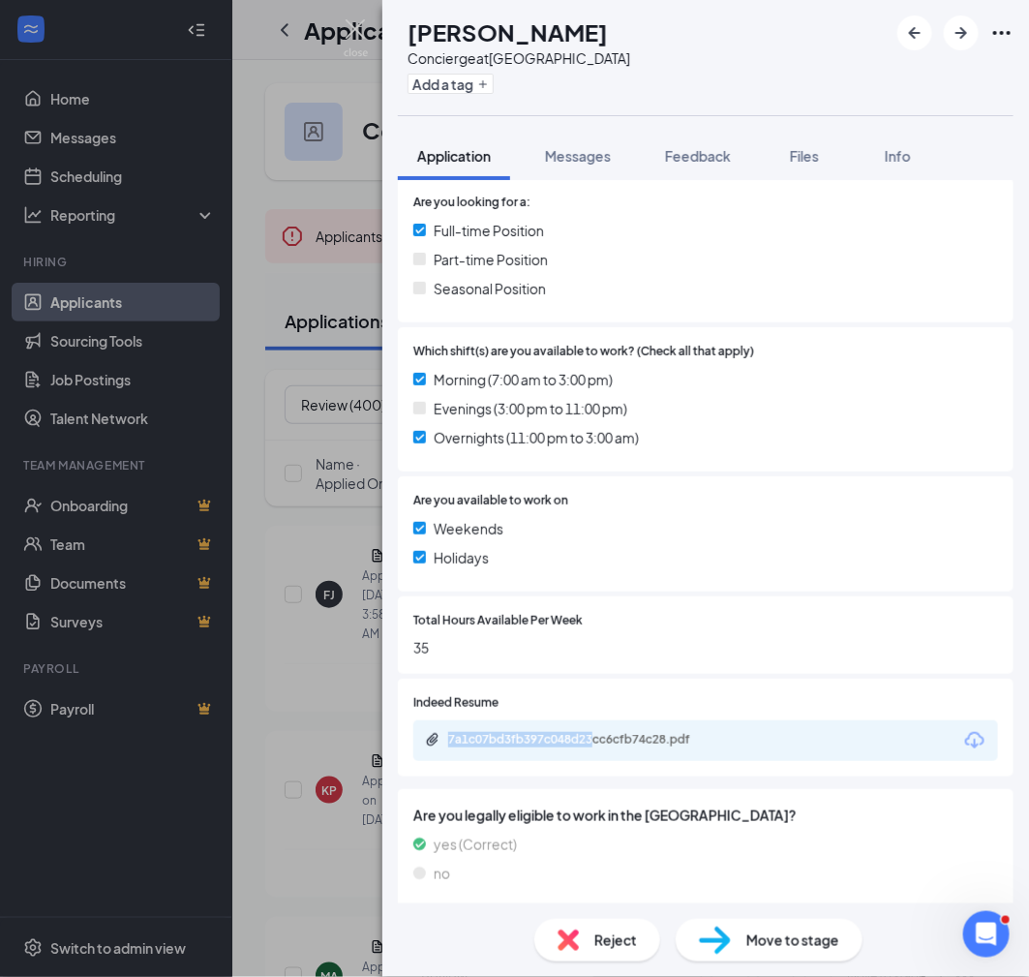
click at [597, 737] on div "7a1c07bd3fb397c048d23cc6cfb74c28.pdf" at bounding box center [705, 740] width 585 height 41
click at [597, 741] on div "7a1c07bd3fb397c048d23cc6cfb74c28.pdf" at bounding box center [583, 739] width 271 height 15
click at [771, 931] on span "Move to stage" at bounding box center [792, 939] width 93 height 21
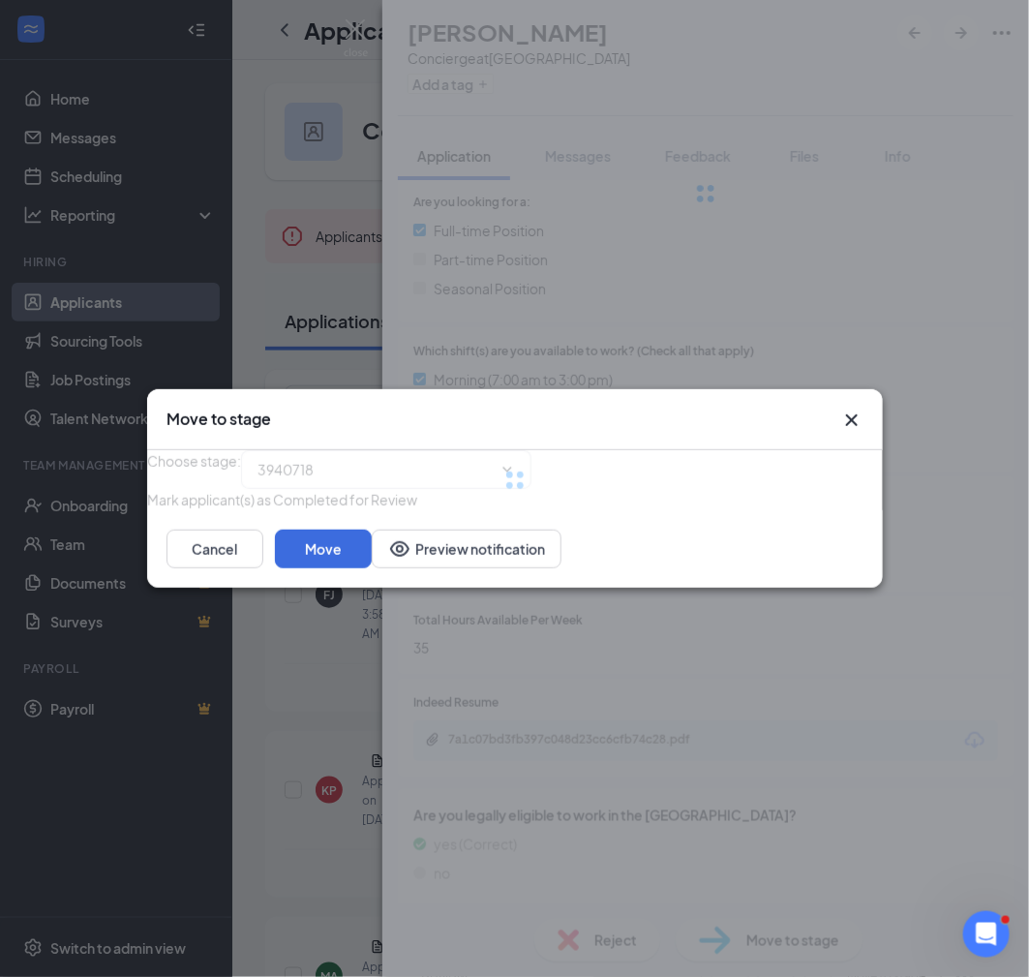
type input "Virtual Interview (next stage)"
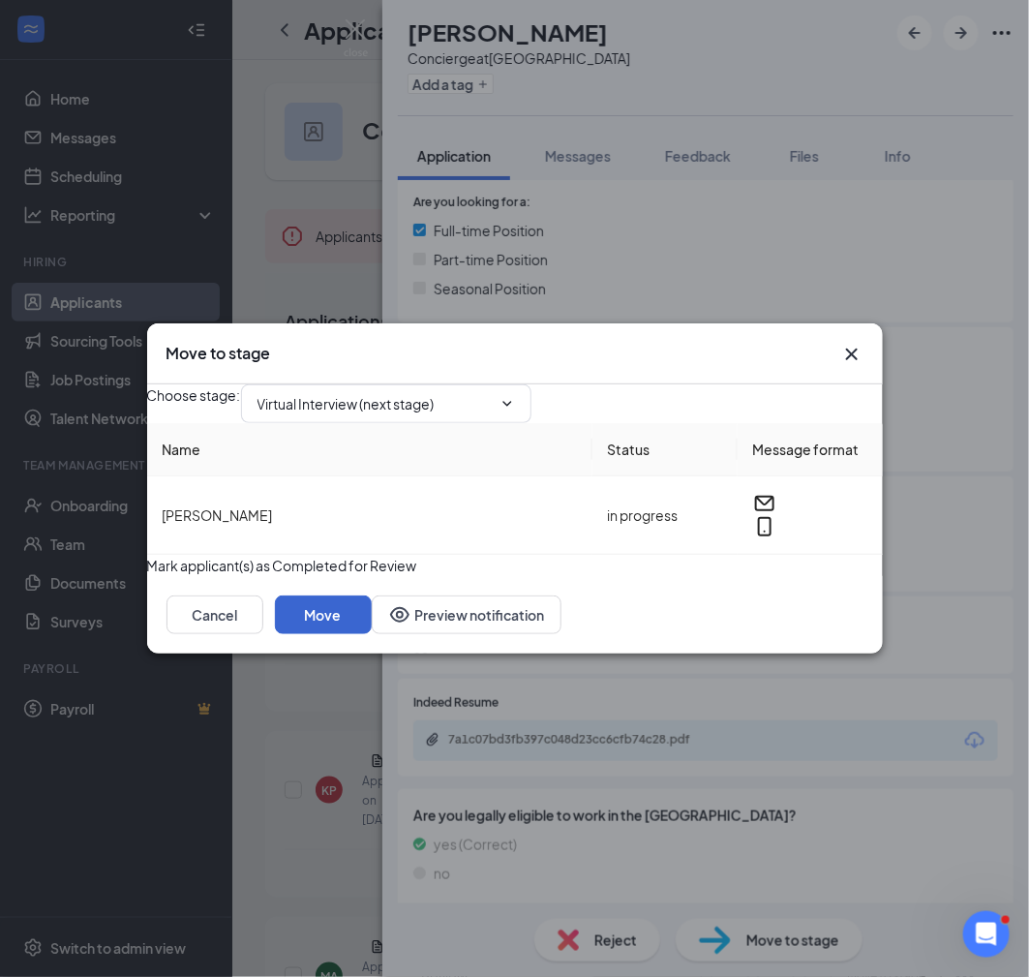
click at [372, 634] on button "Move" at bounding box center [323, 614] width 97 height 39
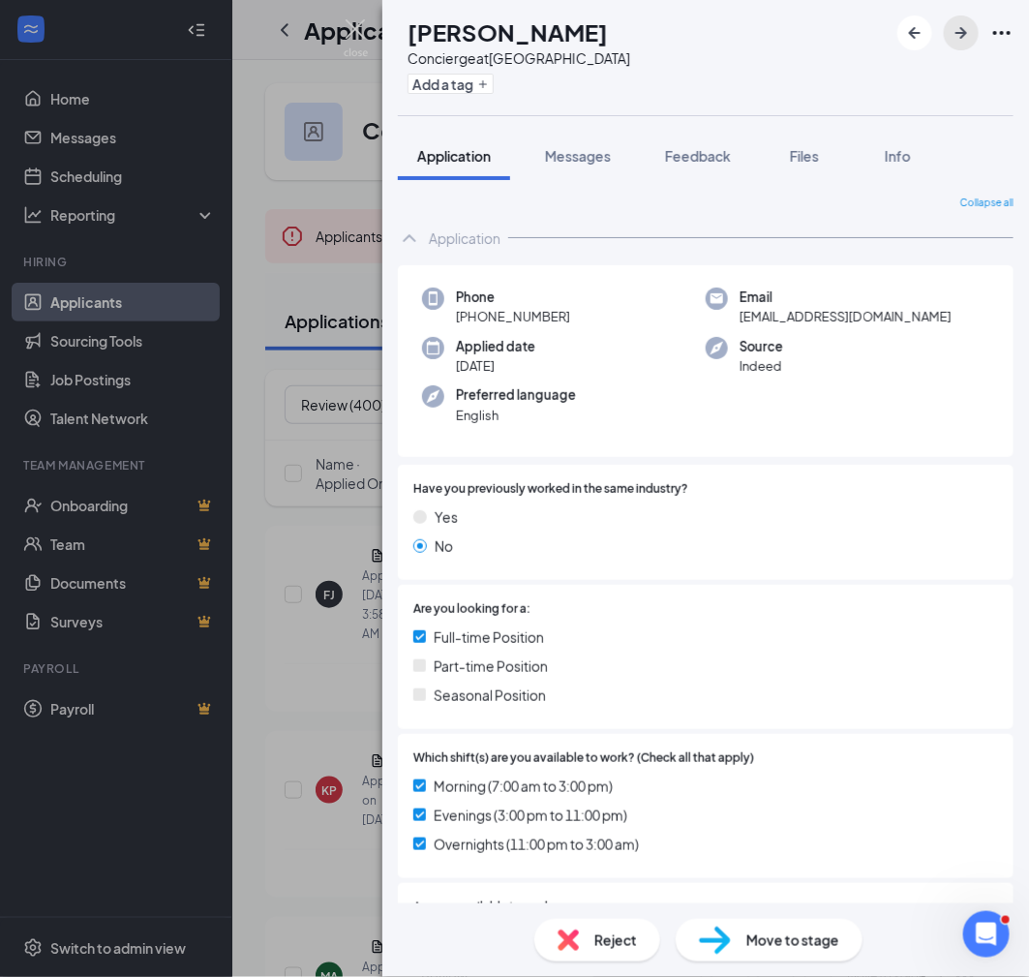
click at [963, 37] on icon "ArrowRight" at bounding box center [961, 33] width 12 height 12
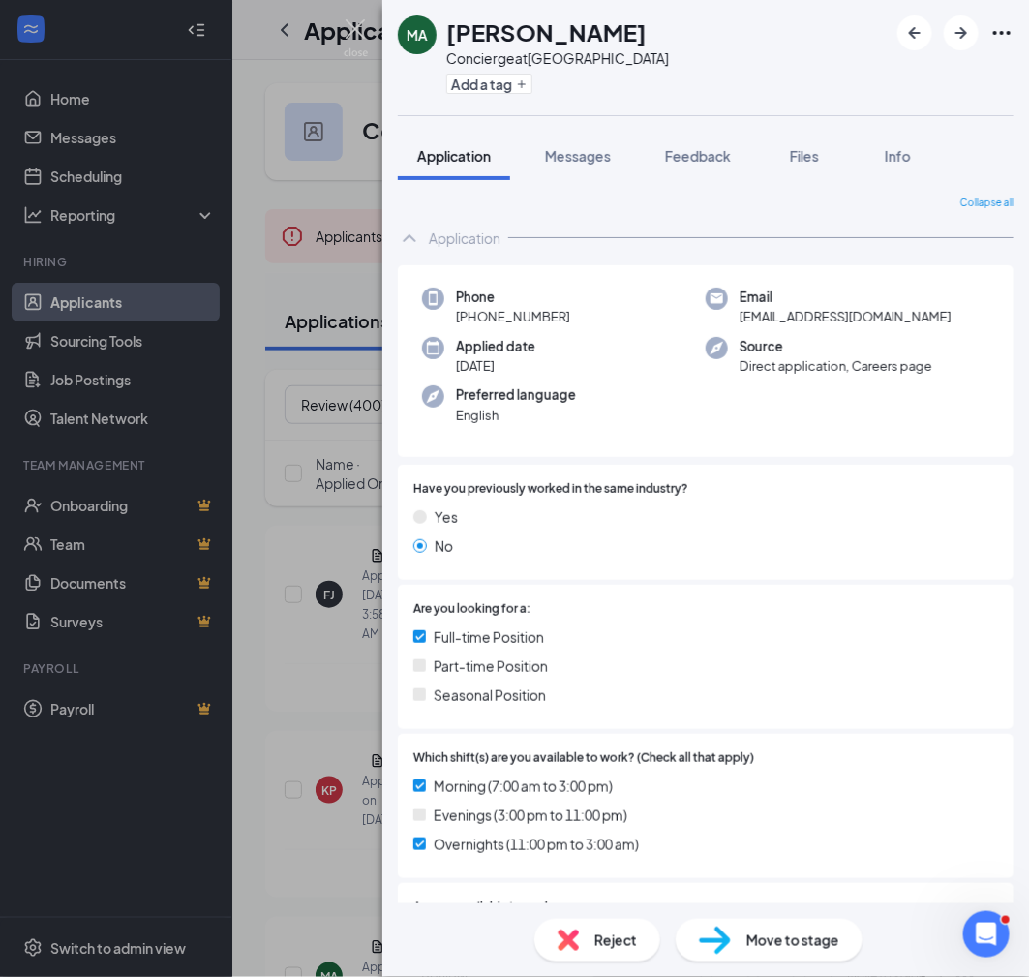
click at [541, 28] on h1 "[PERSON_NAME]" at bounding box center [546, 31] width 200 height 33
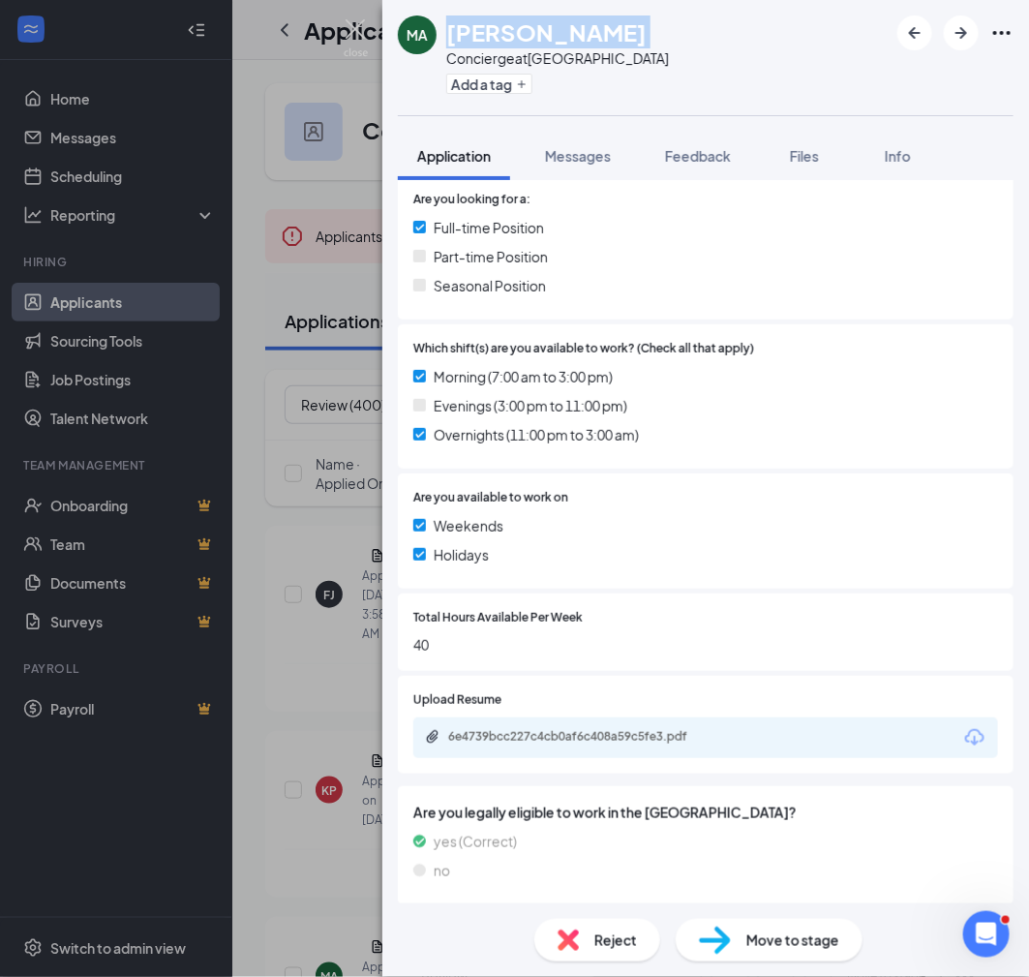
scroll to position [407, 0]
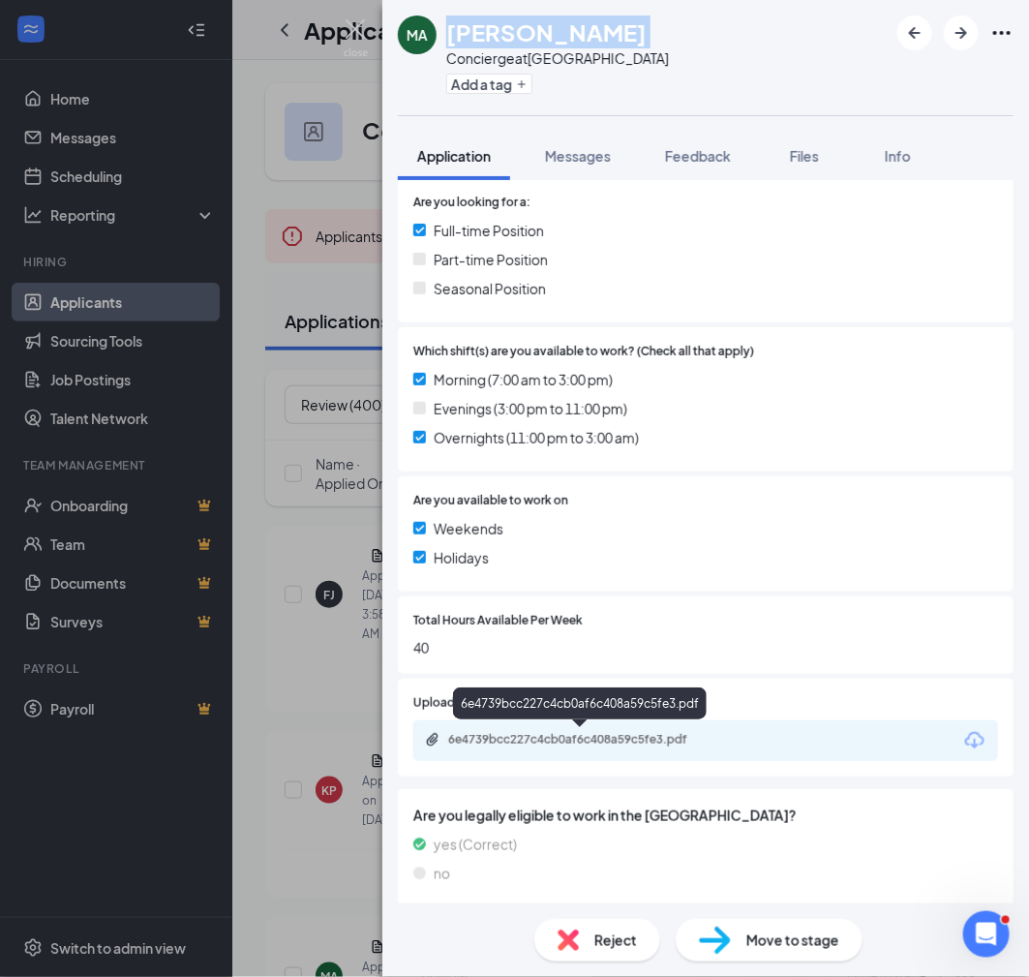
click at [646, 738] on div "6e4739bcc227c4cb0af6c408a59c5fe3.pdf" at bounding box center [583, 739] width 271 height 15
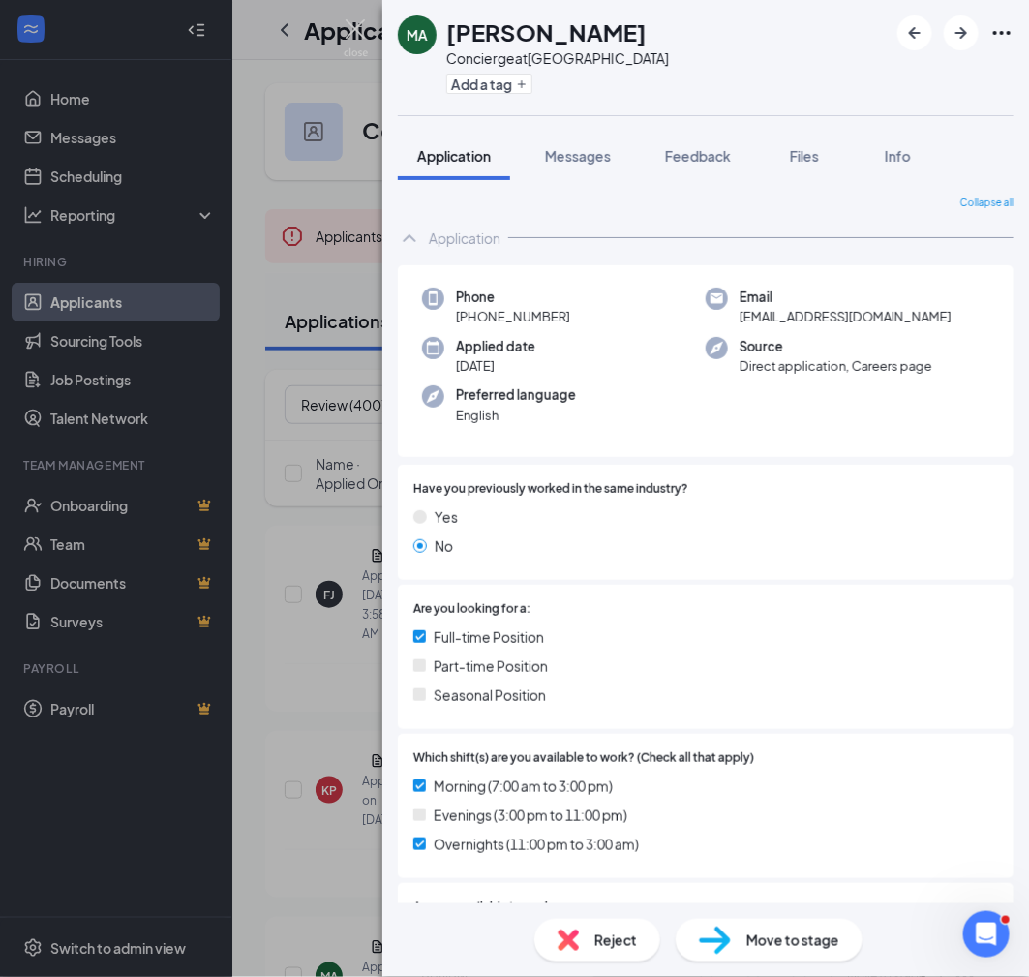
click at [536, 317] on span "[PHONE_NUMBER]" at bounding box center [513, 316] width 114 height 19
click at [959, 35] on icon "ArrowRight" at bounding box center [961, 32] width 23 height 23
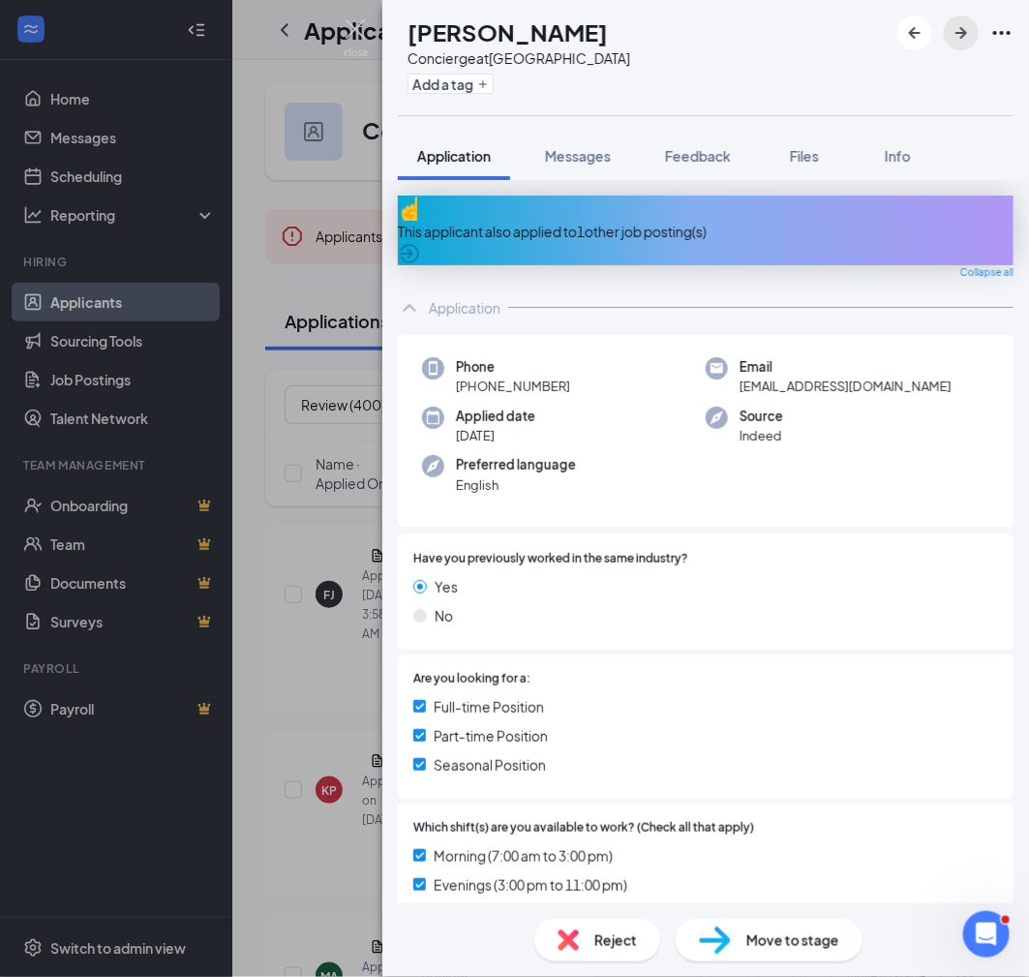
click at [967, 30] on icon "ArrowRight" at bounding box center [961, 32] width 23 height 23
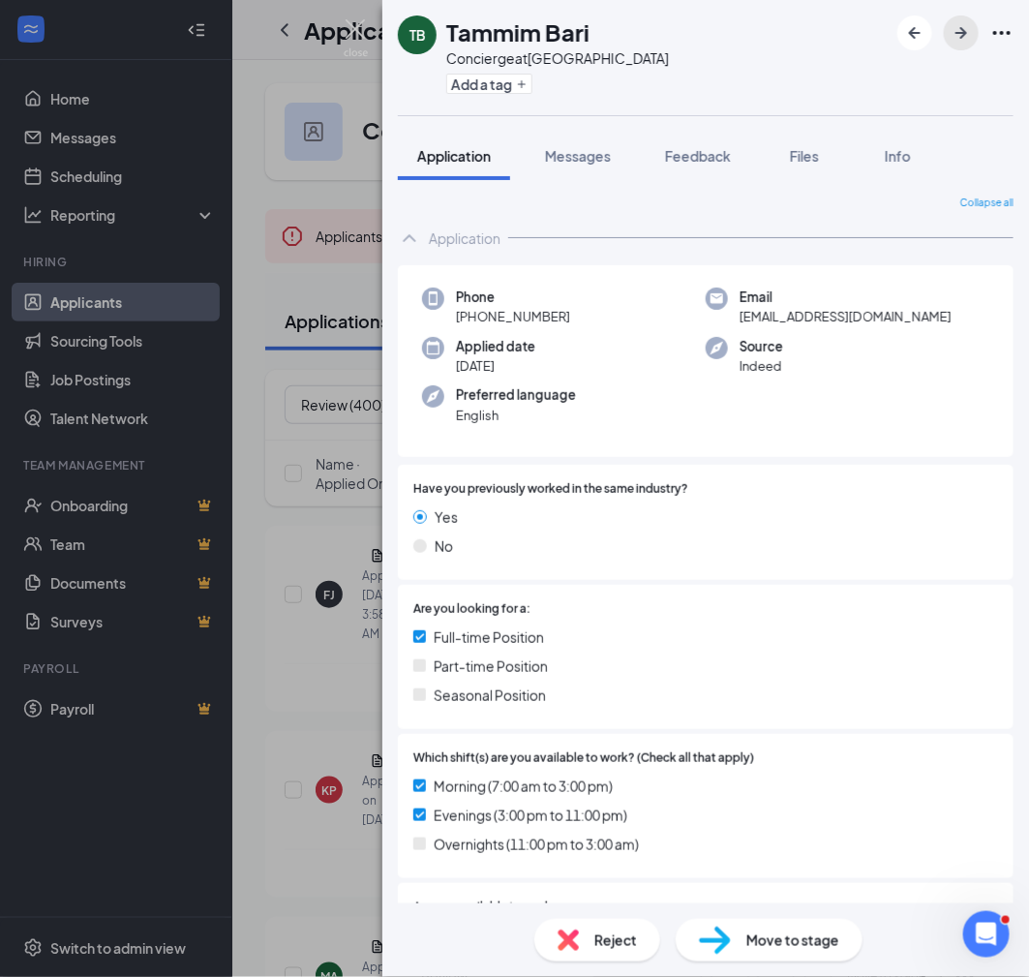
click at [967, 30] on icon "ArrowRight" at bounding box center [961, 32] width 23 height 23
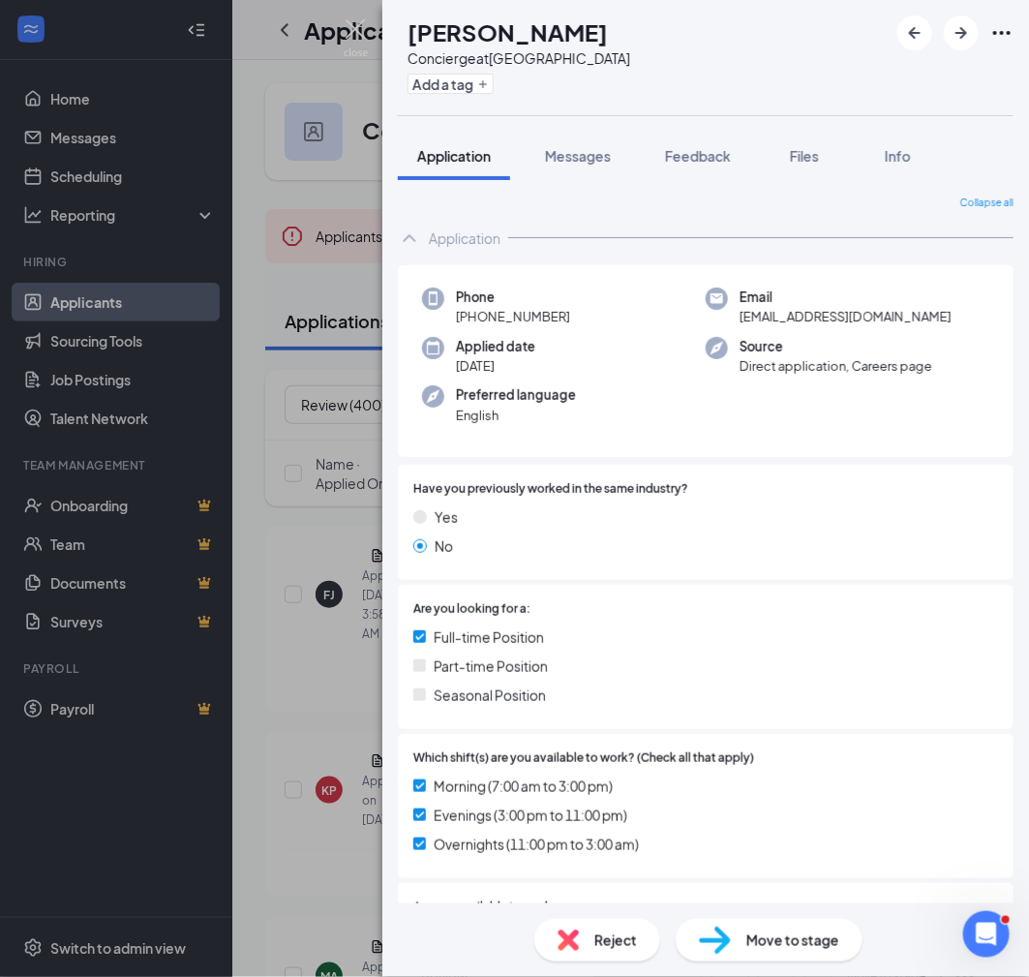
click at [560, 37] on h1 "[PERSON_NAME]" at bounding box center [508, 31] width 200 height 33
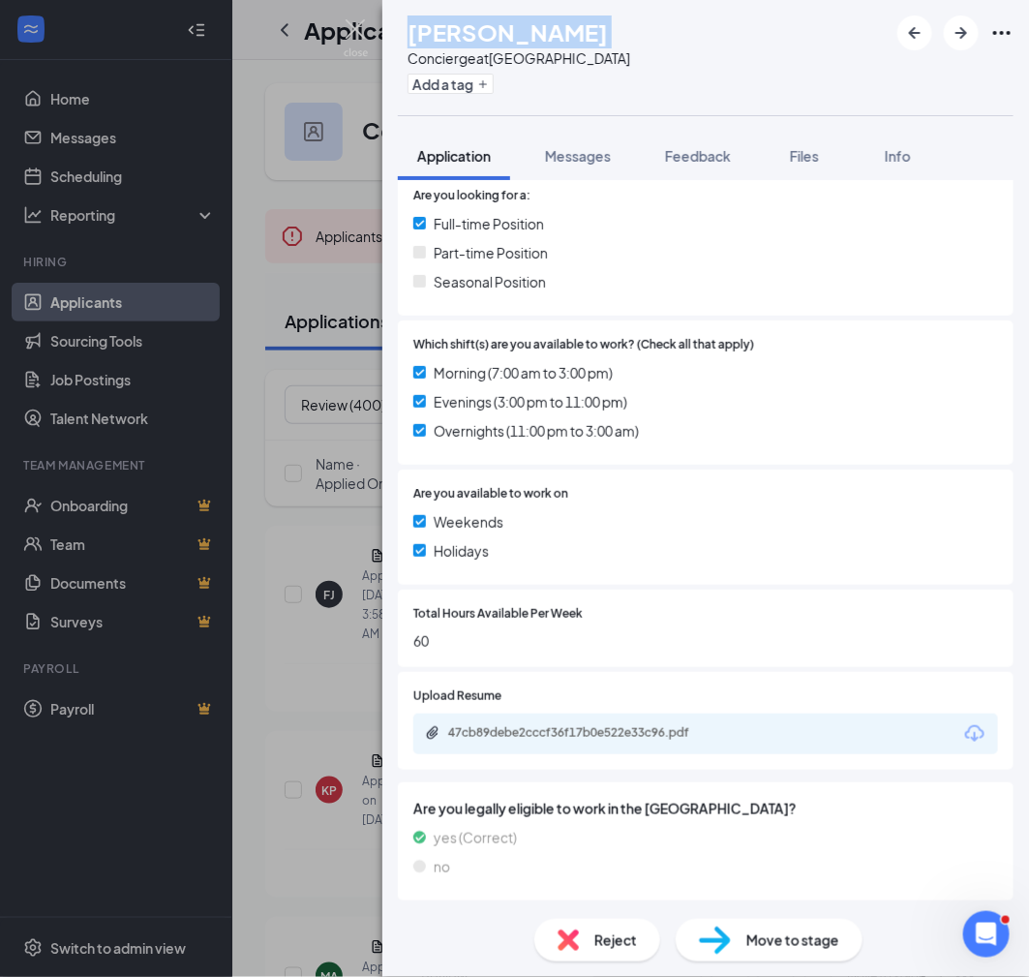
scroll to position [407, 0]
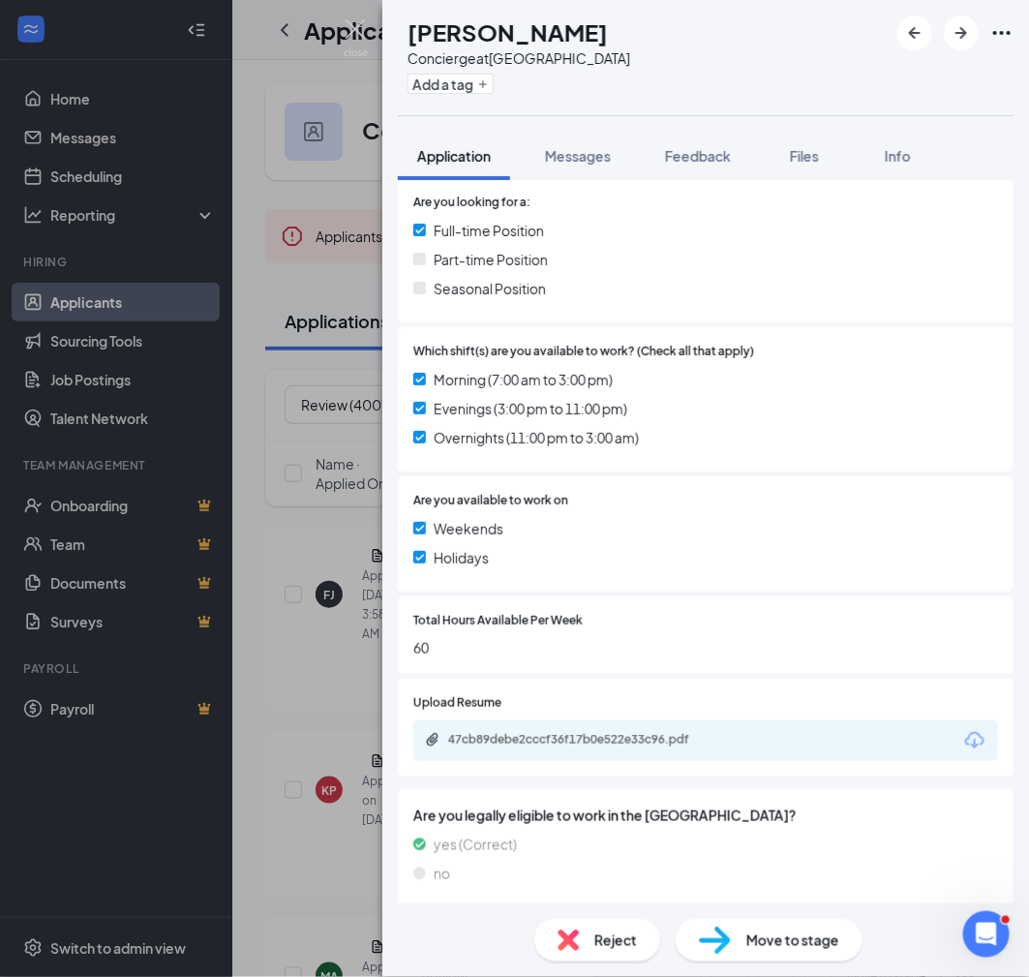
click at [641, 751] on div "47cb89debe2cccf36f17b0e522e33c96.pdf" at bounding box center [705, 740] width 585 height 41
click at [643, 741] on div "47cb89debe2cccf36f17b0e522e33c96.pdf" at bounding box center [583, 739] width 271 height 15
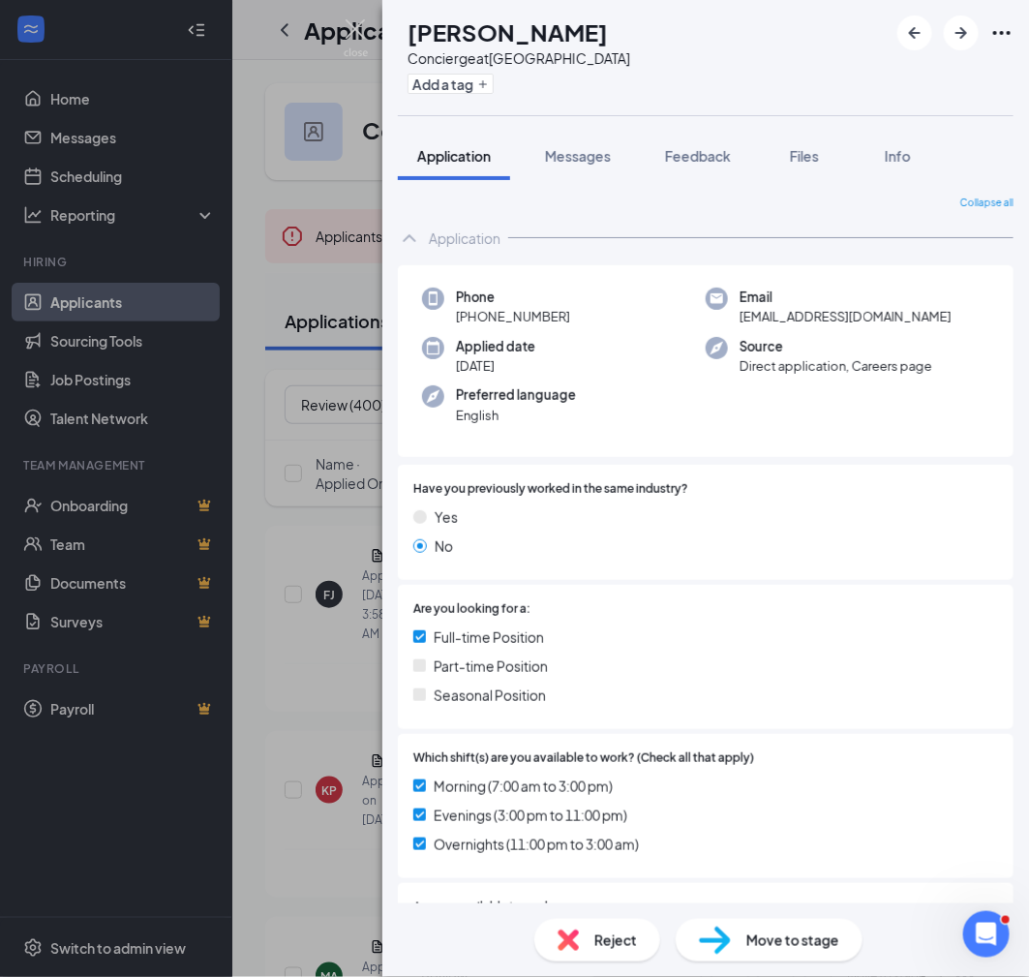
click at [526, 324] on span "[PHONE_NUMBER]" at bounding box center [513, 316] width 114 height 19
click at [526, 320] on span "[PHONE_NUMBER]" at bounding box center [513, 316] width 114 height 19
click at [762, 945] on span "Move to stage" at bounding box center [792, 939] width 93 height 21
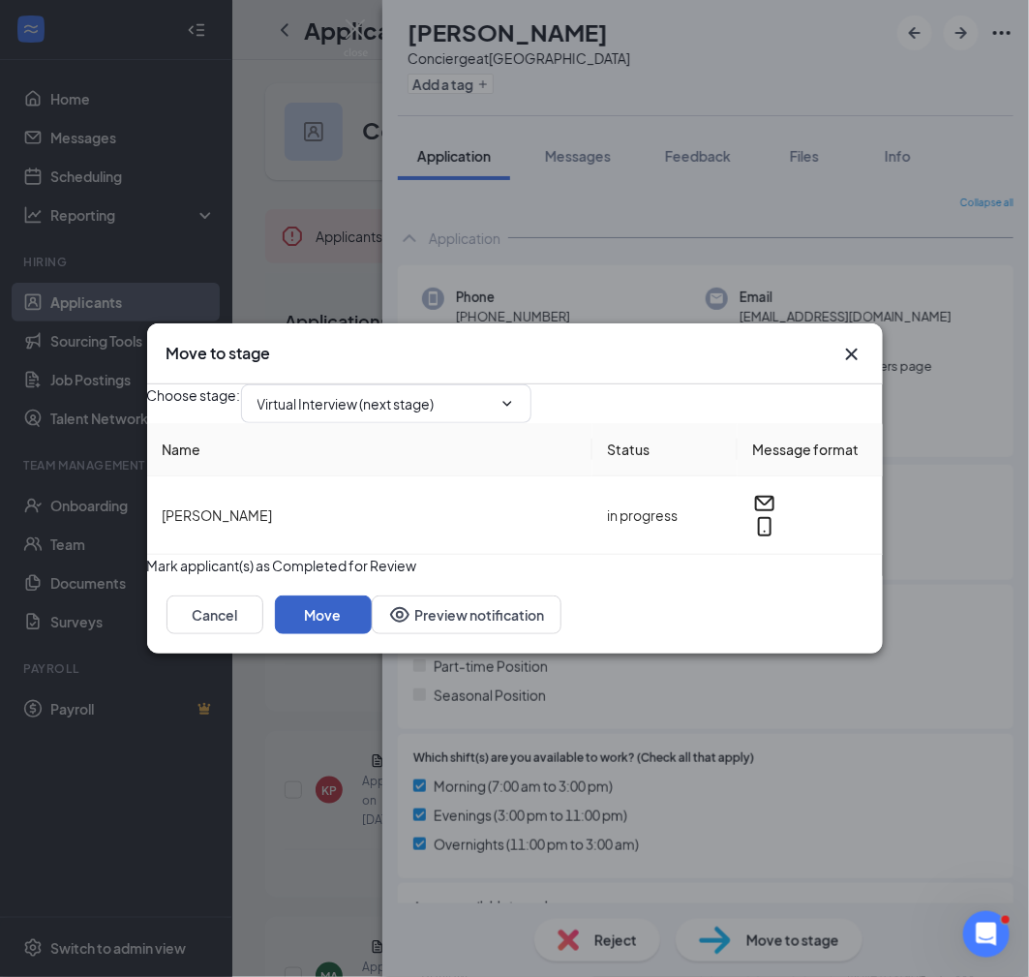
click at [372, 634] on button "Move" at bounding box center [323, 614] width 97 height 39
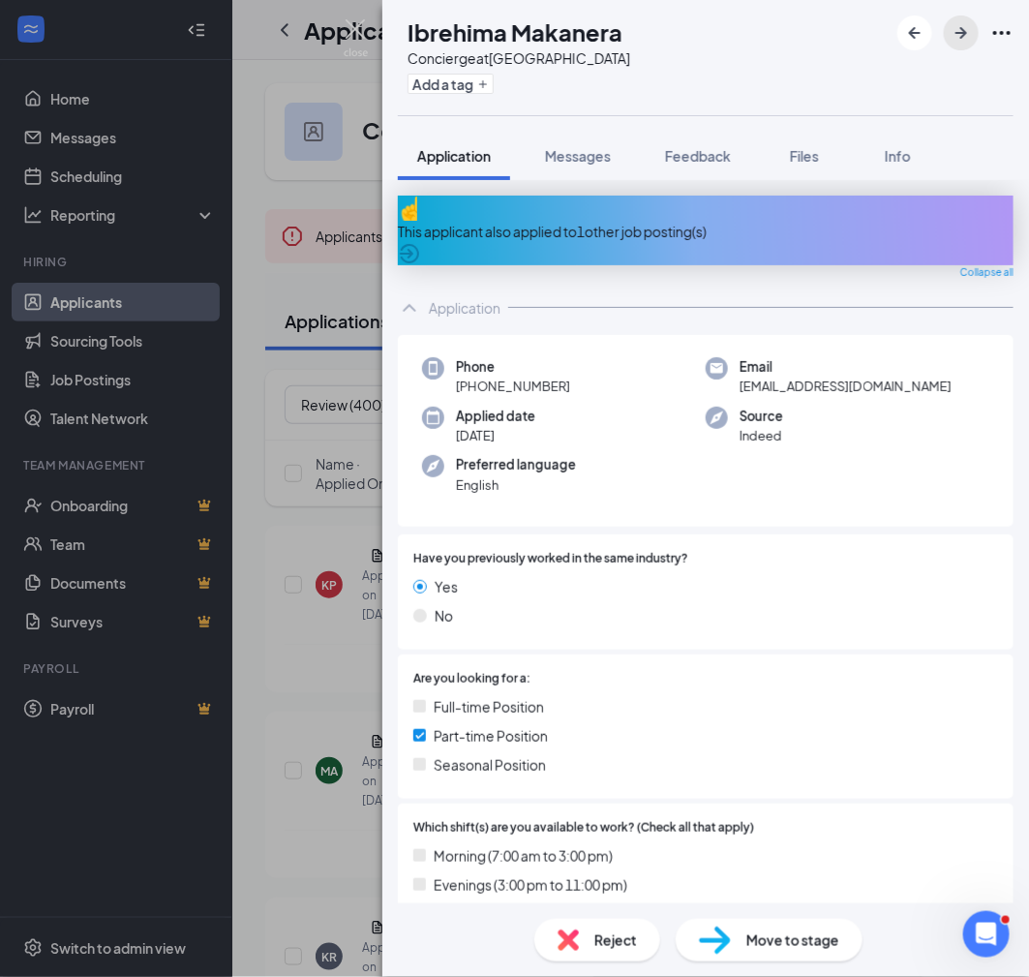
click at [955, 42] on icon "ArrowRight" at bounding box center [961, 32] width 23 height 23
click at [971, 35] on icon "ArrowRight" at bounding box center [961, 32] width 23 height 23
click at [969, 35] on icon "ArrowRight" at bounding box center [961, 32] width 23 height 23
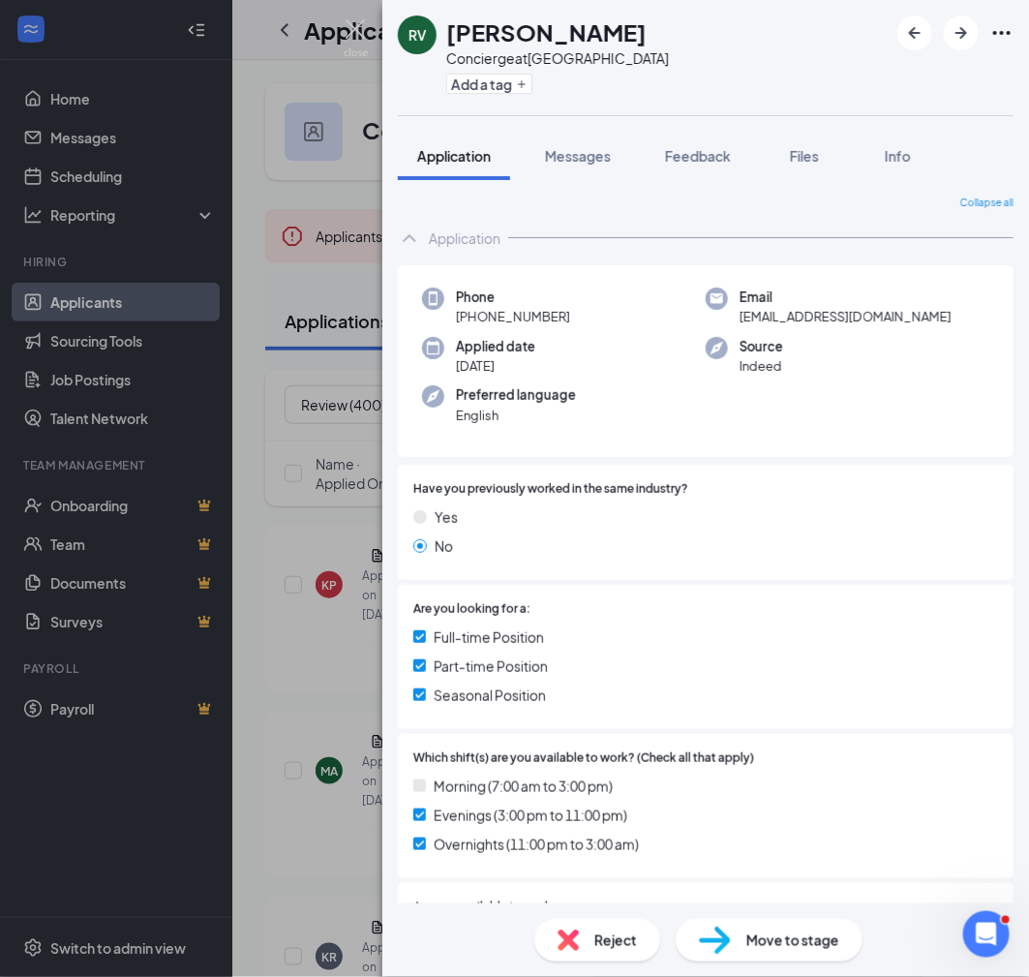
click at [647, 26] on div "RV [PERSON_NAME] Concierge at [GEOGRAPHIC_DATA] Add a tag" at bounding box center [705, 57] width 647 height 115
click at [810, 539] on div "No" at bounding box center [705, 545] width 585 height 21
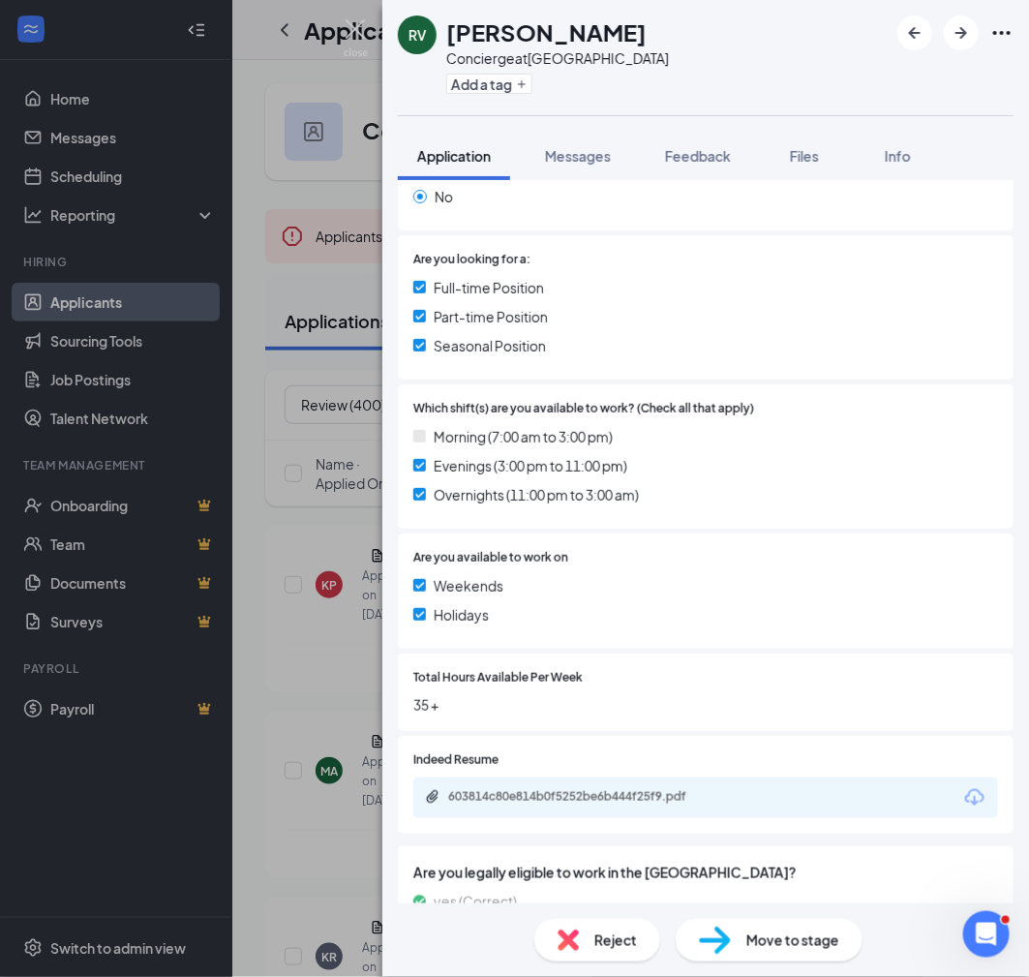
scroll to position [413, 0]
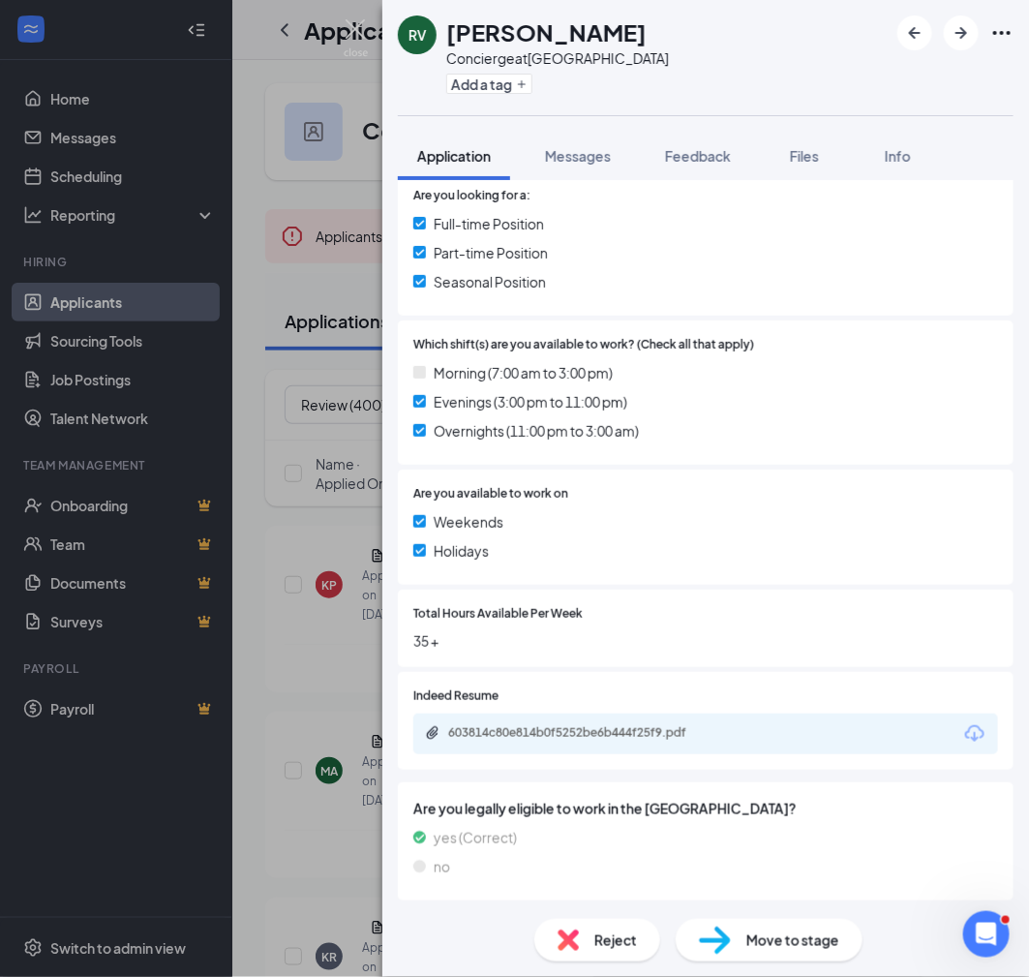
click at [632, 733] on div "603814c80e814b0f5252be6b444f25f9.pdf" at bounding box center [583, 732] width 271 height 15
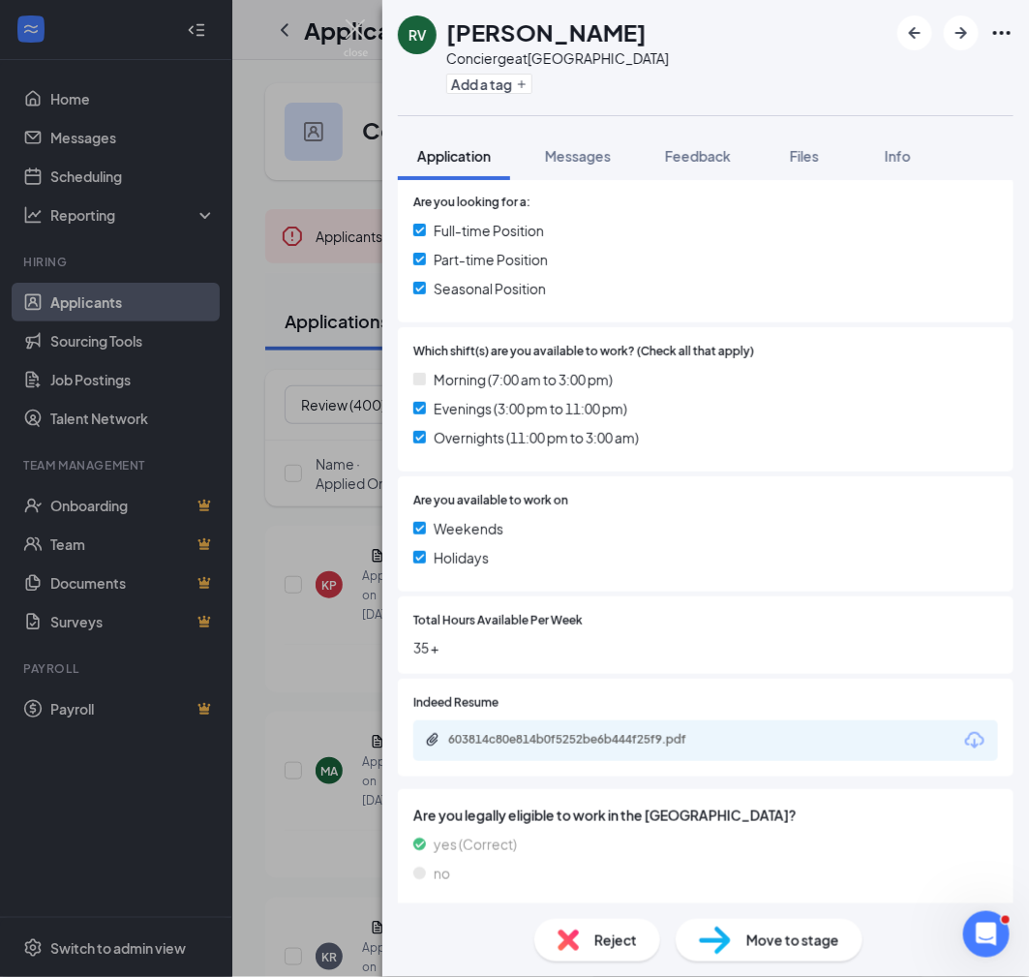
scroll to position [0, 0]
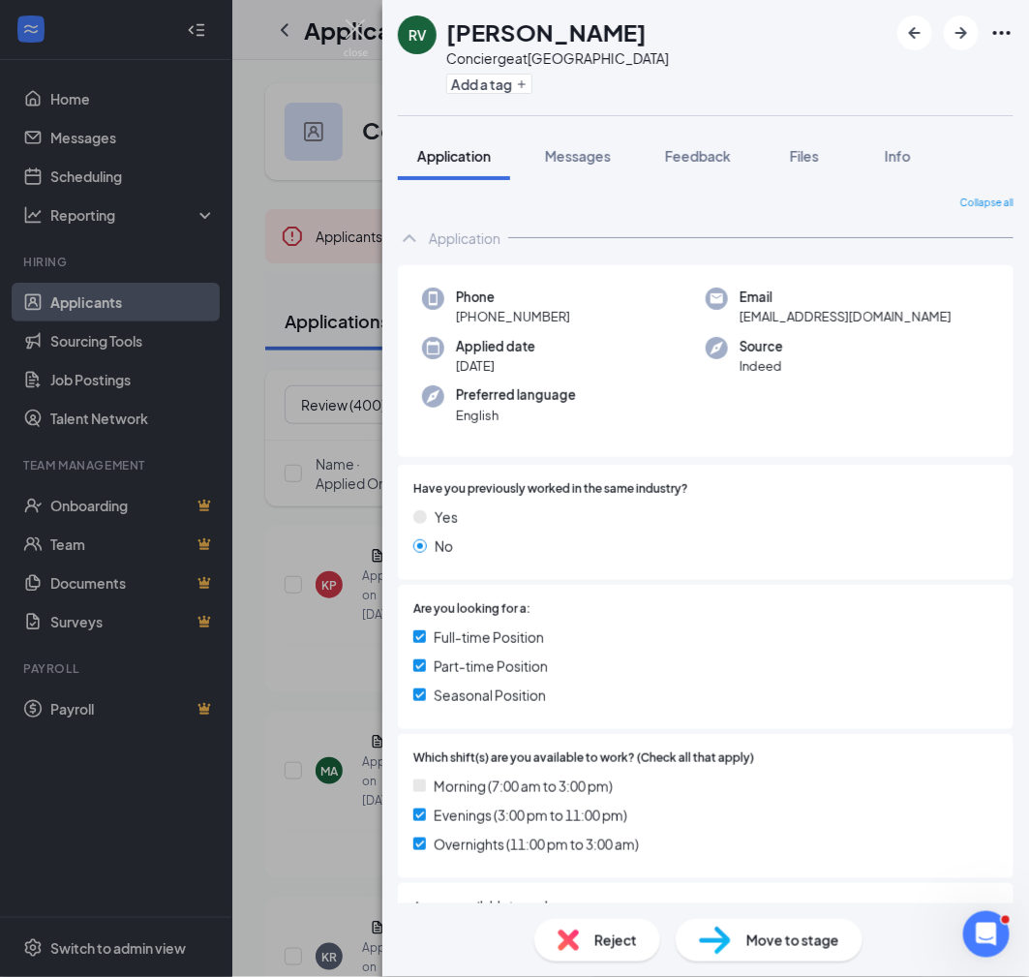
click at [557, 318] on span "[PHONE_NUMBER]" at bounding box center [513, 316] width 114 height 19
click at [760, 75] on div "RV [PERSON_NAME] Concierge at [GEOGRAPHIC_DATA] Add a tag" at bounding box center [705, 57] width 647 height 115
click at [767, 953] on div "Move to stage" at bounding box center [769, 940] width 187 height 43
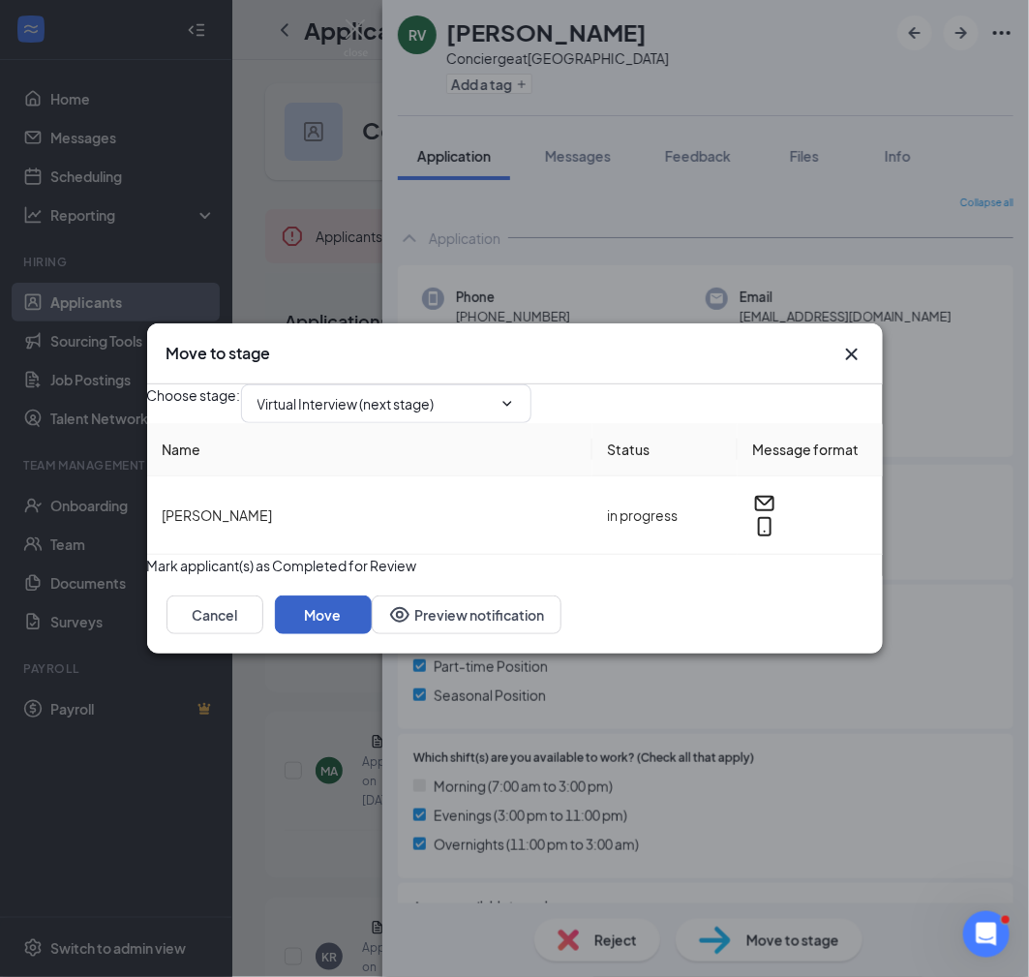
click at [372, 634] on button "Move" at bounding box center [323, 614] width 97 height 39
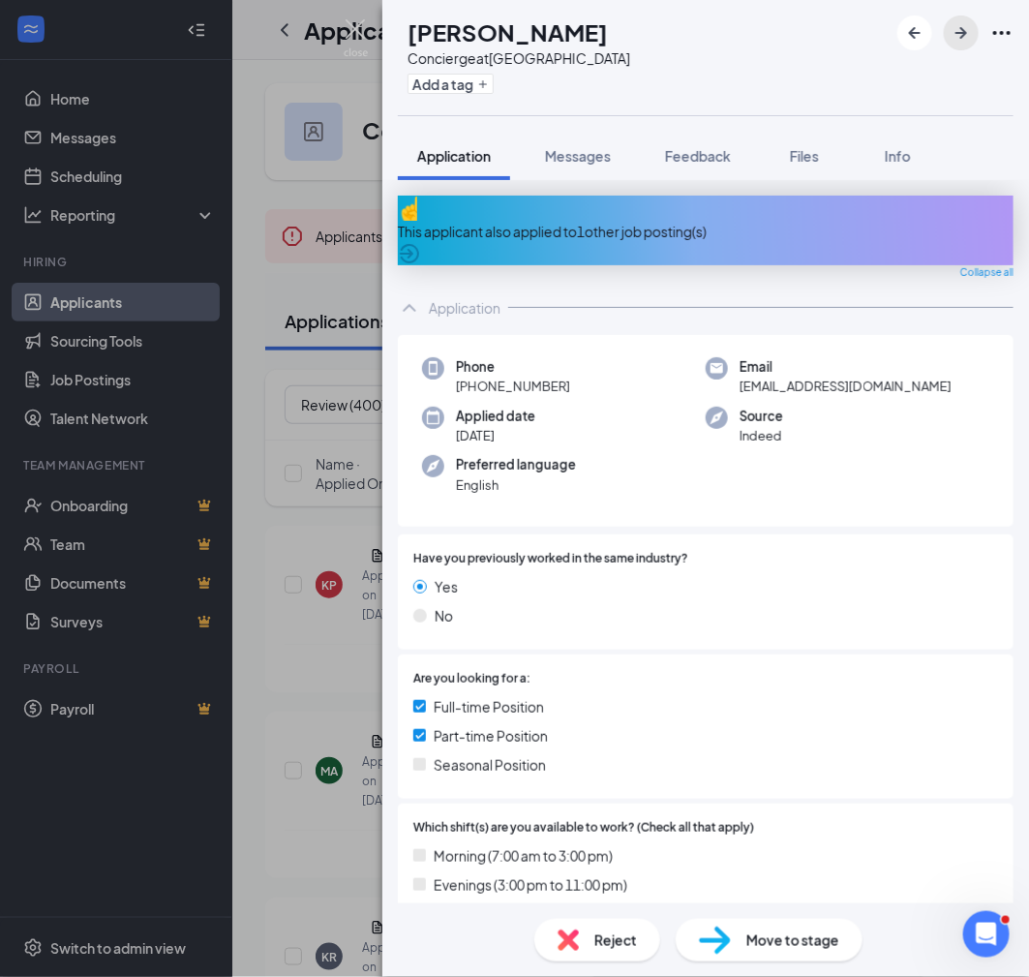
click at [960, 38] on icon "ArrowRight" at bounding box center [961, 33] width 12 height 12
click at [521, 38] on h1 "[PERSON_NAME]" at bounding box center [508, 31] width 200 height 33
click at [532, 26] on h1 "[PERSON_NAME]" at bounding box center [508, 31] width 200 height 33
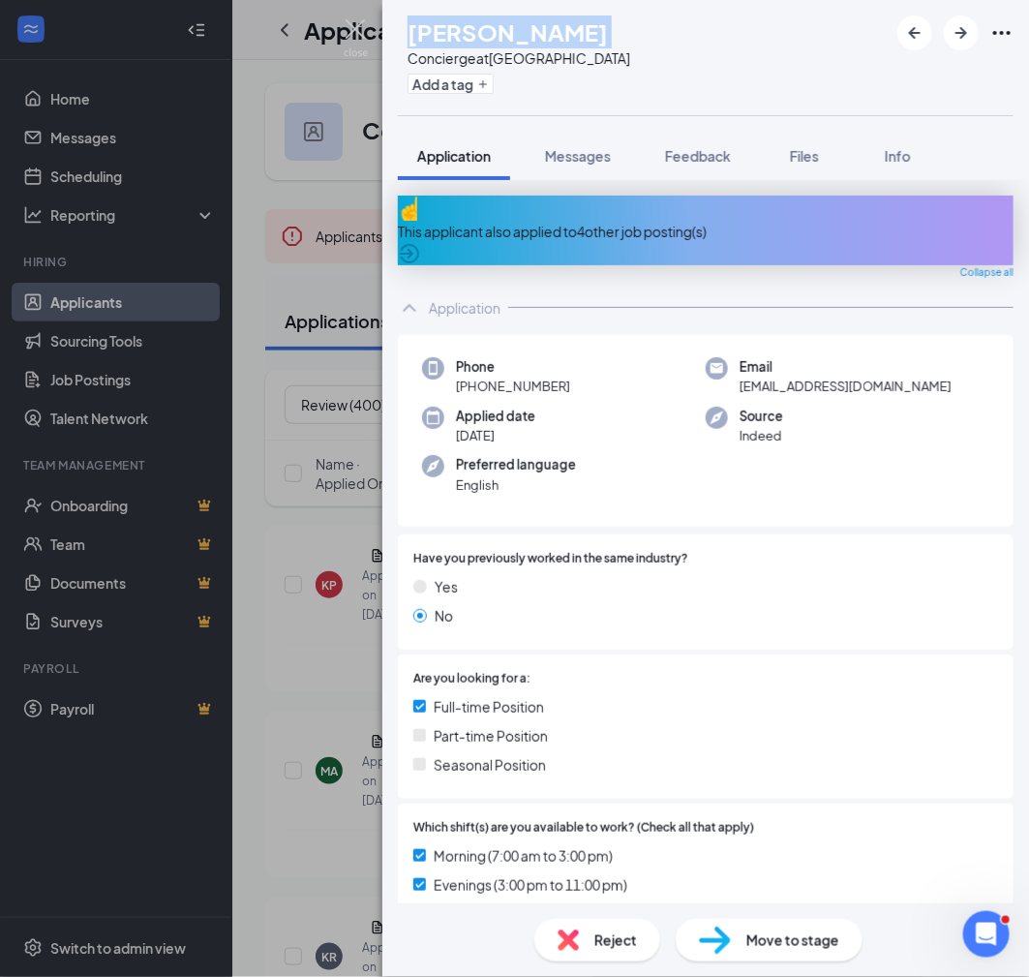
click at [532, 26] on h1 "[PERSON_NAME]" at bounding box center [508, 31] width 200 height 33
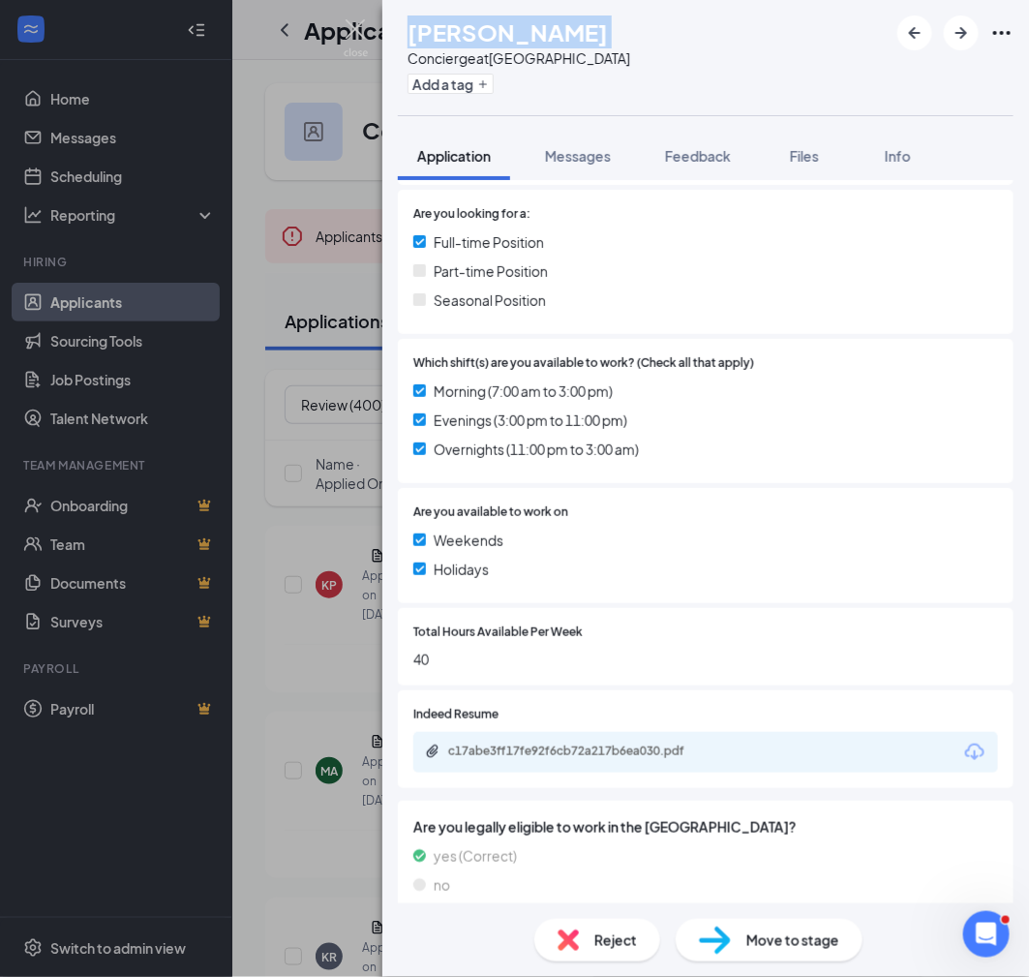
scroll to position [461, 0]
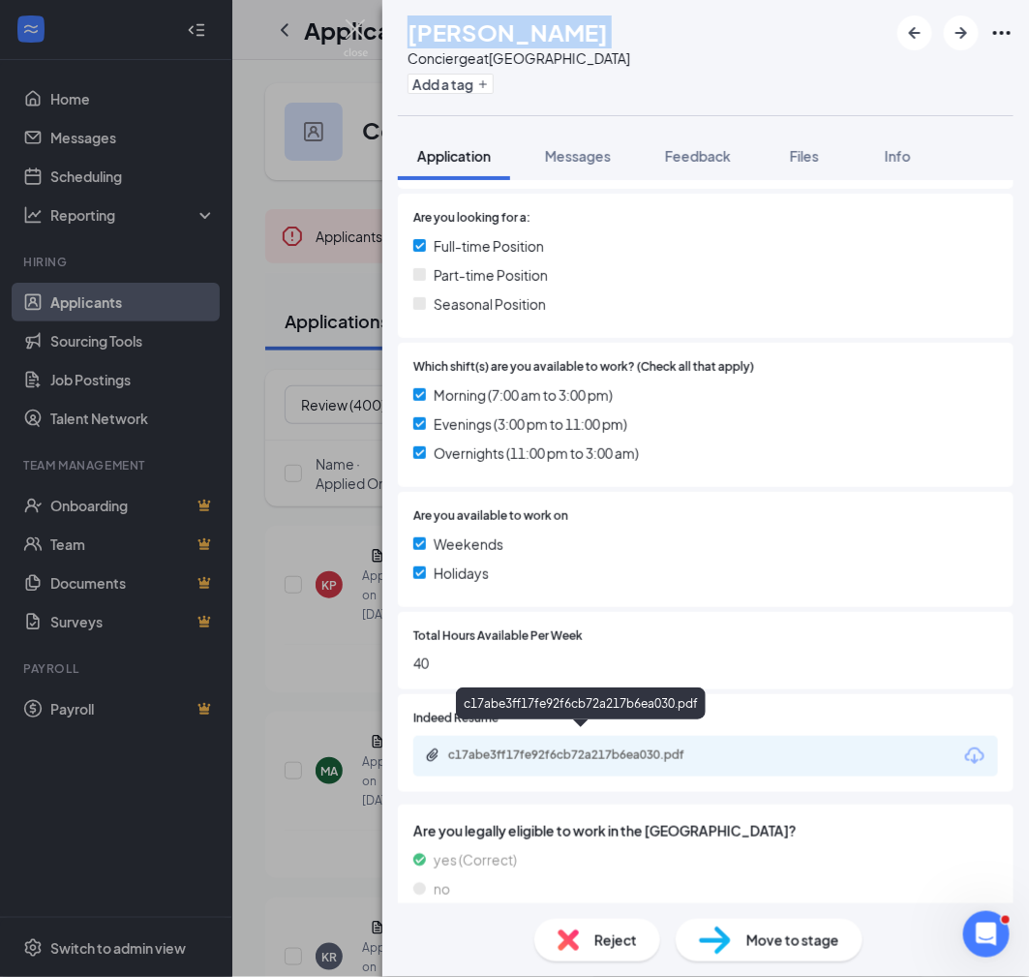
click at [621, 747] on div "c17abe3ff17fe92f6cb72a217b6ea030.pdf" at bounding box center [583, 754] width 271 height 15
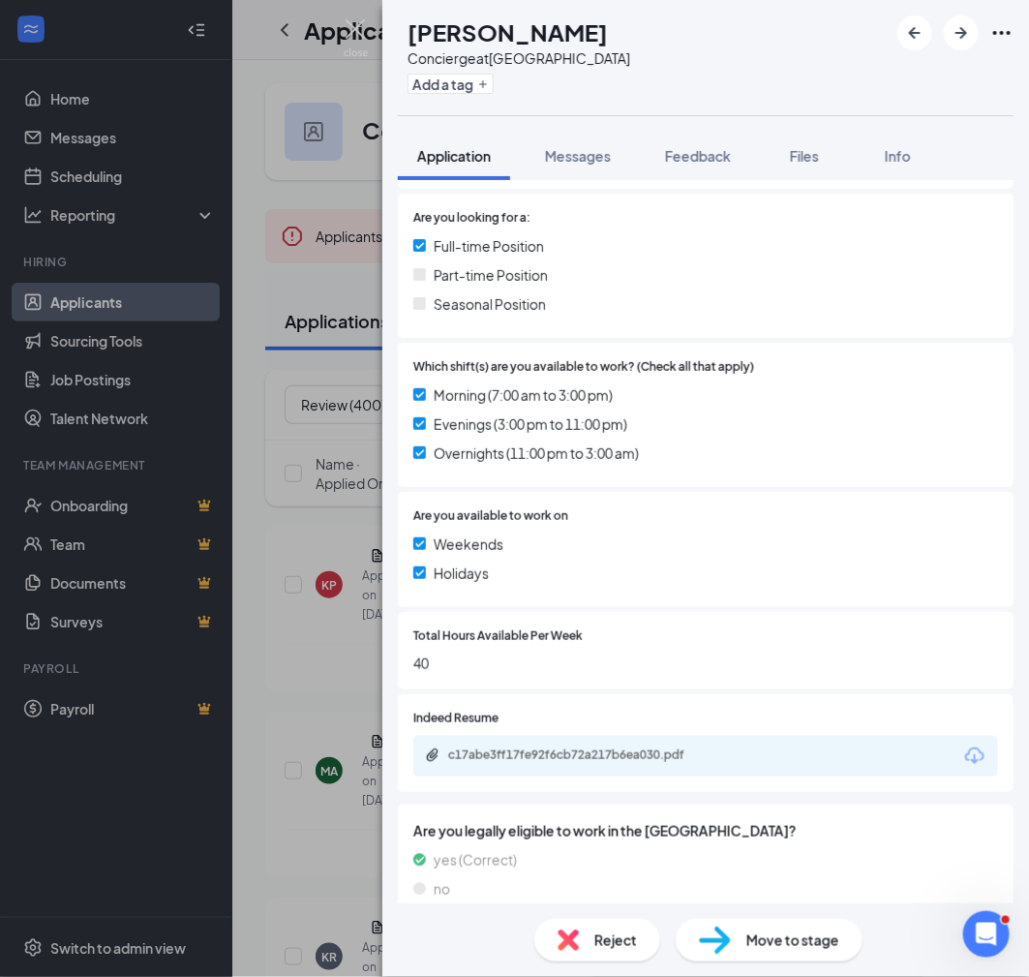
click at [747, 943] on span "Move to stage" at bounding box center [792, 939] width 93 height 21
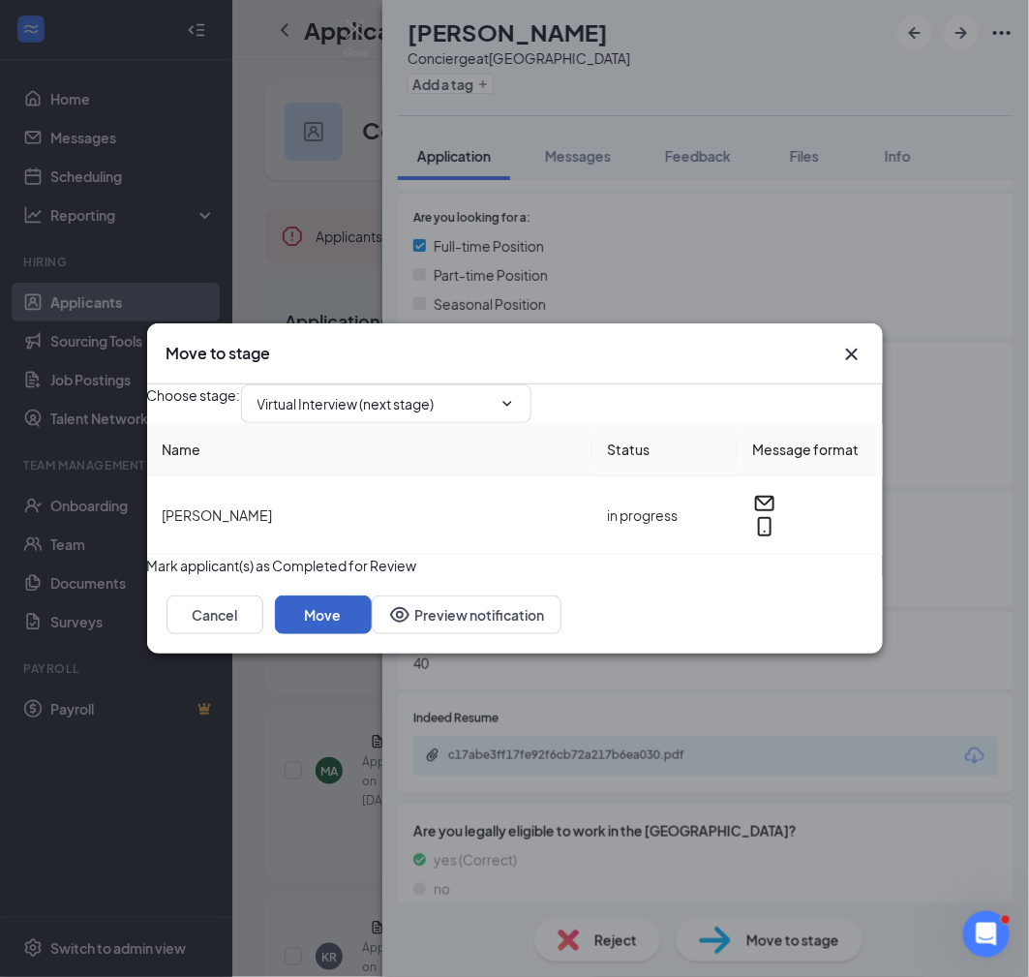
click at [372, 634] on button "Move" at bounding box center [323, 614] width 97 height 39
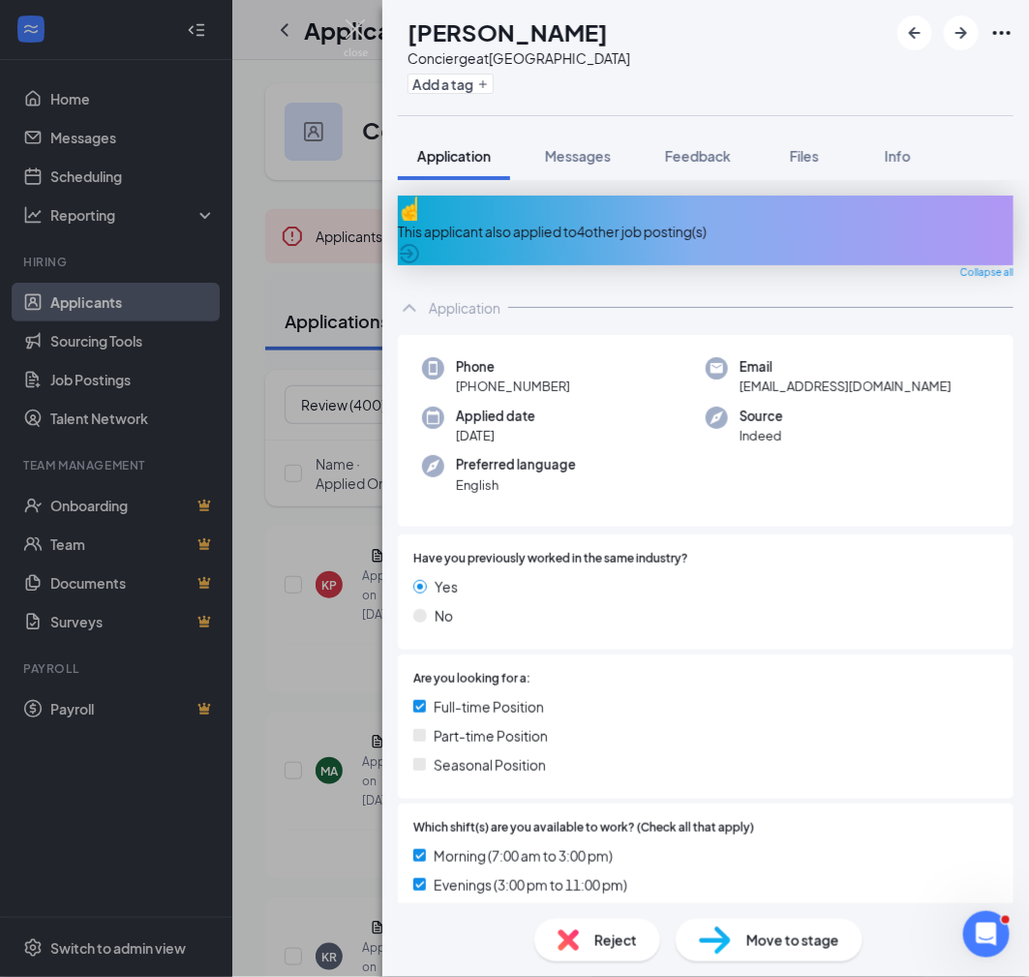
click at [547, 36] on h1 "[PERSON_NAME]" at bounding box center [508, 31] width 200 height 33
click at [783, 938] on span "Move to stage" at bounding box center [792, 939] width 93 height 21
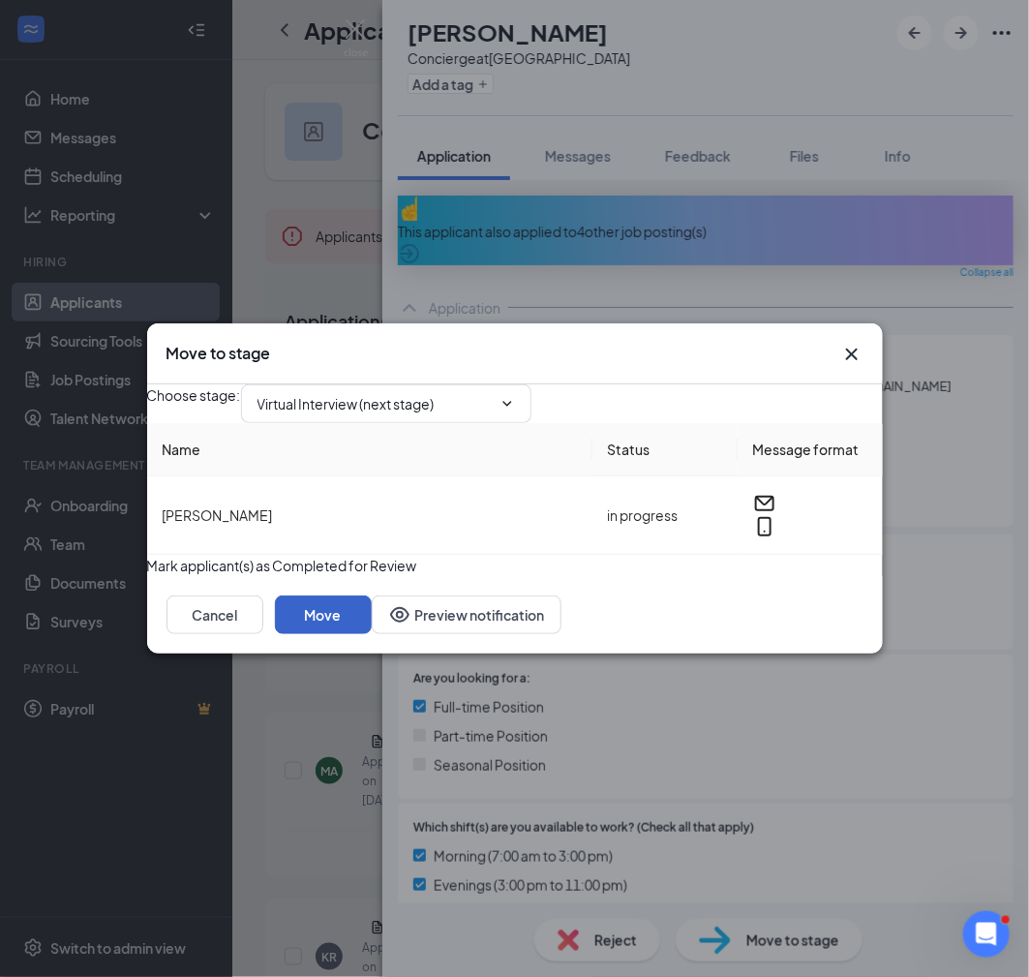
click at [372, 634] on button "Move" at bounding box center [323, 614] width 97 height 39
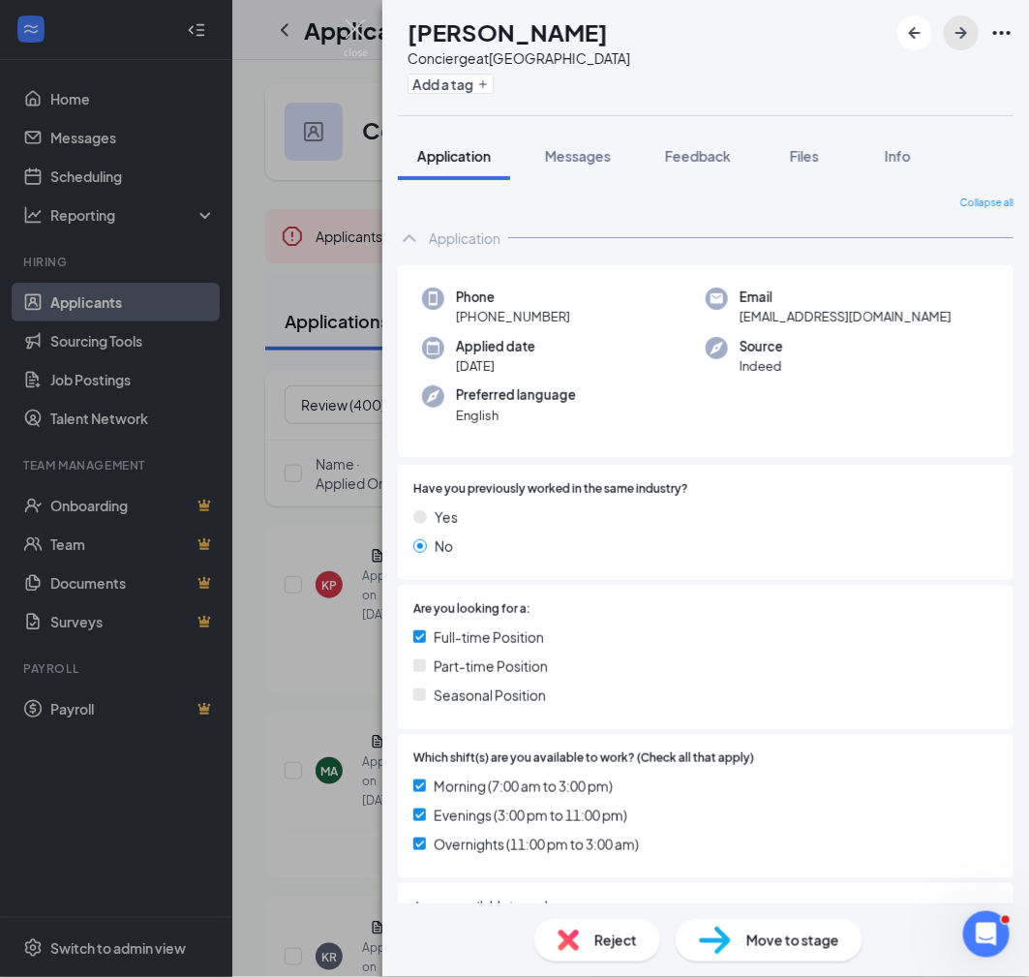
click at [957, 37] on icon "ArrowRight" at bounding box center [961, 32] width 23 height 23
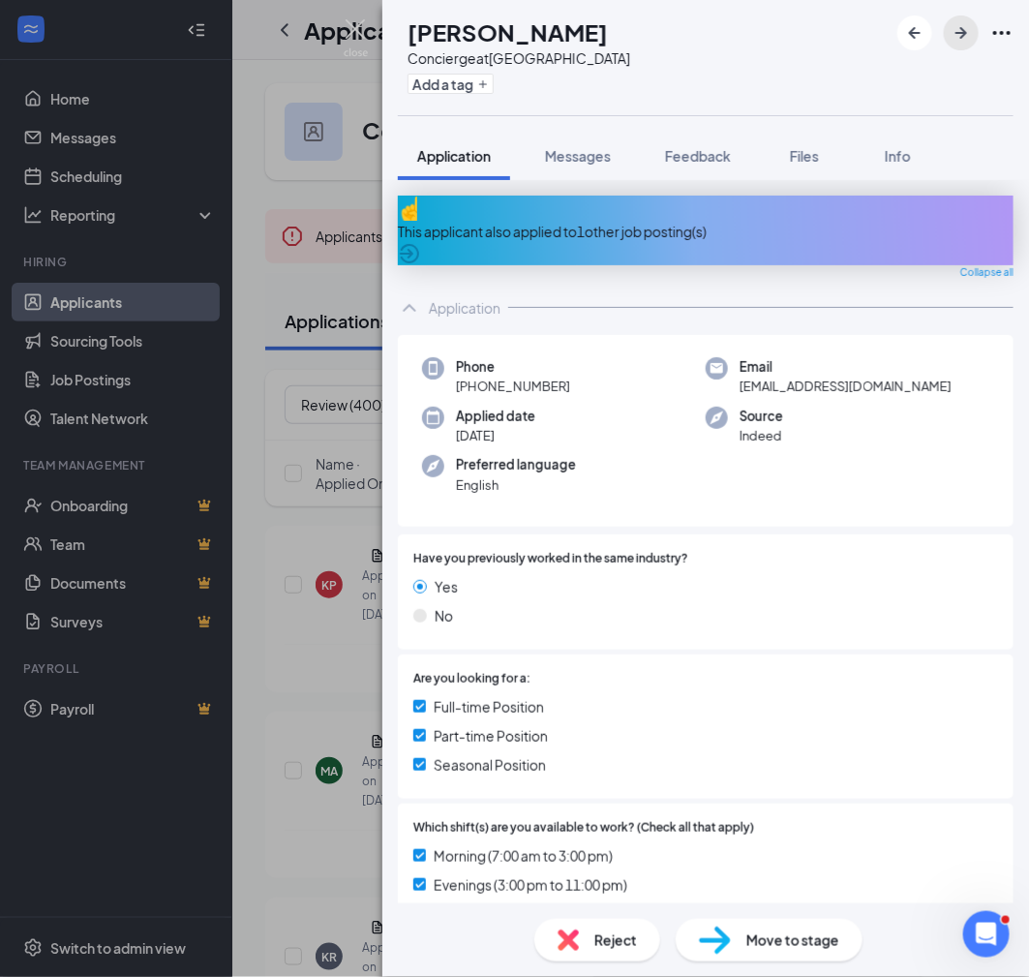
click at [957, 37] on icon "ArrowRight" at bounding box center [961, 32] width 23 height 23
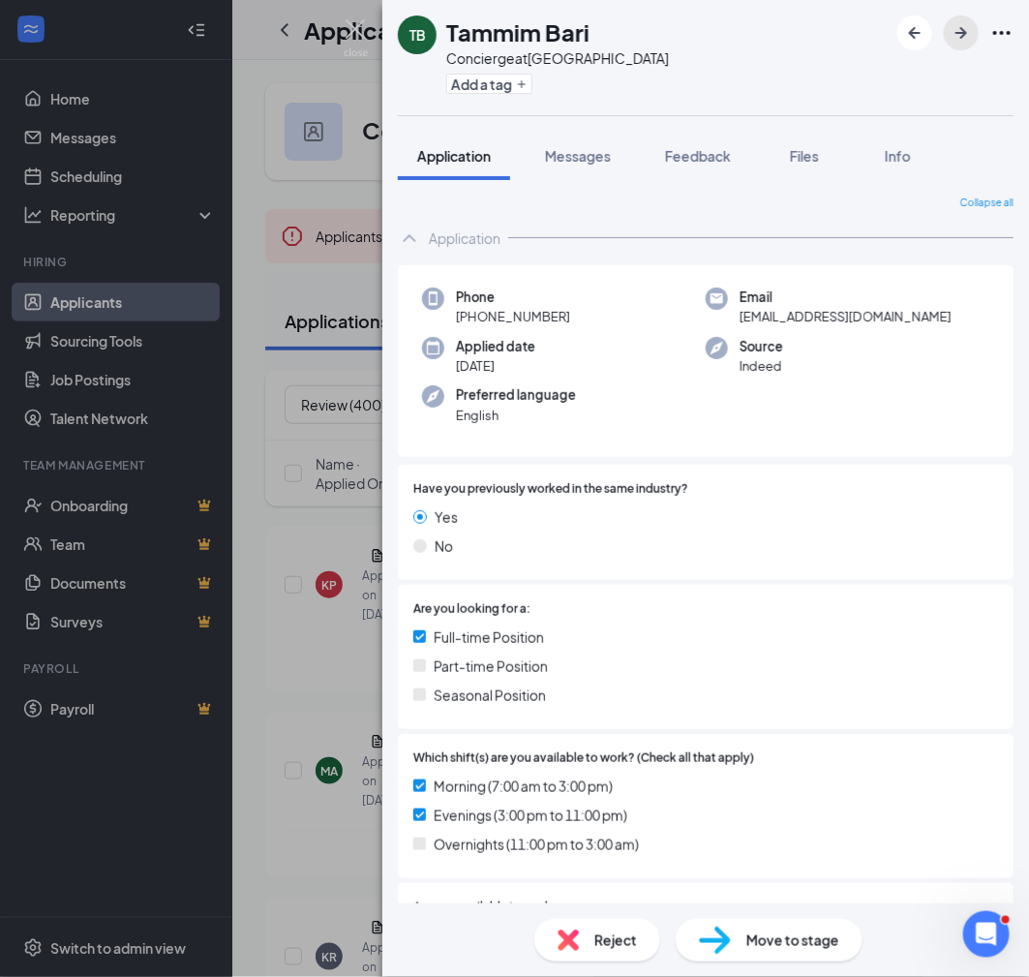
click at [957, 37] on icon "ArrowRight" at bounding box center [961, 32] width 23 height 23
